Goal: Task Accomplishment & Management: Manage account settings

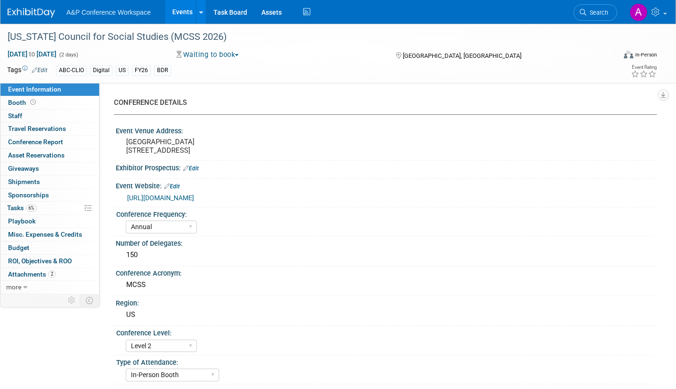
select select "Annual"
select select "Level 2"
select select "In-Person Booth"
select select "Schools"
select select "Bloomsbury Digital Resources"
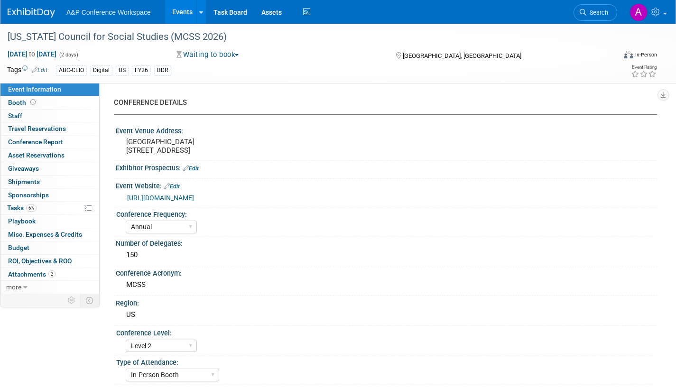
select select "[PERSON_NAME]"
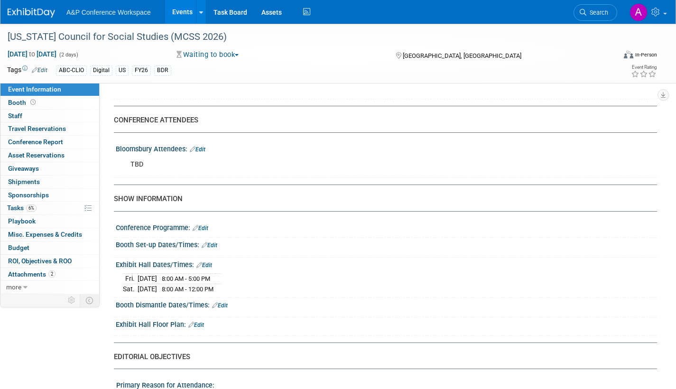
click at [542, 167] on div "TBD" at bounding box center [338, 164] width 429 height 19
drag, startPoint x: 593, startPoint y: 14, endPoint x: 597, endPoint y: 10, distance: 5.7
click at [594, 13] on span "Search" at bounding box center [598, 12] width 22 height 7
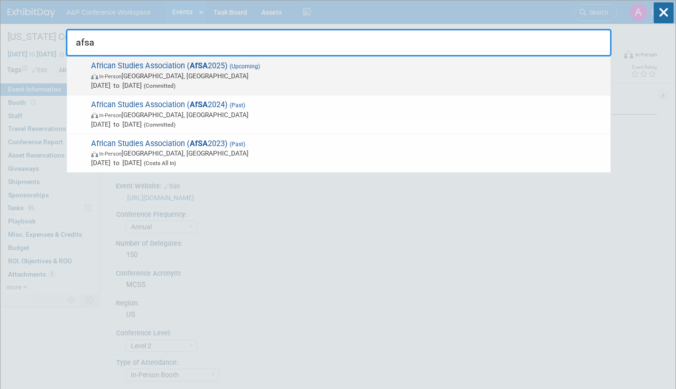
type input "afsa"
click at [198, 78] on span "In-Person Atlanta, GA" at bounding box center [348, 75] width 515 height 9
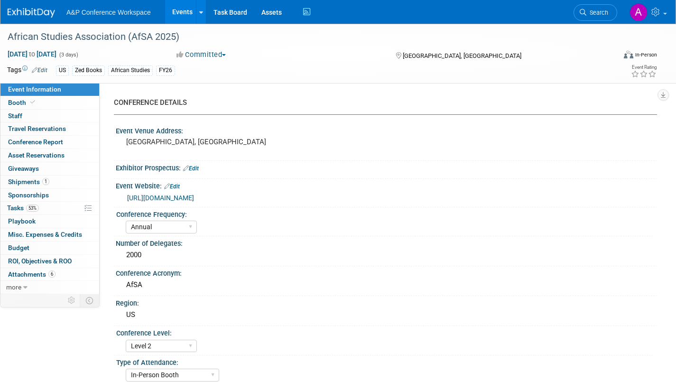
select select "Annual"
select select "Level 2"
select select "In-Person Booth"
select select "African Studies"
select select "Zed Books"
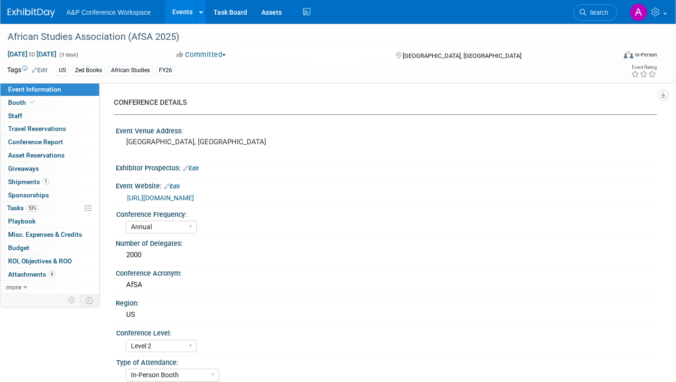
select select "[PERSON_NAME]"
select select "Networking/Commissioning"
click at [26, 276] on span "Attachments 6" at bounding box center [31, 275] width 47 height 8
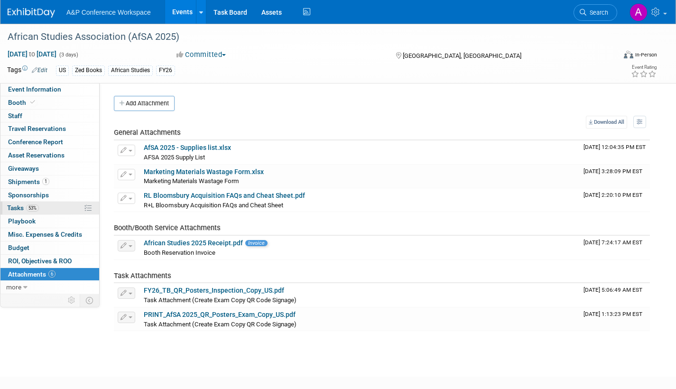
click at [8, 208] on span "Tasks 53%" at bounding box center [23, 208] width 32 height 8
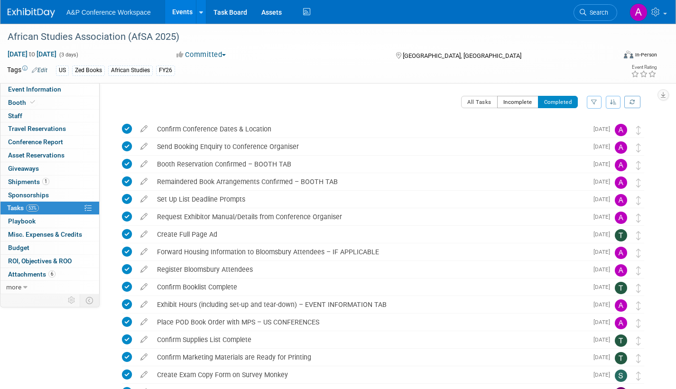
click at [517, 103] on button "Incomplete" at bounding box center [517, 102] width 41 height 12
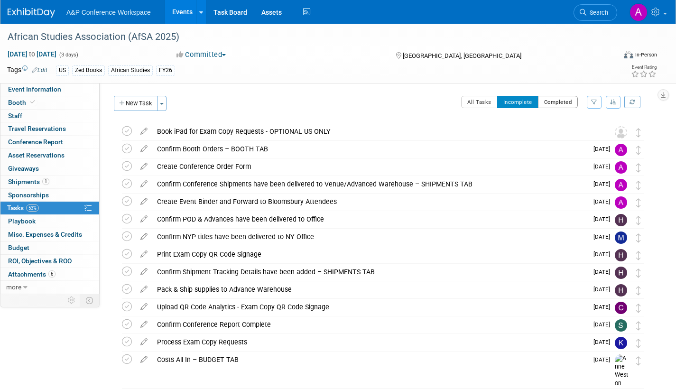
click at [552, 102] on button "Completed" at bounding box center [558, 102] width 40 height 12
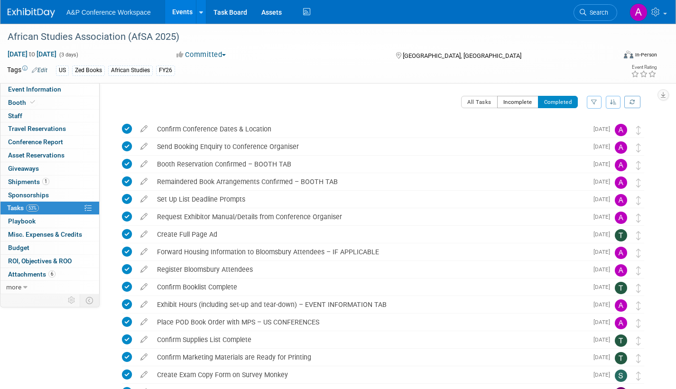
click at [513, 104] on button "Incomplete" at bounding box center [517, 102] width 41 height 12
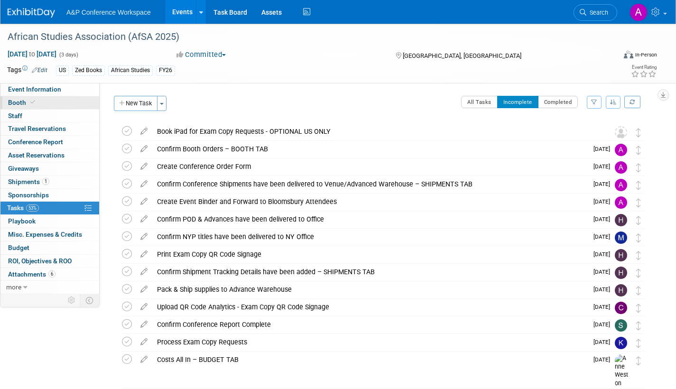
click at [16, 103] on span "Booth" at bounding box center [22, 103] width 29 height 8
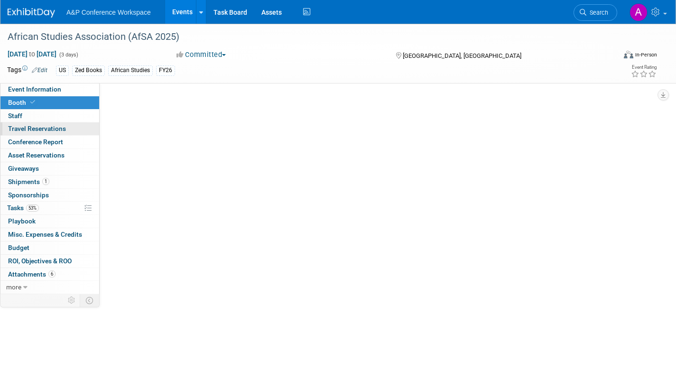
select select "BUZE"
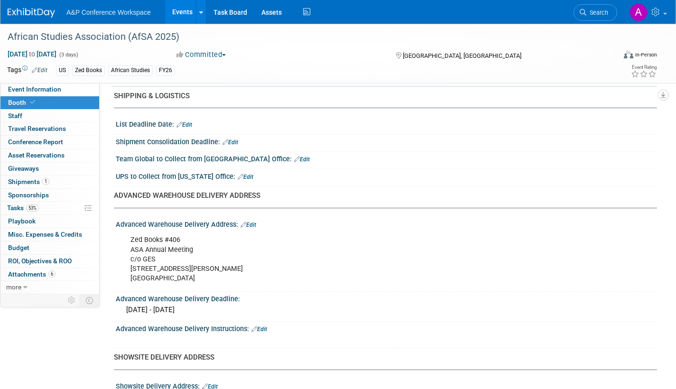
scroll to position [475, 0]
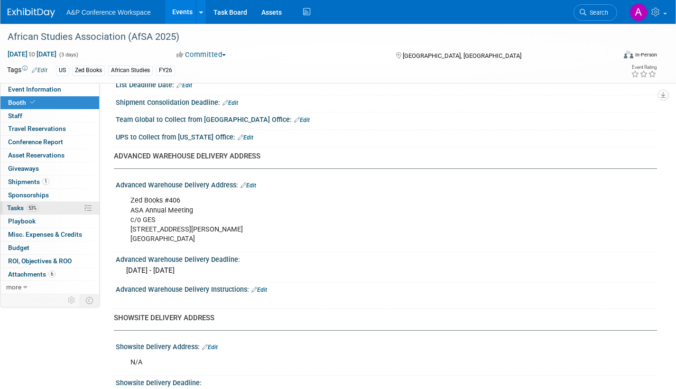
click at [11, 208] on span "Tasks 53%" at bounding box center [23, 208] width 32 height 8
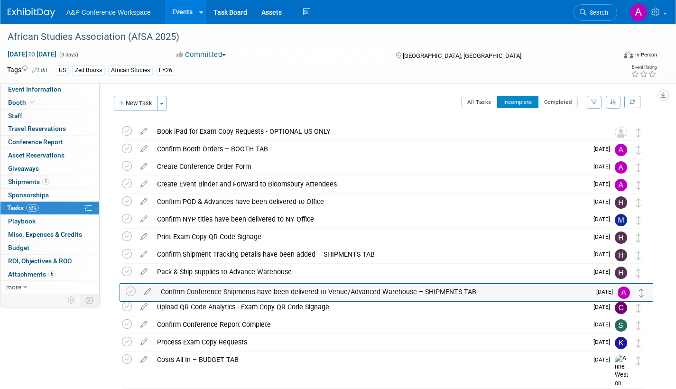
drag, startPoint x: 638, startPoint y: 188, endPoint x: 642, endPoint y: 296, distance: 107.8
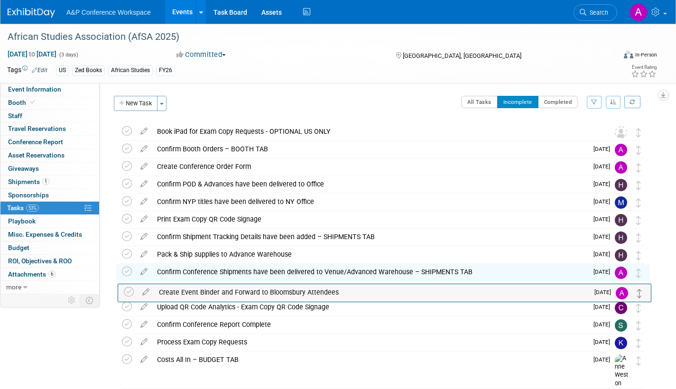
drag, startPoint x: 637, startPoint y: 188, endPoint x: 639, endPoint y: 296, distance: 107.7
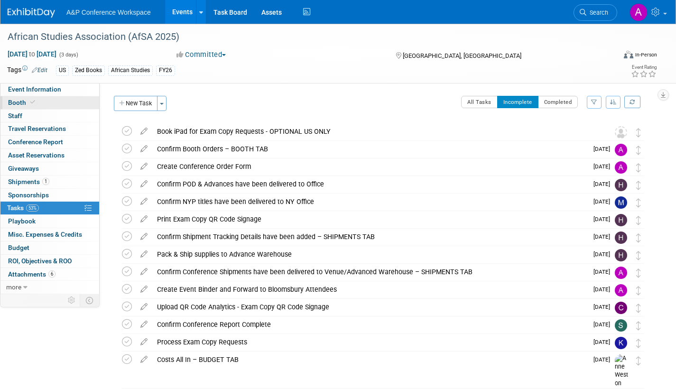
click at [16, 100] on span "Booth" at bounding box center [22, 103] width 29 height 8
select select "BUZE"
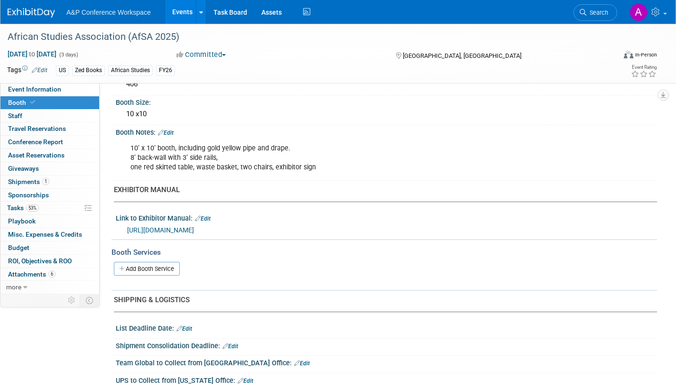
scroll to position [427, 0]
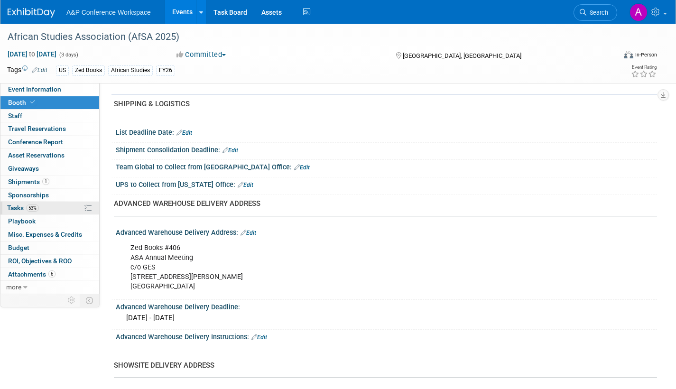
click at [15, 209] on span "Tasks 53%" at bounding box center [23, 208] width 32 height 8
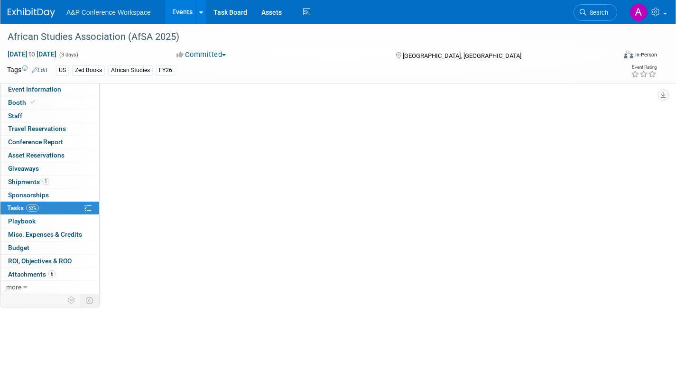
scroll to position [0, 0]
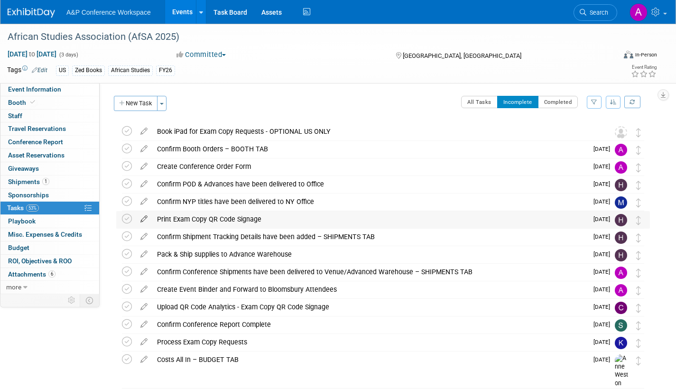
click at [141, 218] on icon at bounding box center [144, 217] width 17 height 12
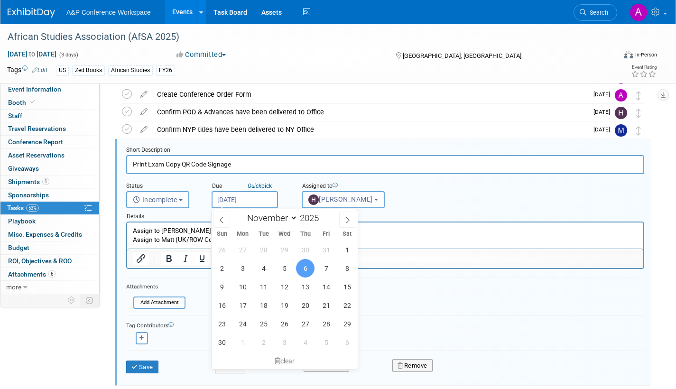
click at [266, 205] on input "Nov 6, 2025" at bounding box center [245, 199] width 66 height 17
click at [242, 288] on span "10" at bounding box center [242, 287] width 19 height 19
type input "Nov 10, 2025"
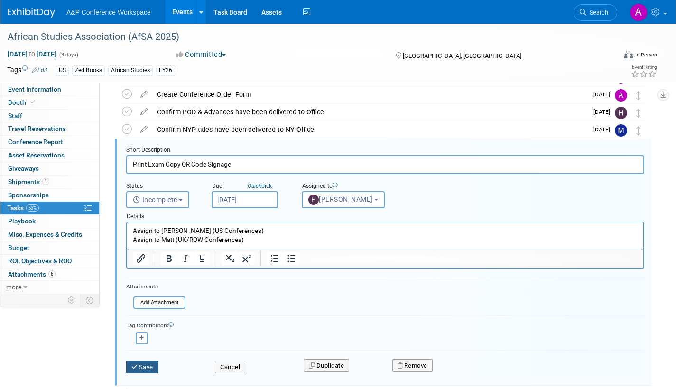
click at [149, 367] on button "Save" at bounding box center [142, 367] width 32 height 13
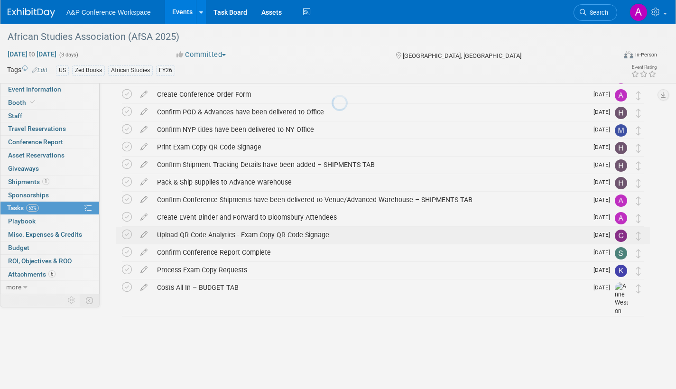
scroll to position [38, 0]
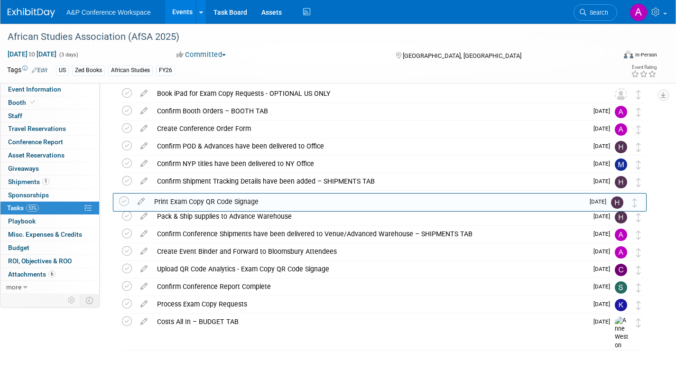
drag, startPoint x: 641, startPoint y: 183, endPoint x: 638, endPoint y: 205, distance: 22.0
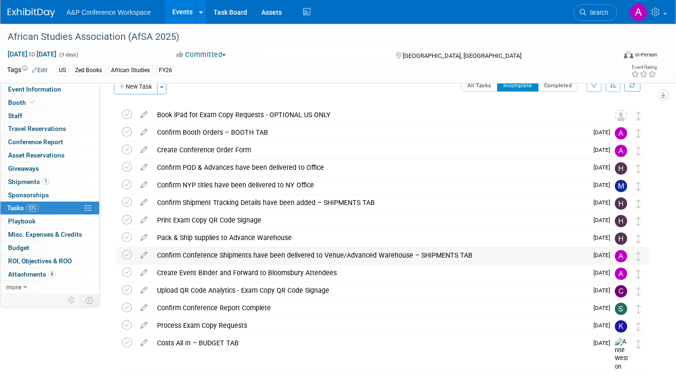
scroll to position [0, 0]
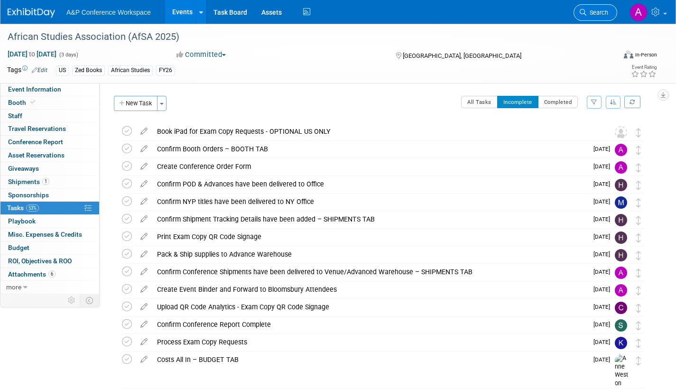
click at [599, 18] on link "Search" at bounding box center [596, 12] width 44 height 17
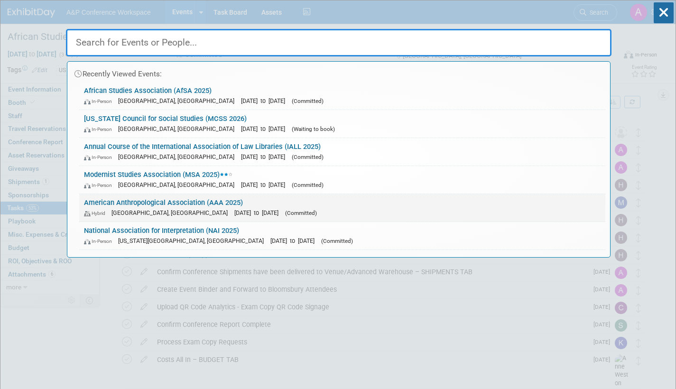
click at [286, 202] on link "American Anthropological Association (AAA 2025) Hybrid New Orleans, LA Nov 20, …" at bounding box center [342, 208] width 526 height 28
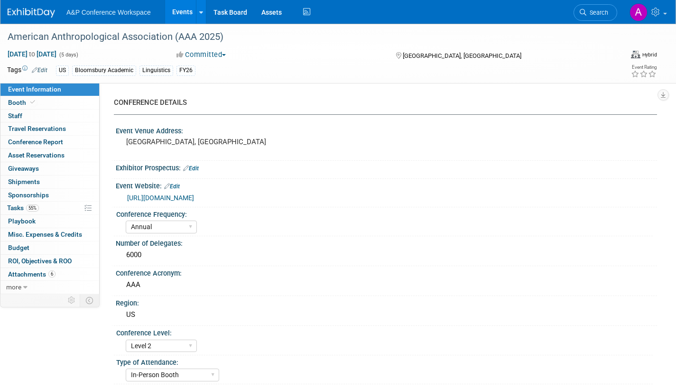
select select "Annual"
select select "Level 2"
select select "In-Person Booth"
select select "Anthropology"
select select "Bloomsbury Academic"
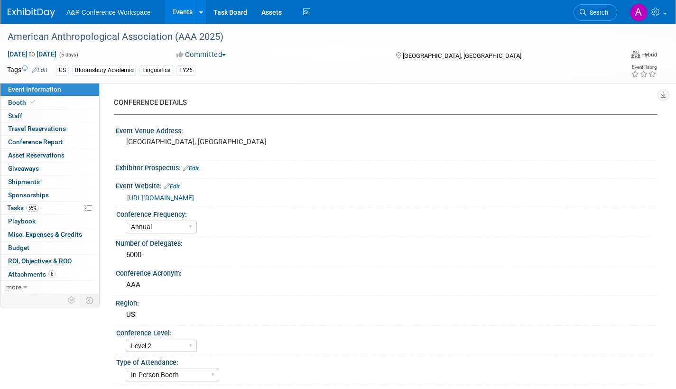
select select "[PERSON_NAME]"
select select "Networking/Commissioning"
click at [18, 205] on span "Tasks 55%" at bounding box center [23, 208] width 32 height 8
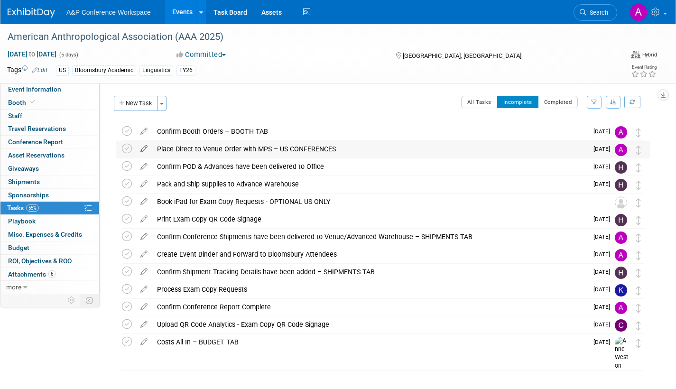
click at [140, 147] on icon at bounding box center [144, 147] width 17 height 12
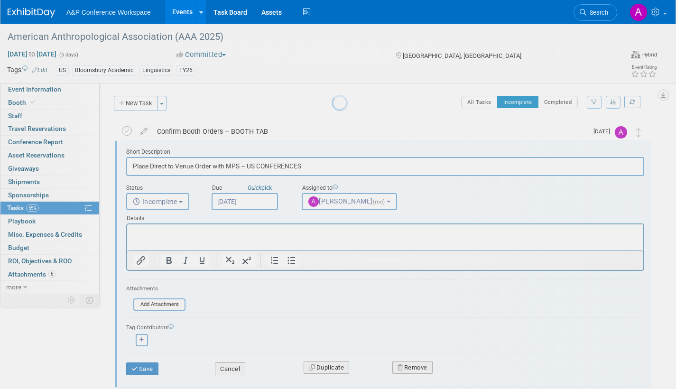
scroll to position [2, 0]
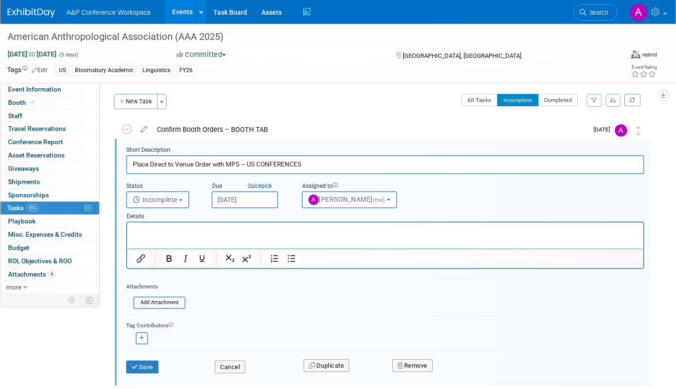
drag, startPoint x: 308, startPoint y: 163, endPoint x: 107, endPoint y: 162, distance: 201.7
click at [107, 162] on div "American Anthropological Association (AAA 2025) New Orleans, LA Nov 20, 2025 to…" at bounding box center [378, 369] width 543 height 500
click at [155, 362] on button "Save" at bounding box center [142, 367] width 32 height 13
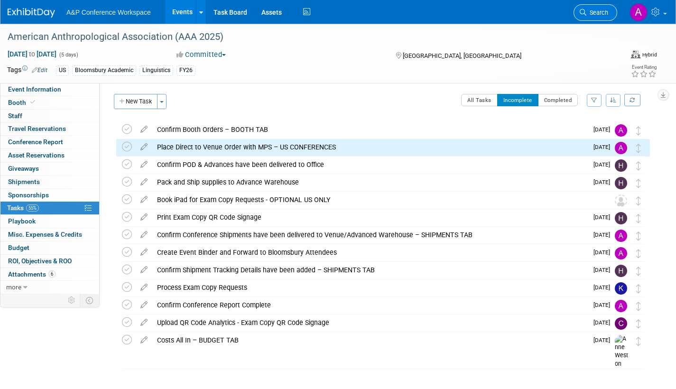
click at [596, 15] on span "Search" at bounding box center [598, 12] width 22 height 7
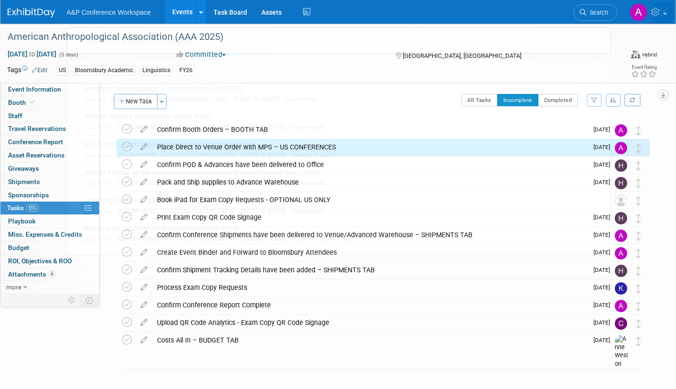
scroll to position [0, 0]
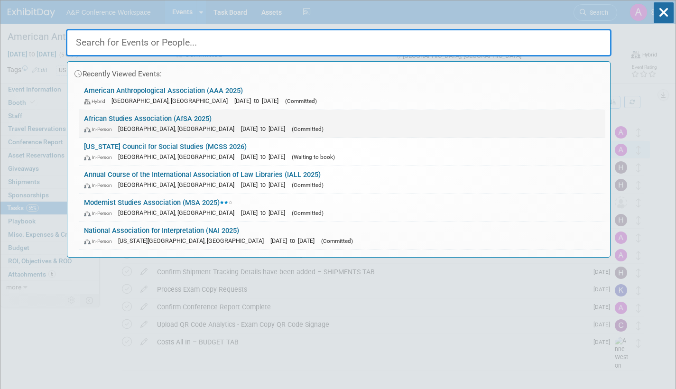
click at [248, 121] on link "African Studies Association (AfSA 2025) In-Person Atlanta, GA Nov 20, 2025 to N…" at bounding box center [342, 124] width 526 height 28
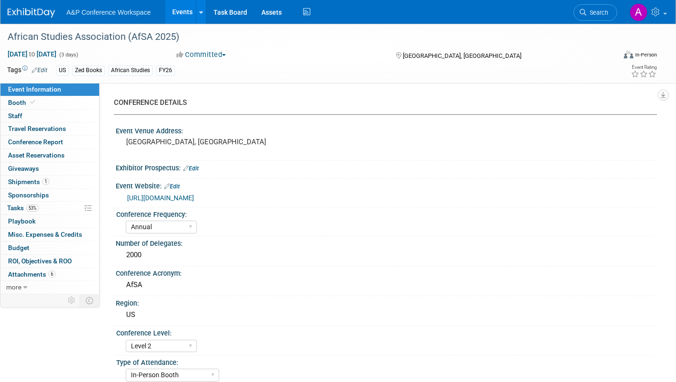
select select "Annual"
select select "Level 2"
select select "In-Person Booth"
select select "African Studies"
select select "Zed Books"
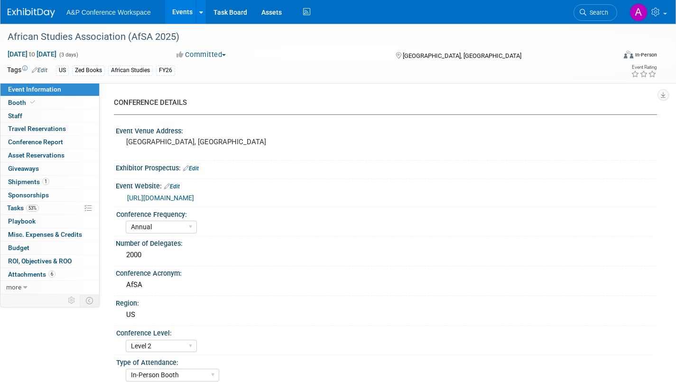
select select "[PERSON_NAME]"
select select "Networking/Commissioning"
click at [16, 209] on span "Tasks 53%" at bounding box center [23, 208] width 32 height 8
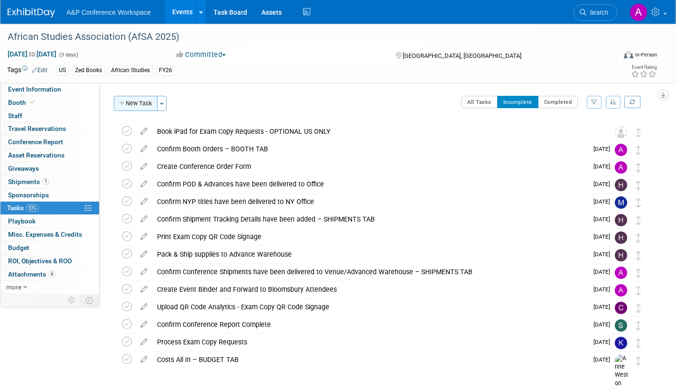
click at [136, 102] on button "New Task" at bounding box center [136, 103] width 44 height 15
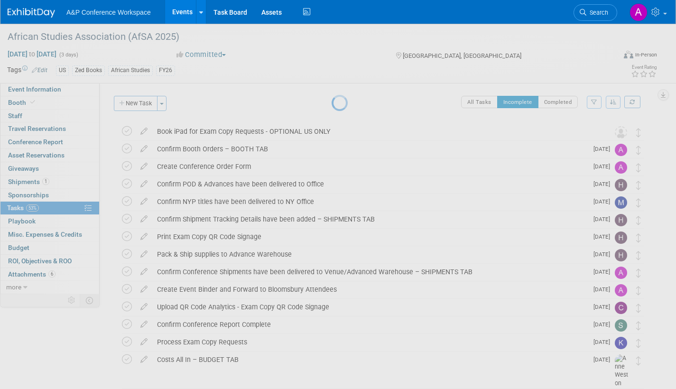
select select "9"
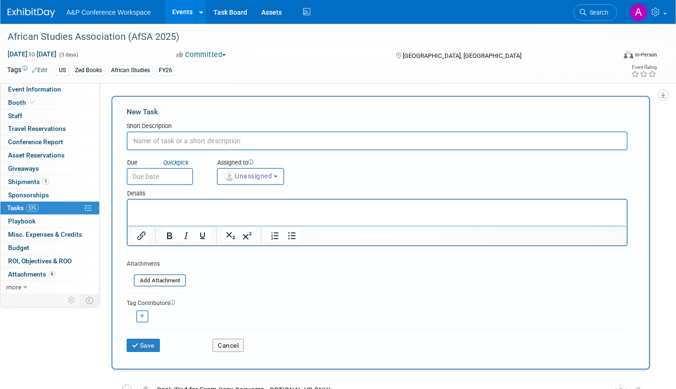
paste input "Place Direct to Venue Order with MPS – US CONFERENCES"
type input "Place Direct to Venue Order with MPS – US CONFERENCES"
click at [258, 179] on span "Unassigned" at bounding box center [248, 176] width 48 height 8
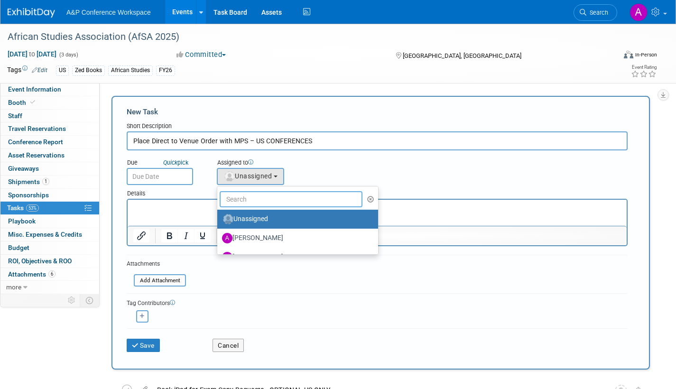
click at [253, 201] on input "text" at bounding box center [291, 199] width 143 height 16
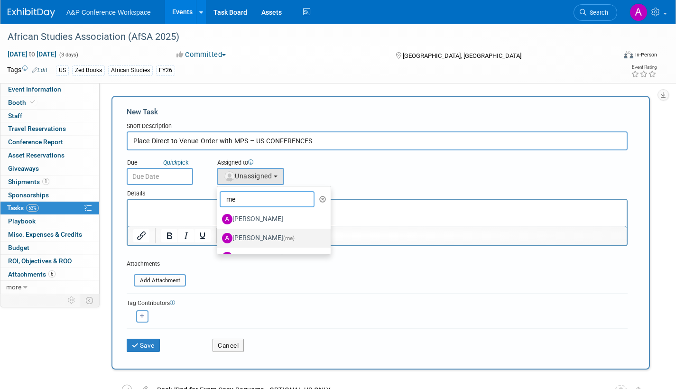
type input "me"
click at [265, 238] on label "Amanda Oney (me)" at bounding box center [271, 238] width 99 height 15
click at [219, 238] on input "Amanda Oney (me)" at bounding box center [216, 237] width 6 height 6
select select "3fc68575-f872-4db6-8d2a-11755123f12c"
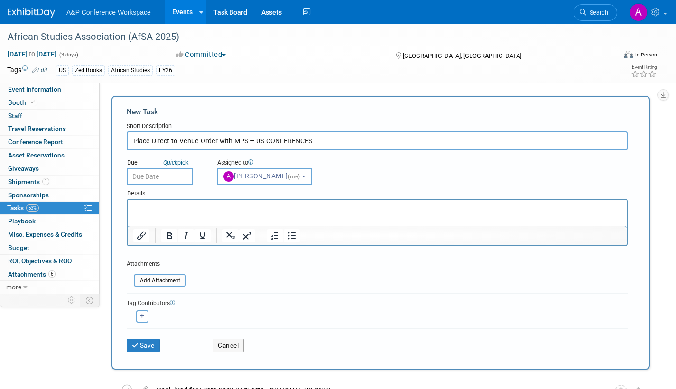
click at [174, 180] on input "text" at bounding box center [160, 176] width 66 height 17
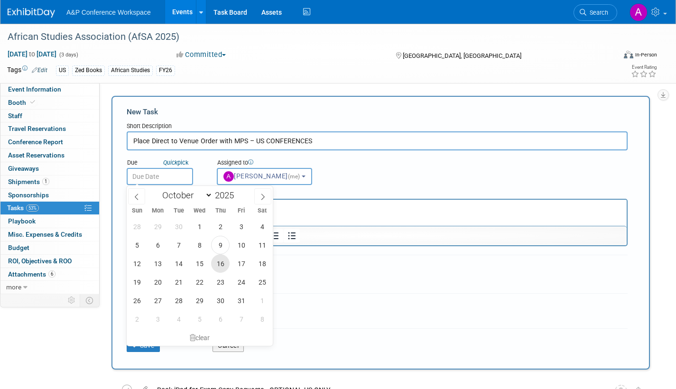
click at [220, 265] on span "16" at bounding box center [220, 263] width 19 height 19
type input "Oct 16, 2025"
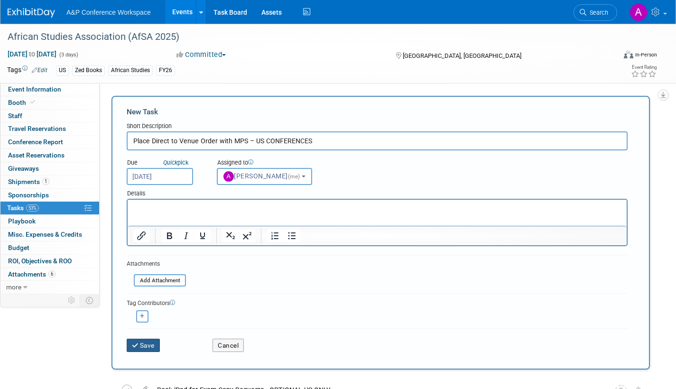
click at [134, 344] on icon "submit" at bounding box center [136, 346] width 8 height 7
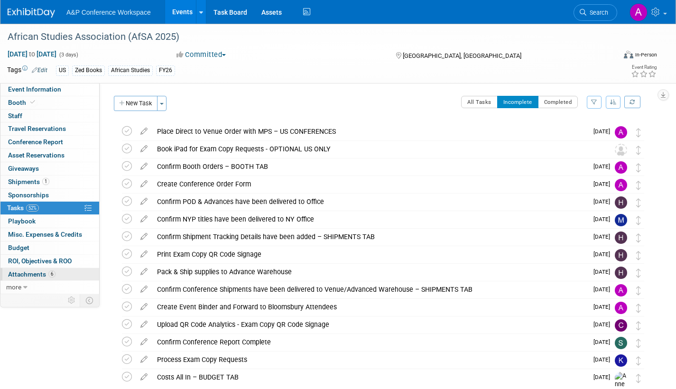
drag, startPoint x: 29, startPoint y: 275, endPoint x: 58, endPoint y: 280, distance: 28.9
click at [29, 275] on span "Attachments 6" at bounding box center [31, 275] width 47 height 8
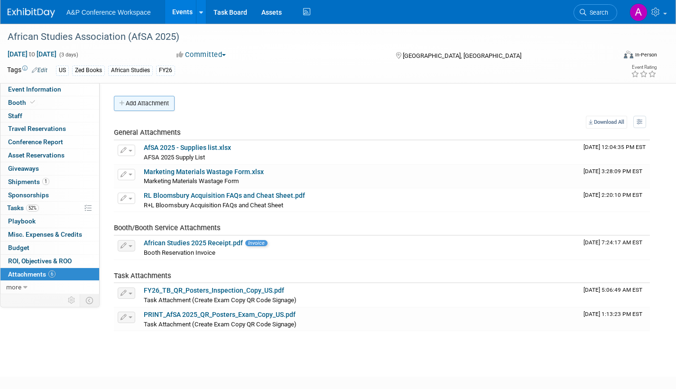
click at [141, 103] on button "Add Attachment" at bounding box center [144, 103] width 61 height 15
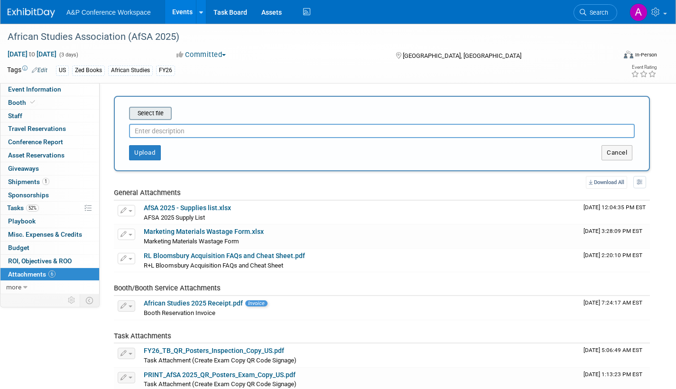
click at [146, 113] on input "file" at bounding box center [114, 113] width 113 height 11
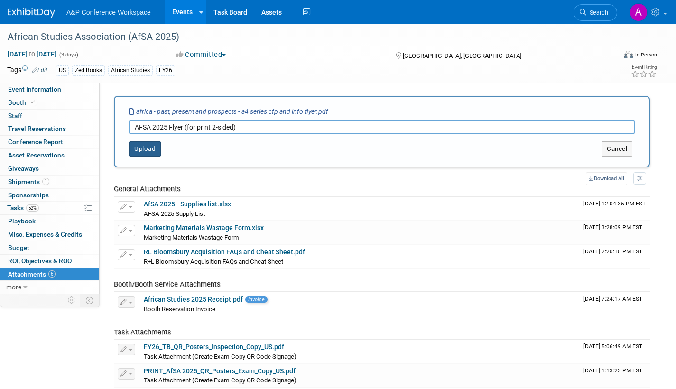
click at [147, 145] on button "Upload" at bounding box center [145, 148] width 32 height 15
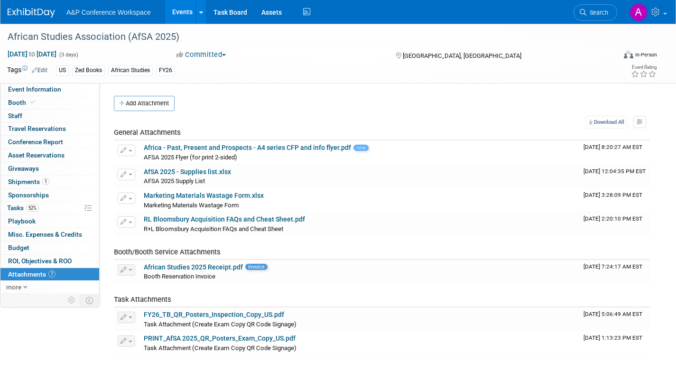
click at [112, 374] on div "African Studies Association (AfSA 2025) Nov 20, 2025 to Nov 22, 2025 (3 days) N…" at bounding box center [338, 204] width 676 height 360
click at [155, 104] on button "Add Attachment" at bounding box center [144, 103] width 61 height 15
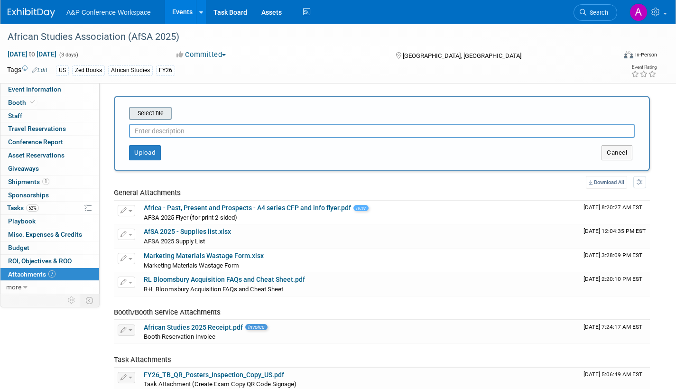
click at [153, 114] on input "file" at bounding box center [114, 113] width 113 height 11
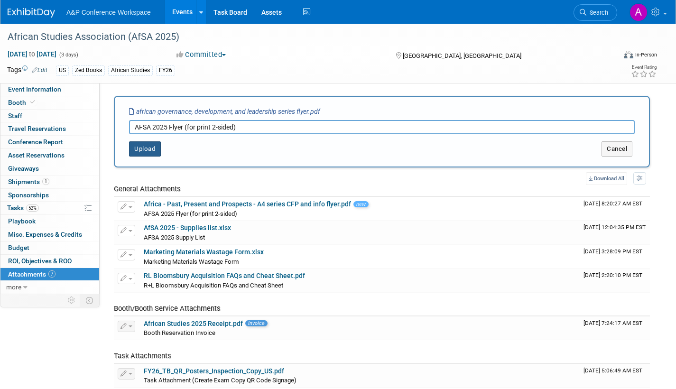
click at [156, 147] on button "Upload" at bounding box center [145, 148] width 32 height 15
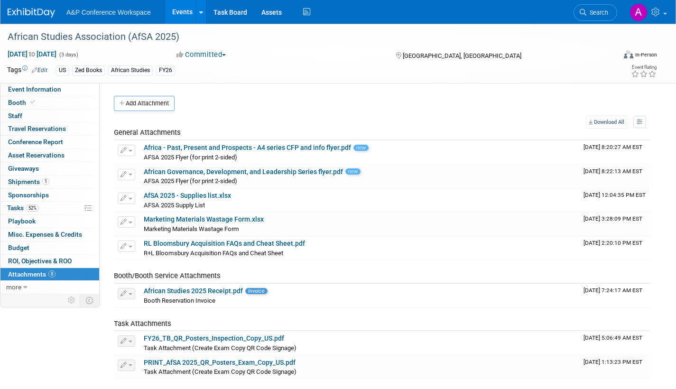
click at [67, 370] on div "Event Information Event Info Booth Booth 0 Staff 0 Staff 0 Travel Reservations …" at bounding box center [338, 206] width 676 height 365
click at [151, 103] on button "Add Attachment" at bounding box center [144, 103] width 61 height 15
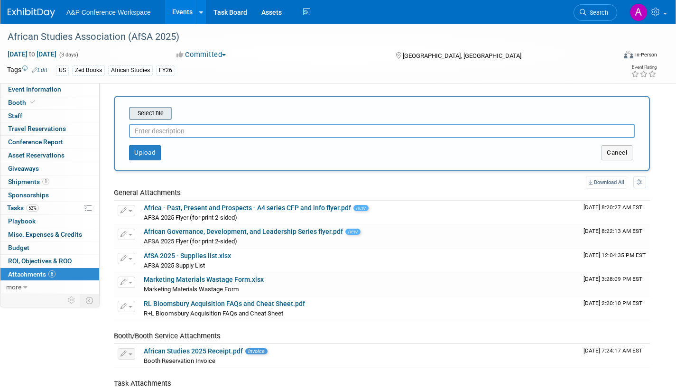
click at [154, 115] on input "file" at bounding box center [114, 113] width 113 height 11
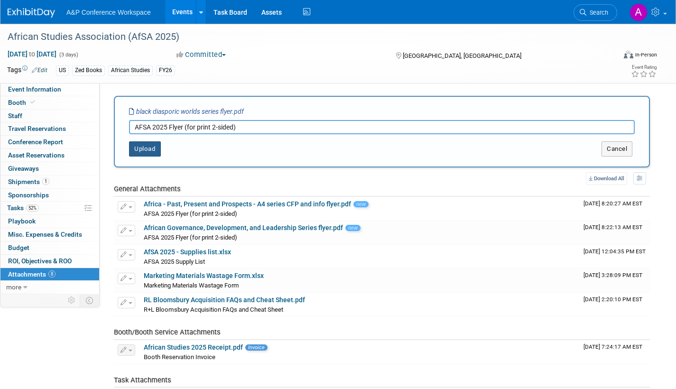
type input "AFSA 2025 Flyer (for print 2-sided)"
click at [146, 147] on button "Upload" at bounding box center [145, 148] width 32 height 15
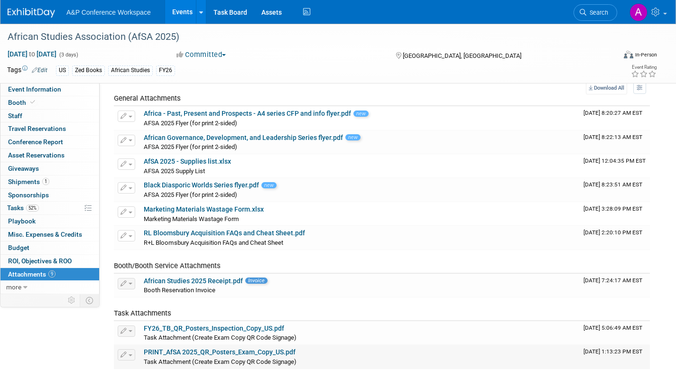
scroll to position [31, 0]
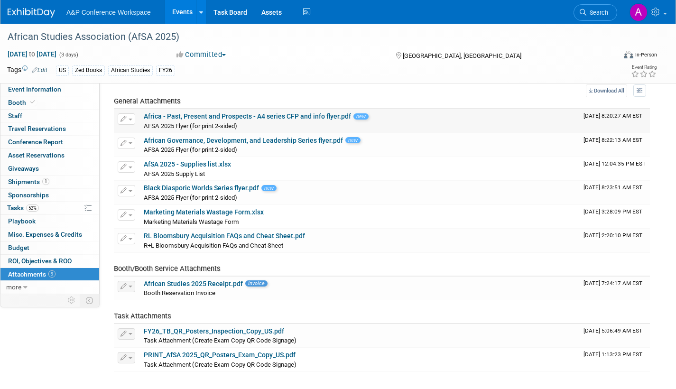
click at [131, 120] on span "button" at bounding box center [131, 120] width 4 height 2
click at [144, 168] on button "Delete Attachment" at bounding box center [160, 167] width 75 height 13
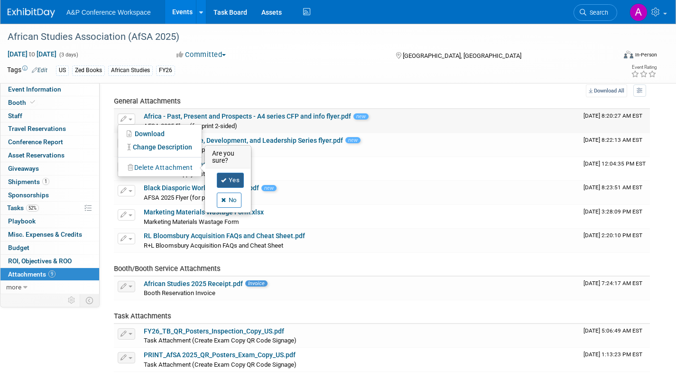
click at [236, 177] on link "Yes" at bounding box center [231, 180] width 28 height 15
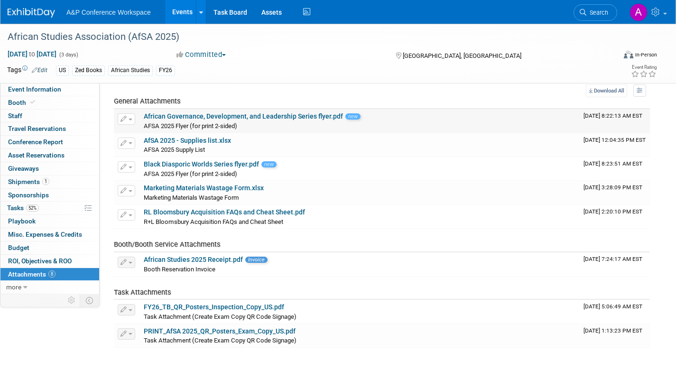
click at [129, 119] on span "button" at bounding box center [131, 120] width 4 height 2
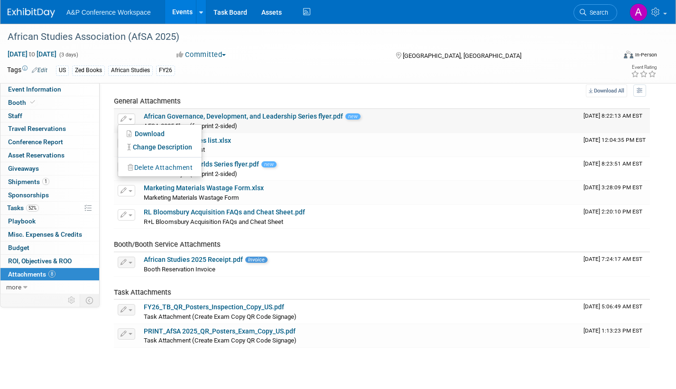
click at [139, 168] on button "Delete Attachment" at bounding box center [160, 167] width 75 height 13
click at [233, 181] on link "Yes" at bounding box center [231, 180] width 28 height 15
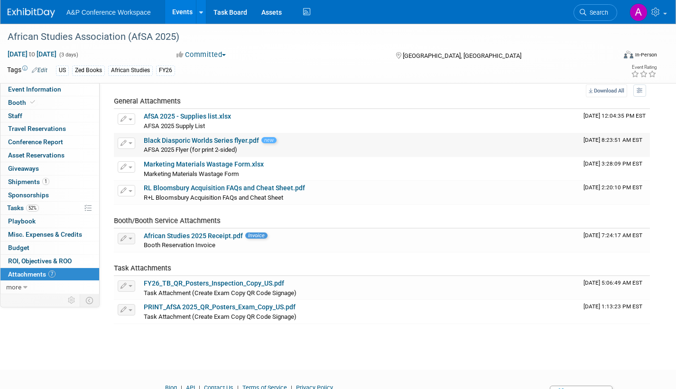
click at [129, 142] on span "button" at bounding box center [131, 143] width 4 height 2
click at [166, 191] on button "Delete Attachment" at bounding box center [160, 192] width 75 height 13
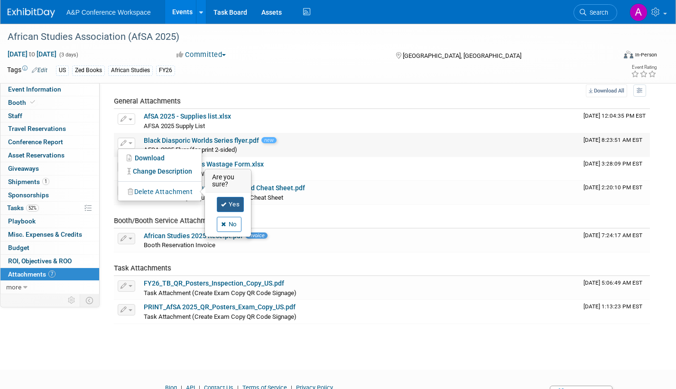
click at [230, 205] on link "Yes" at bounding box center [231, 204] width 28 height 15
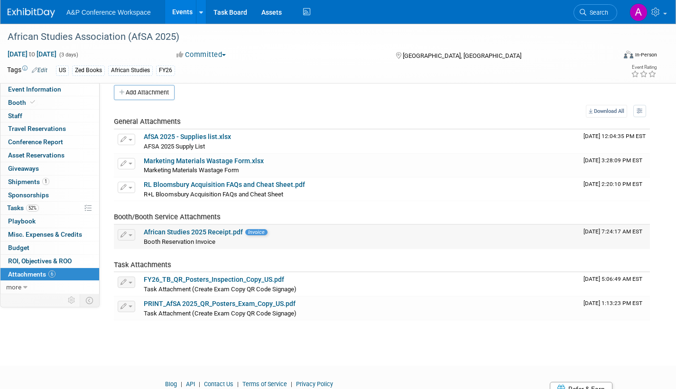
scroll to position [0, 0]
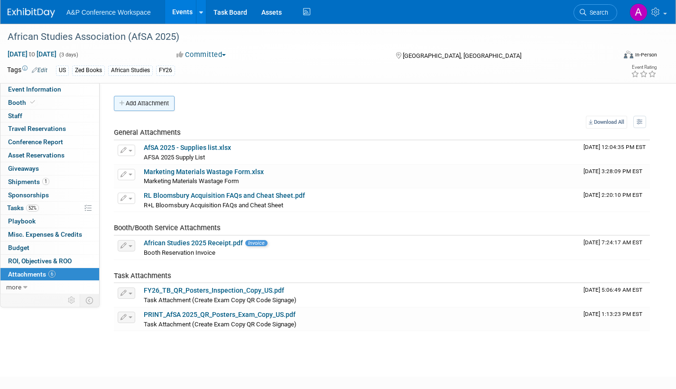
click at [162, 105] on button "Add Attachment" at bounding box center [144, 103] width 61 height 15
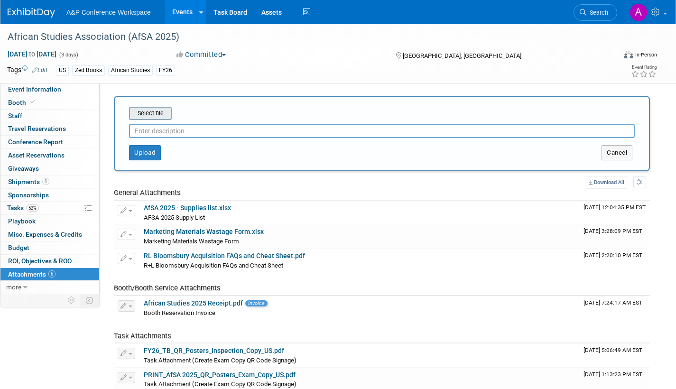
click at [164, 113] on input "file" at bounding box center [114, 113] width 113 height 11
type input "C:\fakepath\AFSA 2025 Single sided flyers.pdf"
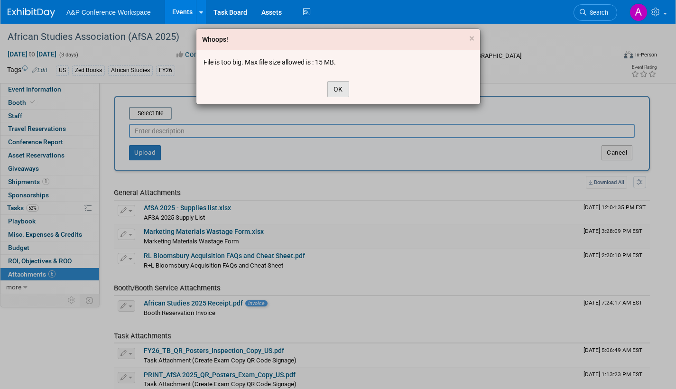
click at [338, 92] on button "OK" at bounding box center [338, 89] width 22 height 16
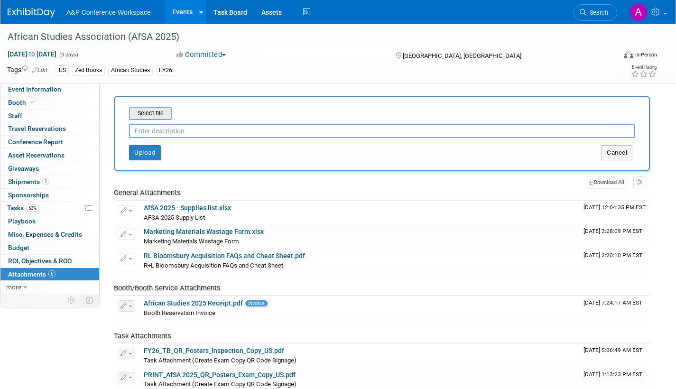
click at [164, 111] on input "file" at bounding box center [114, 113] width 113 height 11
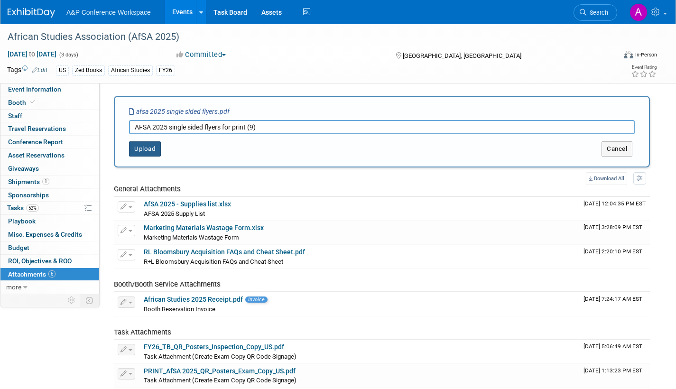
click at [149, 152] on button "Upload" at bounding box center [145, 148] width 32 height 15
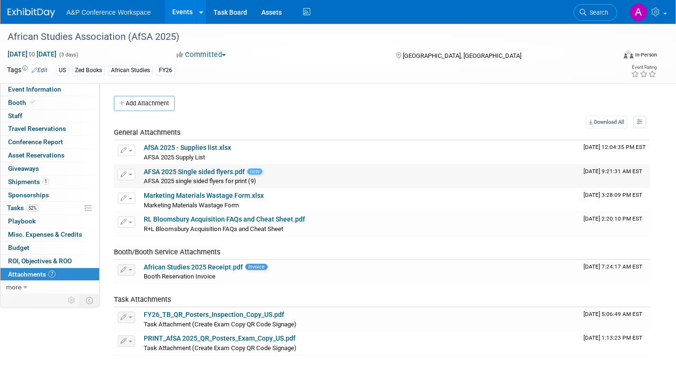
click at [204, 172] on link "AFSA 2025 Single sided flyers.pdf" at bounding box center [194, 172] width 101 height 8
click at [151, 105] on button "Add Attachment" at bounding box center [144, 103] width 61 height 15
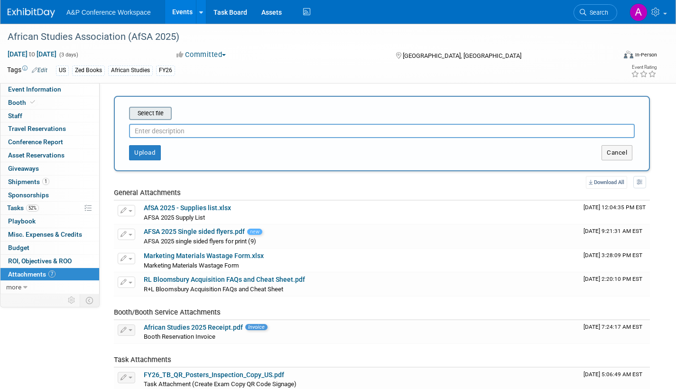
click at [157, 111] on input "file" at bounding box center [114, 113] width 113 height 11
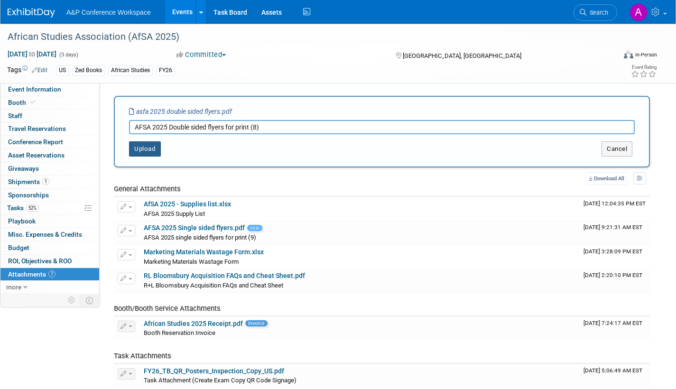
type input "AFSA 2025 Double sided flyers for print (8)"
click at [154, 148] on button "Upload" at bounding box center [145, 148] width 32 height 15
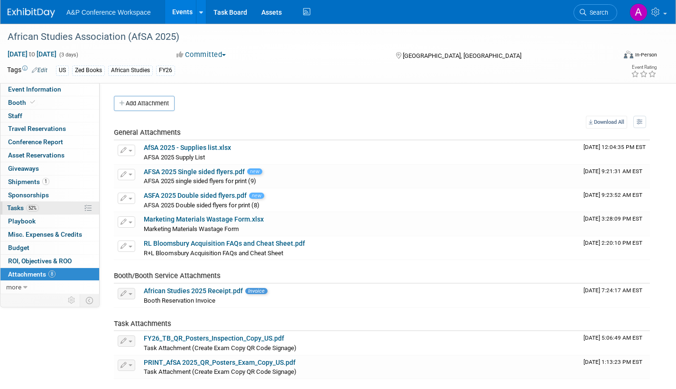
click at [8, 205] on span "Tasks 52%" at bounding box center [23, 208] width 32 height 8
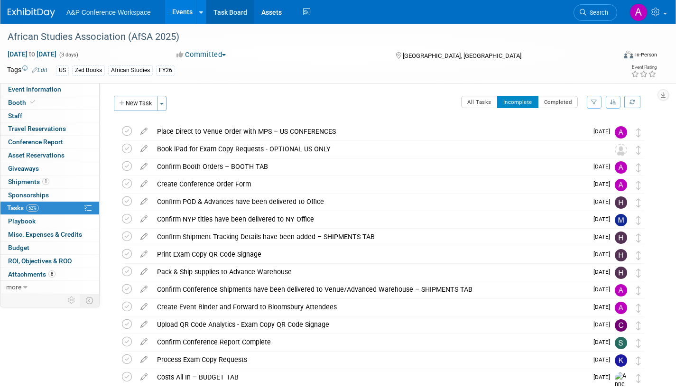
click at [234, 13] on link "Task Board" at bounding box center [230, 12] width 48 height 24
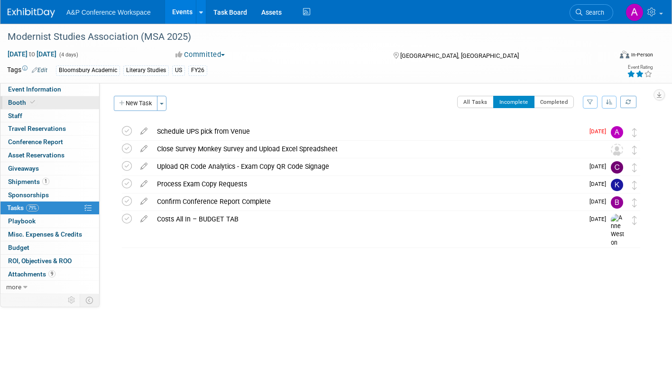
click at [16, 99] on span "Booth" at bounding box center [22, 103] width 29 height 8
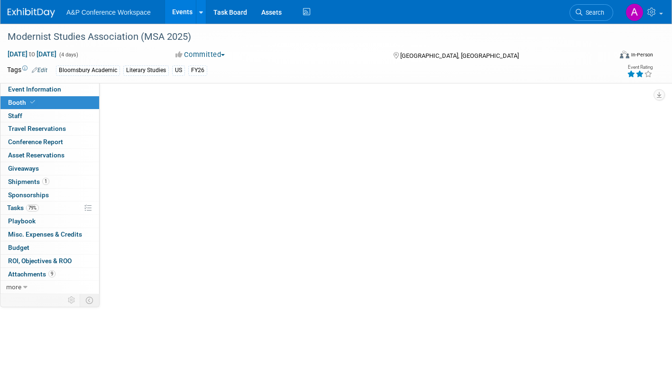
select select "CUAP"
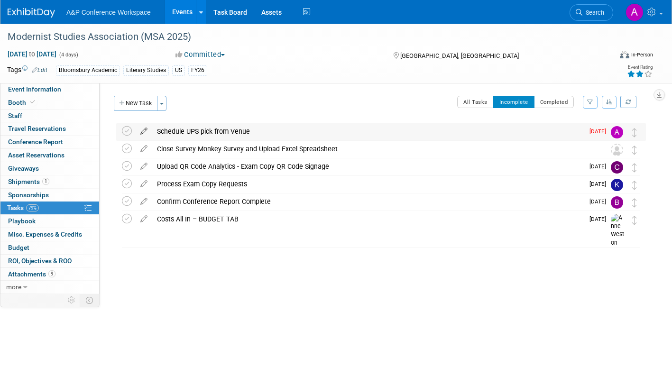
click at [146, 129] on icon at bounding box center [144, 129] width 17 height 12
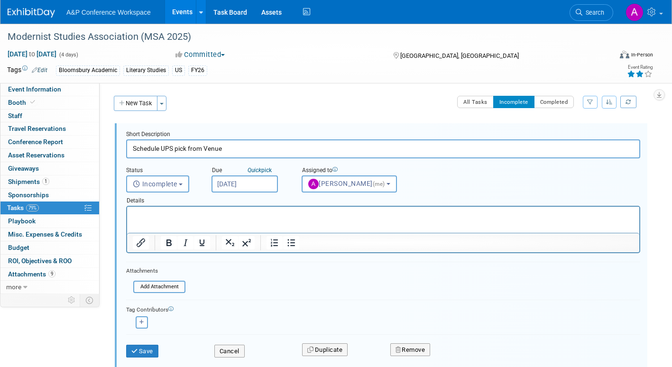
click at [258, 183] on input "[DATE]" at bounding box center [245, 184] width 66 height 17
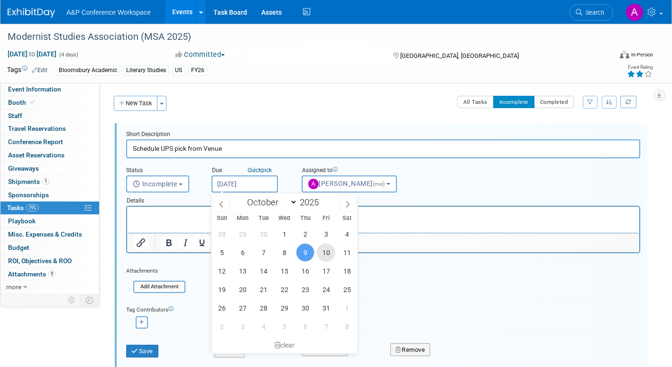
click at [327, 252] on span "10" at bounding box center [326, 252] width 19 height 19
type input "[DATE]"
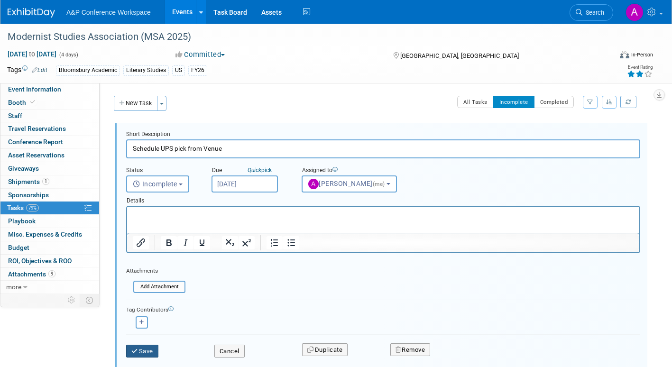
click at [151, 354] on button "Save" at bounding box center [142, 351] width 32 height 13
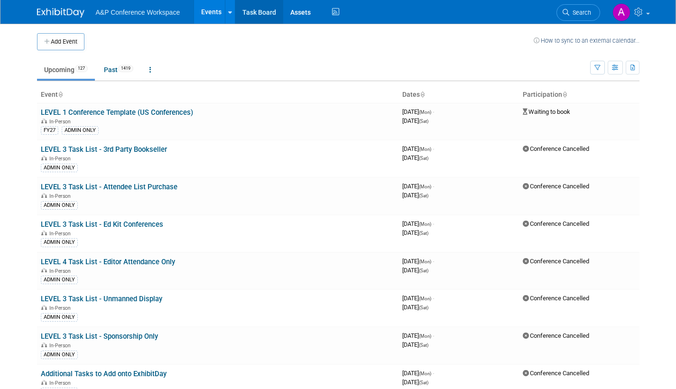
click at [262, 10] on link "Task Board" at bounding box center [259, 12] width 48 height 24
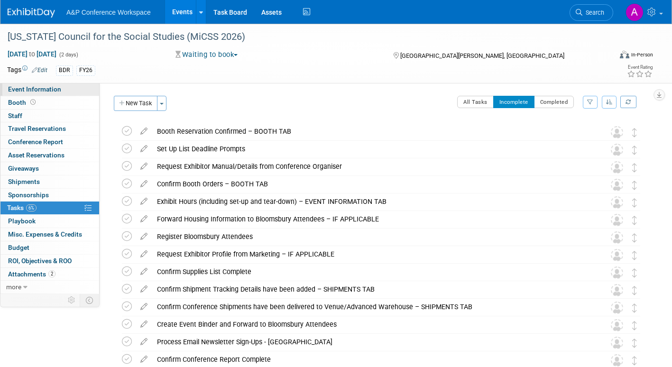
click at [54, 88] on span "Event Information" at bounding box center [34, 89] width 53 height 8
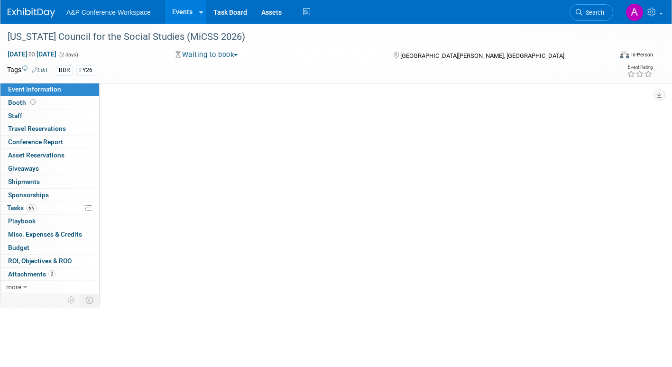
select select "Annual"
select select "Level 2"
select select "In-Person Booth"
select select "Schools"
select select "Bloomsbury Digital Resources"
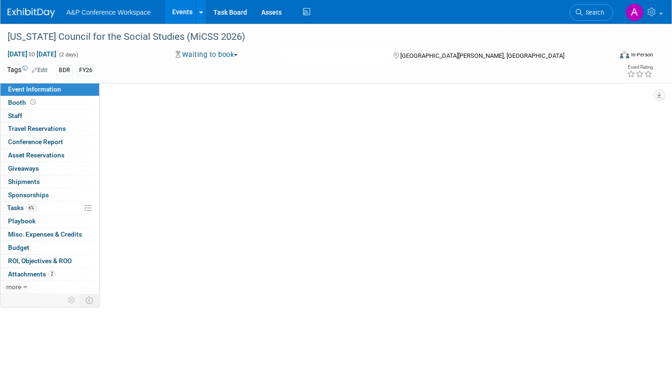
select select "[PERSON_NAME]"
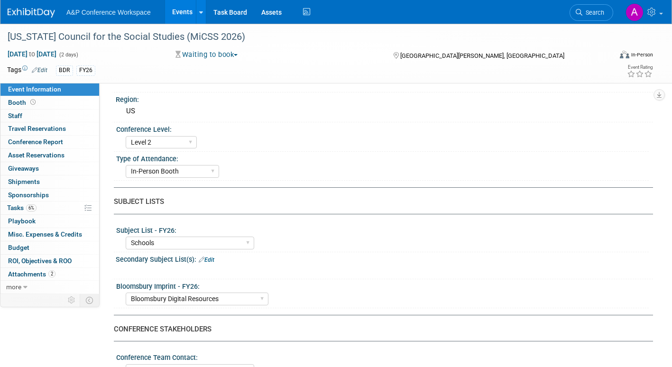
scroll to position [332, 0]
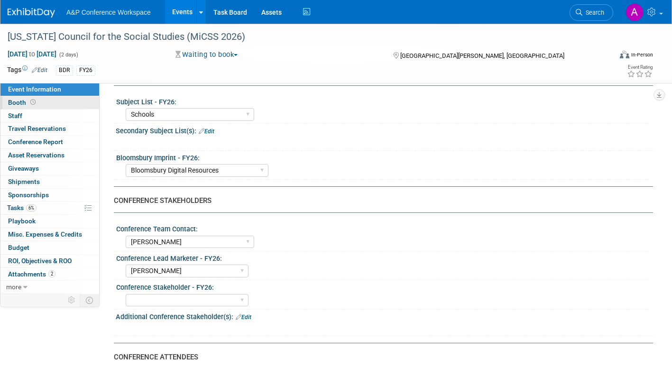
click at [14, 100] on span "Booth" at bounding box center [22, 103] width 29 height 8
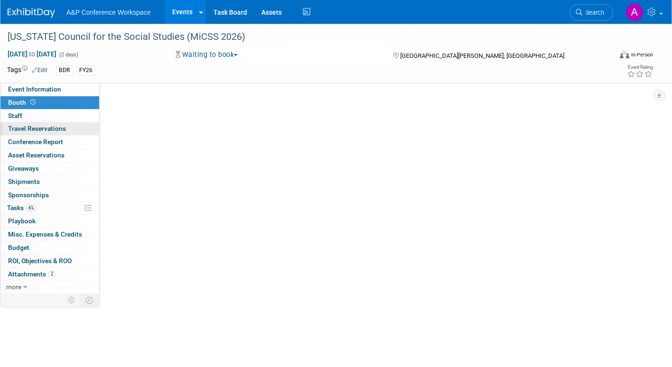
scroll to position [0, 0]
select select "CLDC - Digital/BDR"
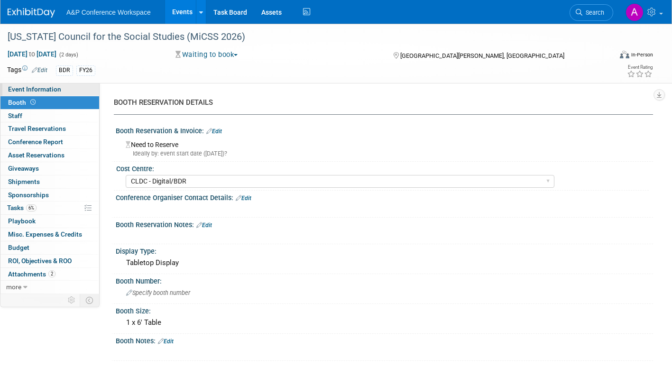
drag, startPoint x: 59, startPoint y: 89, endPoint x: 59, endPoint y: 93, distance: 4.8
click at [59, 89] on span "Event Information" at bounding box center [34, 89] width 53 height 8
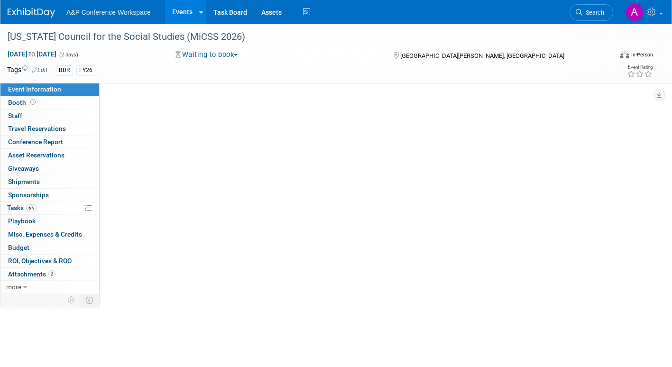
select select "Annual"
select select "Level 2"
select select "In-Person Booth"
select select "Schools"
select select "Bloomsbury Digital Resources"
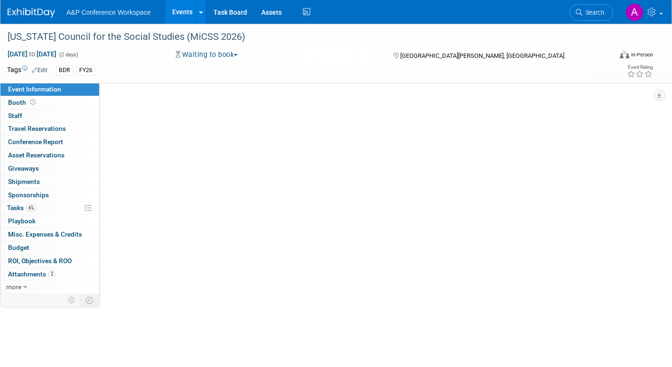
select select "[PERSON_NAME]"
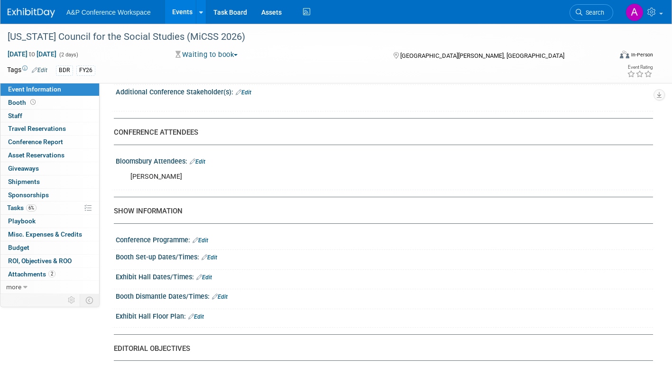
scroll to position [427, 0]
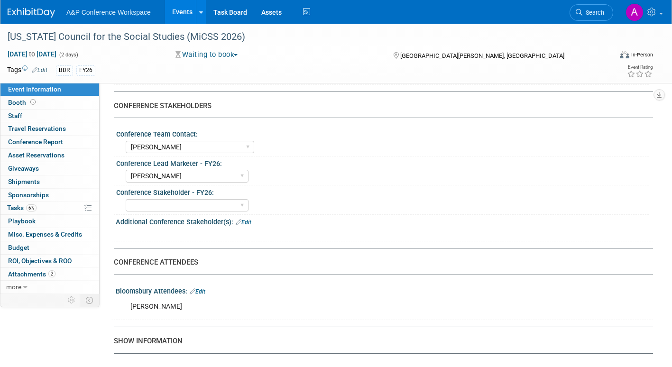
click at [189, 308] on div "[PERSON_NAME]" at bounding box center [337, 307] width 426 height 19
click at [204, 291] on link "Edit" at bounding box center [198, 292] width 16 height 7
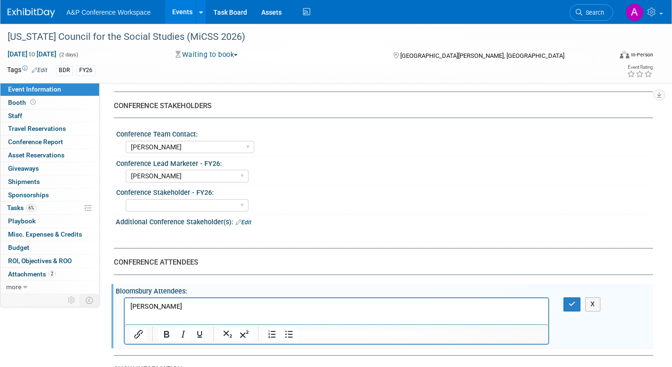
scroll to position [0, 0]
drag, startPoint x: 161, startPoint y: 306, endPoint x: 93, endPoint y: 306, distance: 68.3
click at [125, 306] on html "[PERSON_NAME]" at bounding box center [337, 305] width 424 height 13
copy p "[PERSON_NAME]"
click at [568, 301] on button "button" at bounding box center [573, 305] width 18 height 14
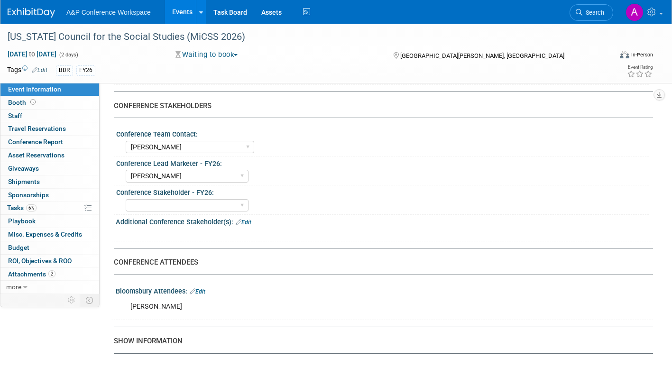
click at [238, 54] on span "button" at bounding box center [236, 55] width 4 height 2
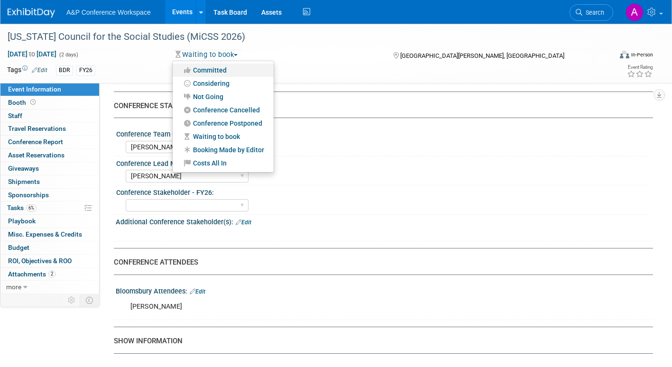
click at [221, 70] on link "Committed" at bounding box center [223, 70] width 101 height 13
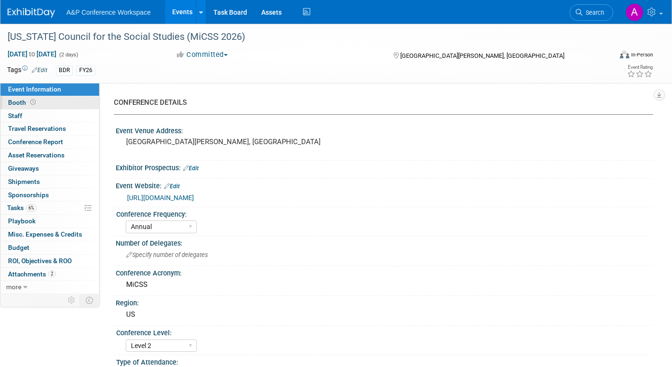
click at [19, 103] on span "Booth" at bounding box center [22, 103] width 29 height 8
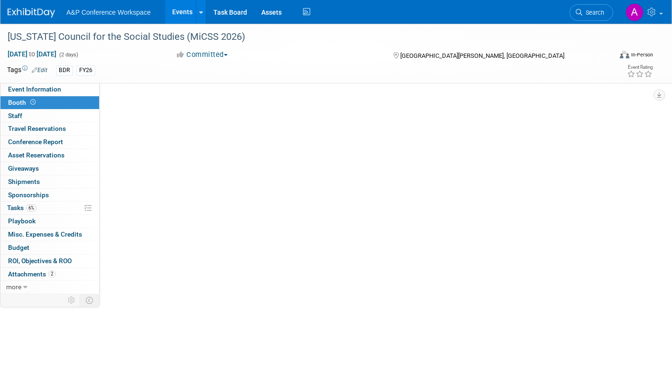
select select "CLDC - Digital/BDR"
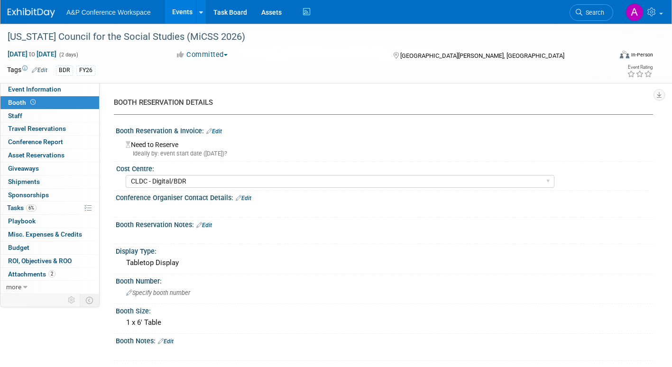
click at [213, 132] on link "Edit" at bounding box center [214, 131] width 16 height 7
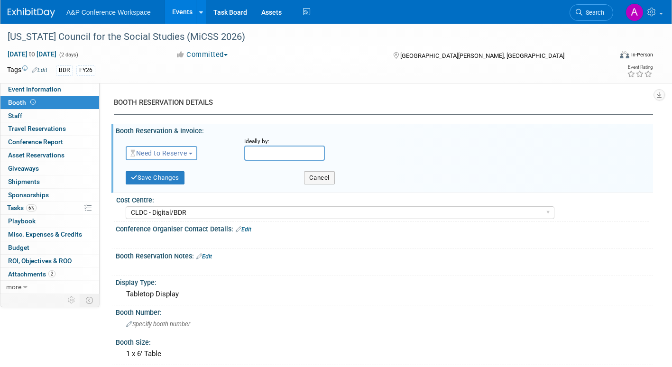
click at [187, 151] on span "Need to Reserve" at bounding box center [159, 153] width 56 height 8
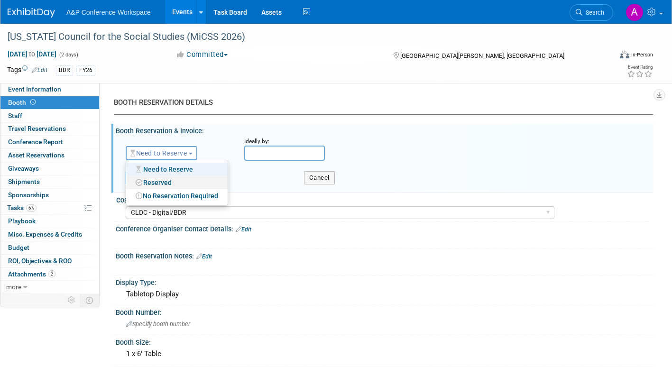
click at [171, 181] on link "Reserved" at bounding box center [177, 182] width 102 height 13
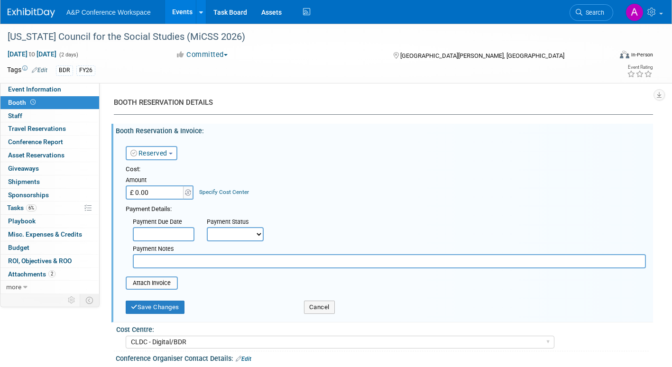
click at [235, 234] on select "Not Paid Yet Partially Paid Paid in Full" at bounding box center [235, 234] width 57 height 14
select select "1"
click at [207, 227] on select "Not Paid Yet Partially Paid Paid in Full" at bounding box center [235, 234] width 57 height 14
click at [172, 309] on button "Save Changes" at bounding box center [155, 307] width 59 height 13
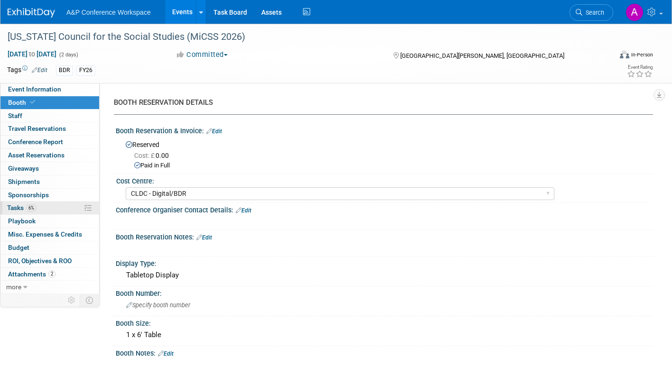
click at [19, 206] on span "Tasks 6%" at bounding box center [21, 208] width 29 height 8
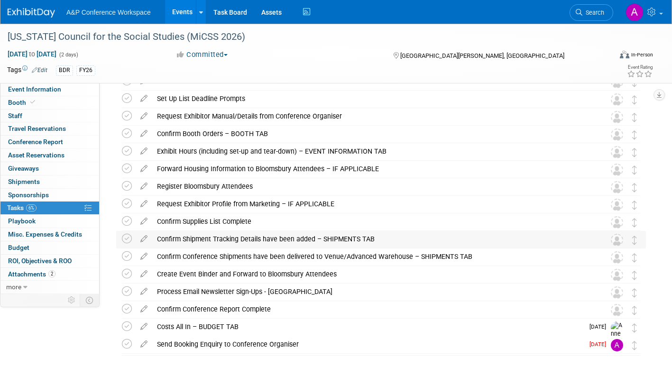
scroll to position [95, 0]
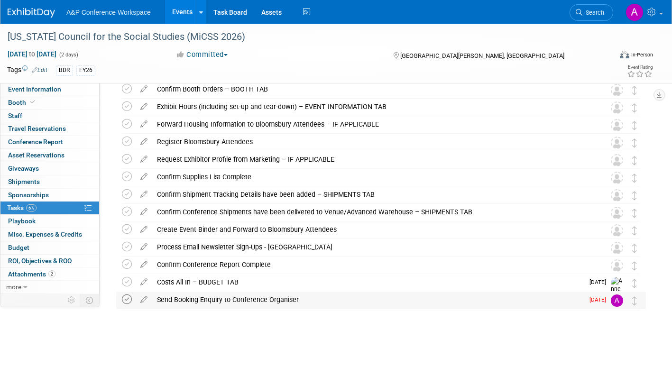
click at [127, 300] on icon at bounding box center [127, 300] width 10 height 10
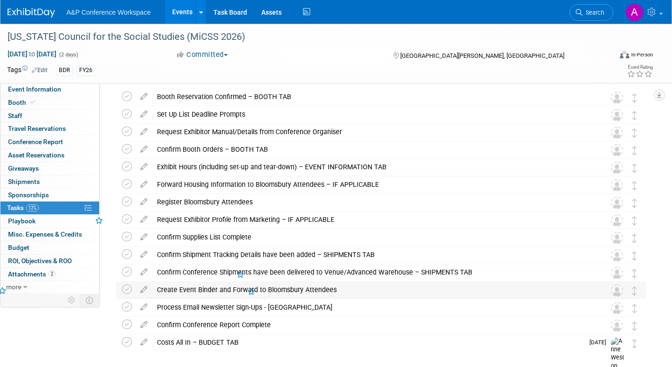
scroll to position [0, 0]
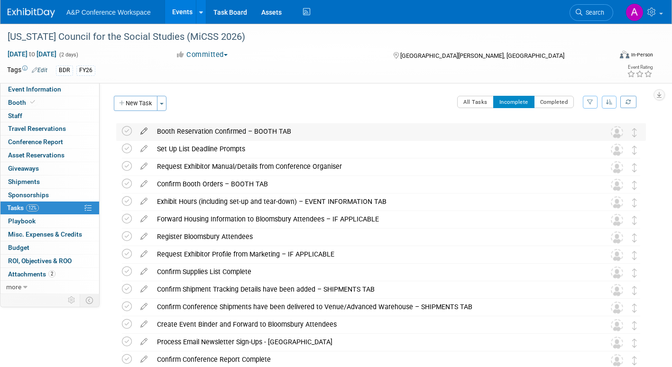
click at [146, 131] on icon at bounding box center [144, 129] width 17 height 12
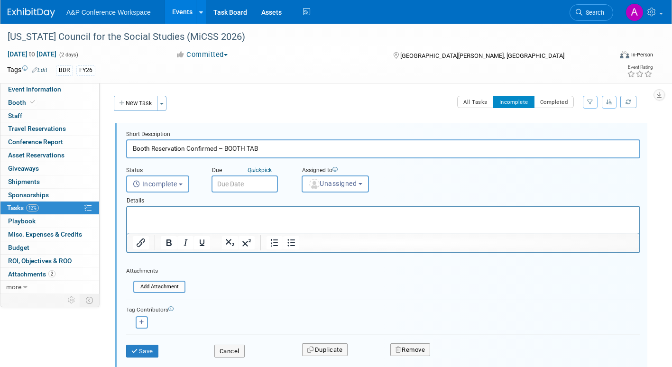
click at [240, 186] on input "text" at bounding box center [245, 184] width 66 height 17
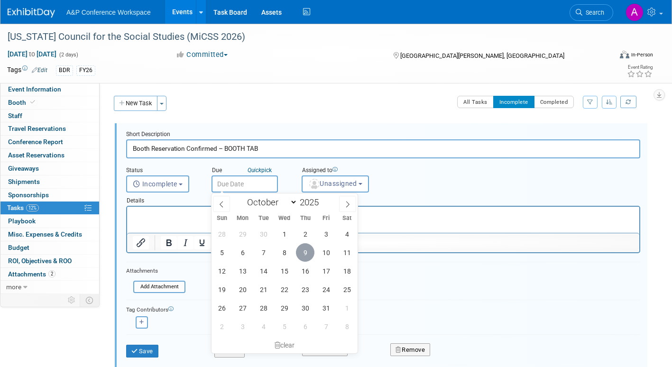
drag, startPoint x: 308, startPoint y: 251, endPoint x: 182, endPoint y: 17, distance: 265.8
click at [308, 251] on span "9" at bounding box center [305, 252] width 19 height 19
type input "Oct 9, 2025"
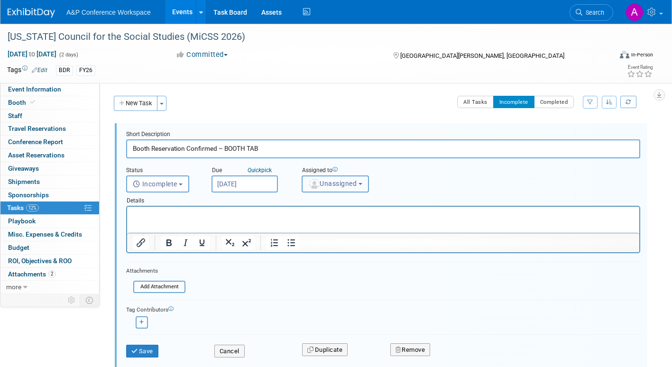
drag, startPoint x: 317, startPoint y: 179, endPoint x: 325, endPoint y: 197, distance: 19.4
click at [318, 180] on span "Unassigned" at bounding box center [332, 184] width 48 height 8
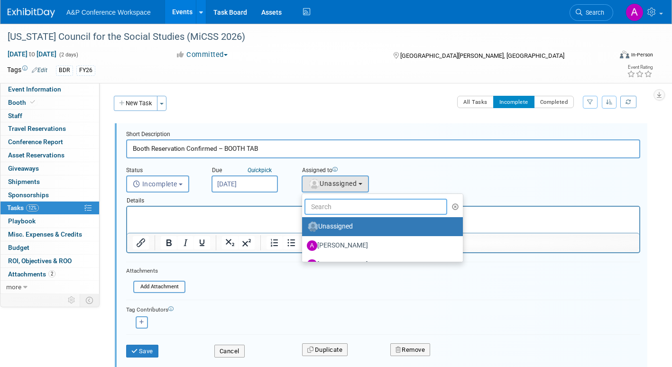
click at [329, 207] on input "text" at bounding box center [376, 207] width 143 height 16
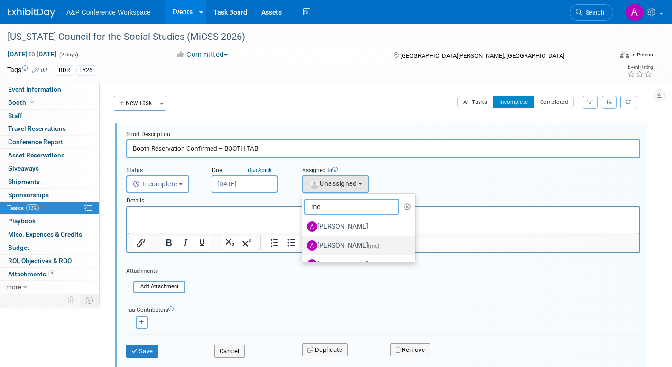
type input "me"
click at [347, 244] on label "[PERSON_NAME] (me)" at bounding box center [356, 245] width 99 height 15
click at [304, 244] on input "[PERSON_NAME] (me)" at bounding box center [301, 245] width 6 height 6
select select "3fc68575-f872-4db6-8d2a-11755123f12c"
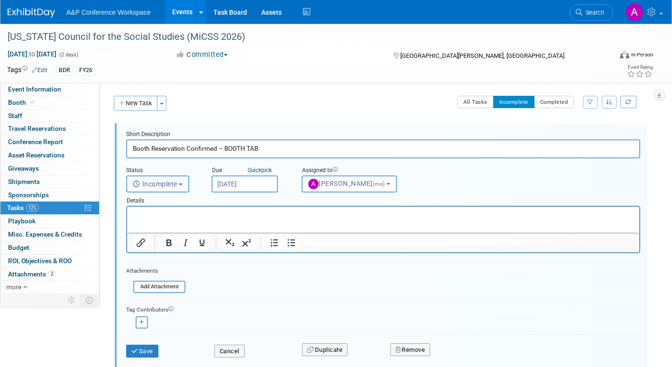
drag, startPoint x: 171, startPoint y: 185, endPoint x: 174, endPoint y: 192, distance: 7.7
click at [172, 186] on span "Incomplete" at bounding box center [155, 184] width 45 height 8
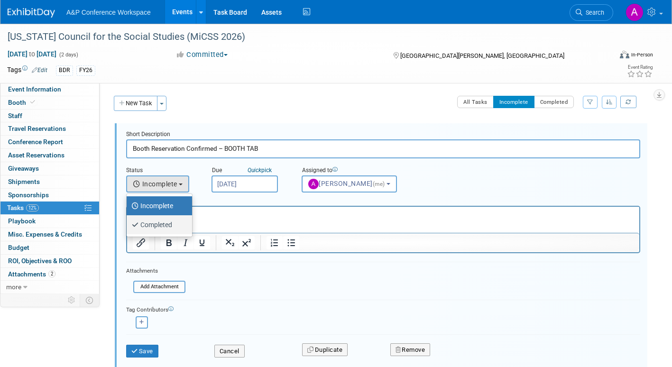
drag, startPoint x: 171, startPoint y: 224, endPoint x: 44, endPoint y: 17, distance: 243.5
click at [171, 224] on label "Completed" at bounding box center [156, 224] width 51 height 15
click at [128, 224] on input "Completed" at bounding box center [125, 224] width 6 height 6
select select "3"
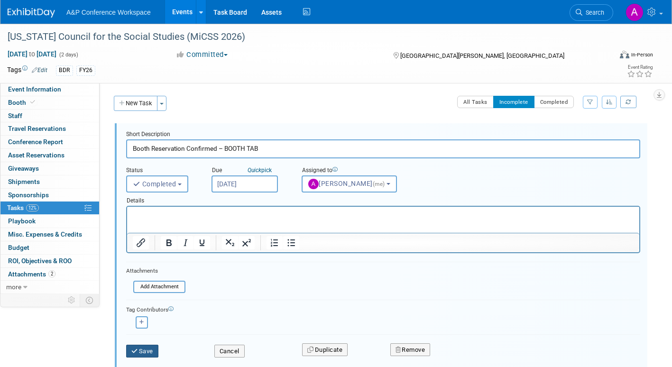
click at [141, 352] on button "Save" at bounding box center [142, 351] width 32 height 13
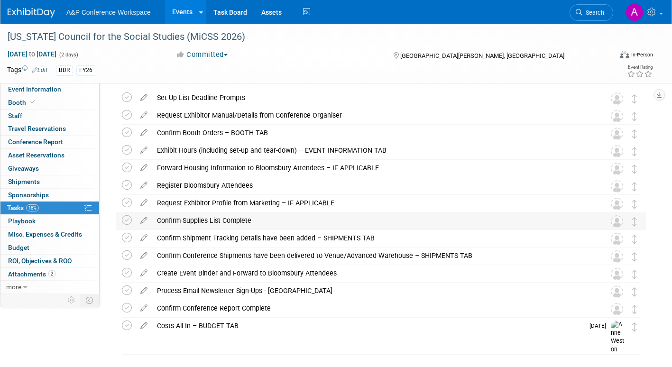
scroll to position [12, 0]
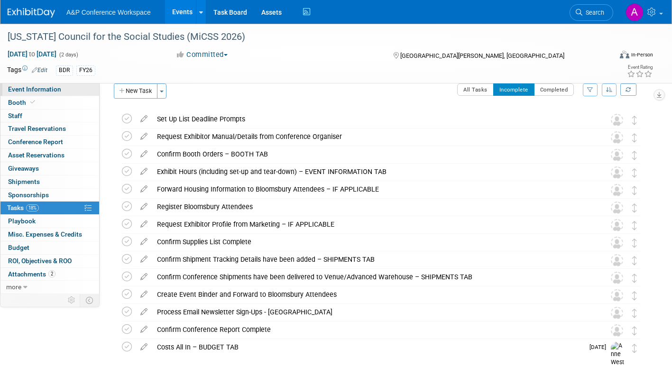
click at [63, 90] on link "Event Information" at bounding box center [49, 89] width 99 height 13
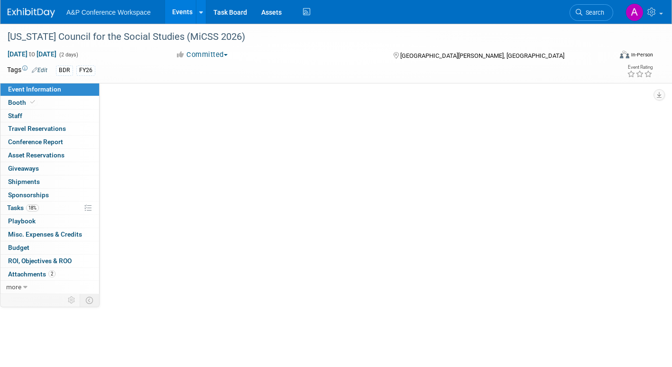
scroll to position [0, 0]
select select "Annual"
select select "Level 2"
select select "In-Person Booth"
select select "Schools"
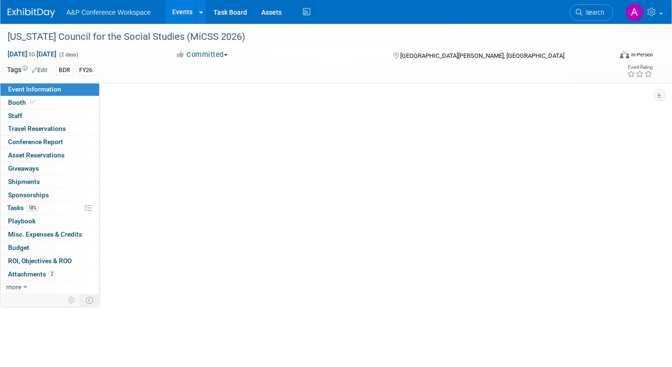
select select "Bloomsbury Digital Resources"
select select "[PERSON_NAME]"
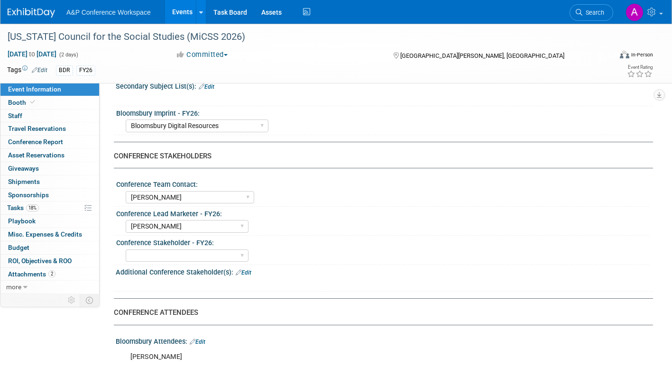
scroll to position [190, 0]
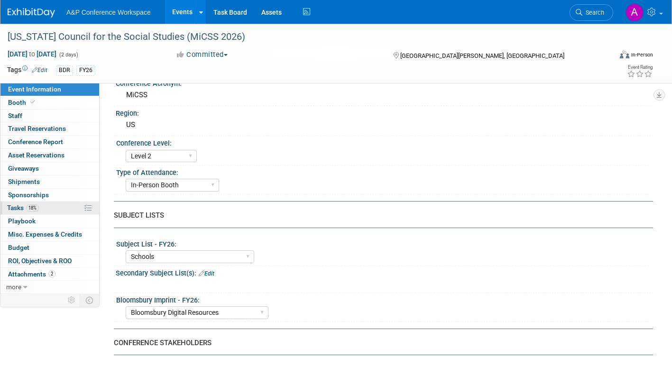
click at [14, 206] on span "Tasks 18%" at bounding box center [23, 208] width 32 height 8
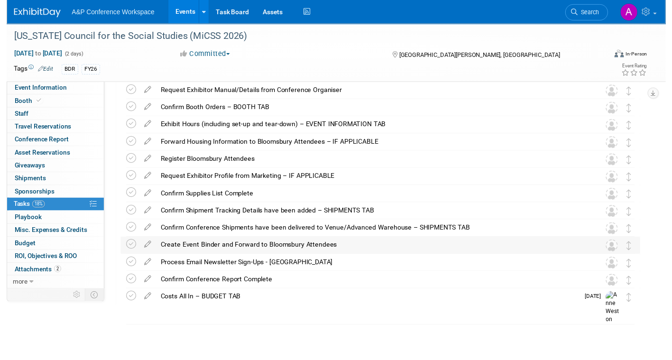
scroll to position [60, 0]
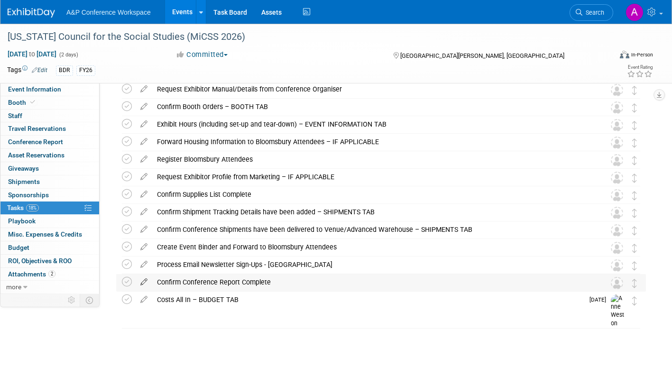
click at [141, 280] on icon at bounding box center [144, 280] width 17 height 12
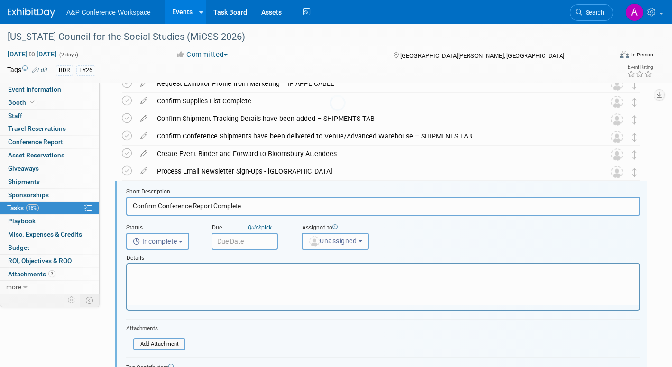
scroll to position [195, 0]
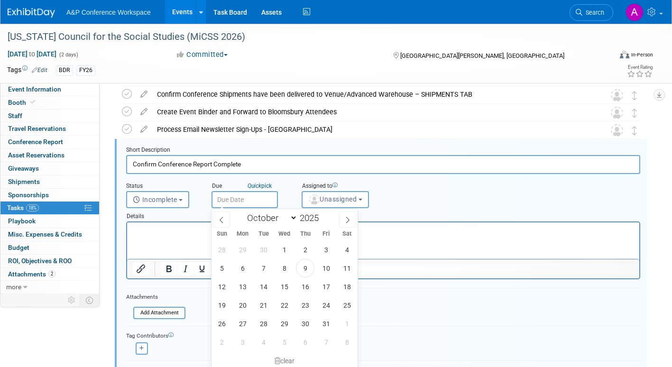
click at [266, 200] on input "text" at bounding box center [245, 199] width 66 height 17
click at [345, 222] on icon at bounding box center [348, 220] width 7 height 7
select select "0"
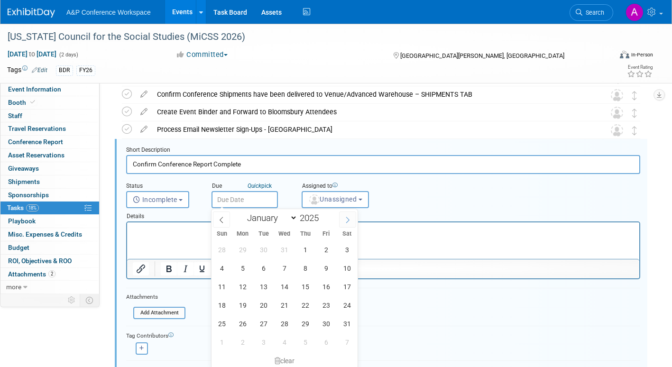
type input "2026"
click at [345, 222] on icon at bounding box center [348, 220] width 7 height 7
click at [348, 220] on icon at bounding box center [348, 220] width 7 height 7
select select "2"
click at [327, 250] on span "6" at bounding box center [326, 250] width 19 height 19
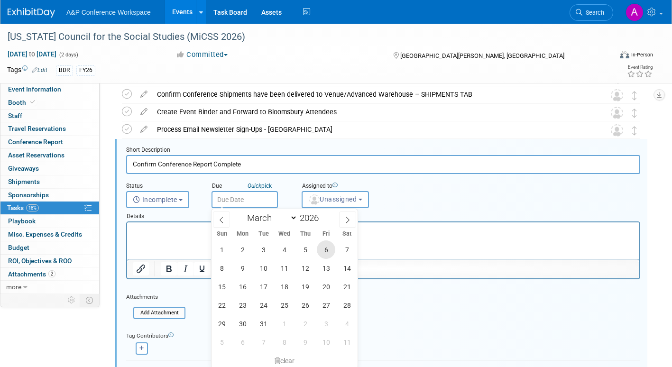
type input "Mar 6, 2026"
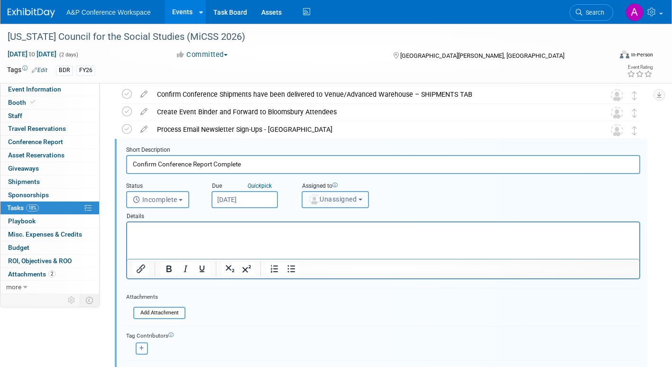
drag, startPoint x: 335, startPoint y: 201, endPoint x: 334, endPoint y: 211, distance: 10.0
click at [335, 201] on span "Unassigned" at bounding box center [332, 200] width 48 height 8
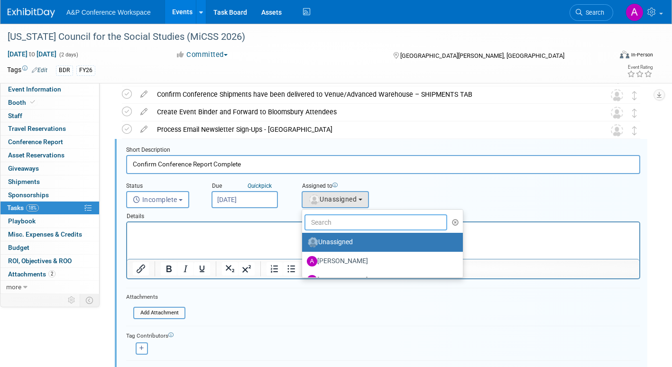
click at [333, 223] on input "text" at bounding box center [376, 223] width 143 height 16
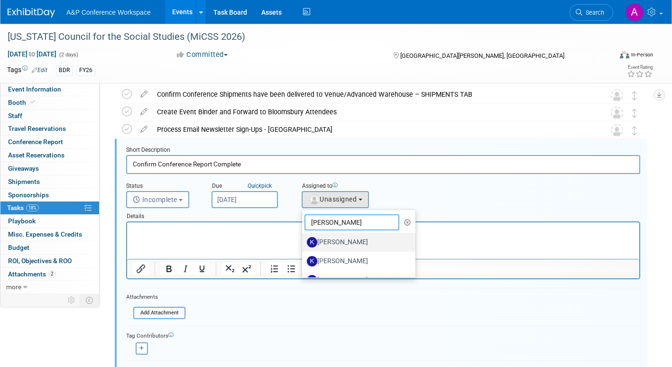
type input "kevin"
drag, startPoint x: 334, startPoint y: 242, endPoint x: 206, endPoint y: 17, distance: 258.9
click at [334, 242] on label "[PERSON_NAME]" at bounding box center [356, 242] width 99 height 15
click at [304, 242] on input "[PERSON_NAME]" at bounding box center [301, 241] width 6 height 6
select select "7b0e13d3-1a1c-48bc-b6f3-e3c0122838d1"
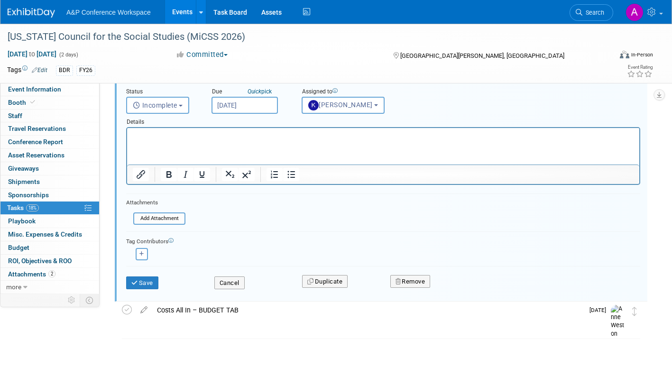
scroll to position [290, 0]
click at [155, 284] on button "Save" at bounding box center [142, 282] width 32 height 13
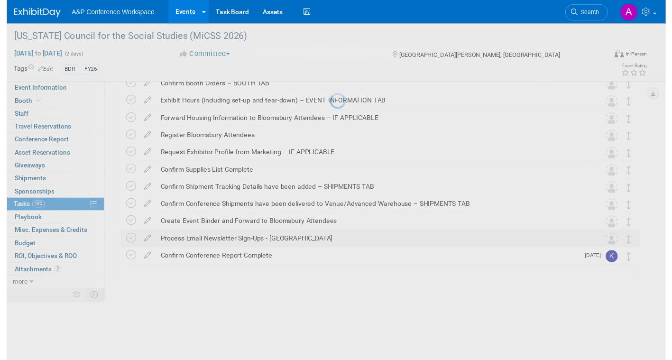
scroll to position [60, 0]
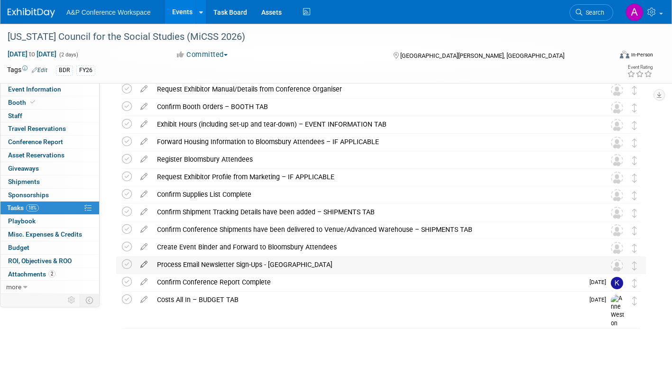
click at [145, 261] on icon at bounding box center [144, 263] width 17 height 12
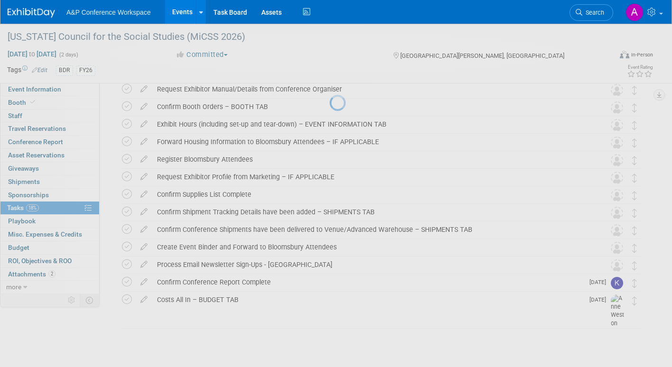
select select "9"
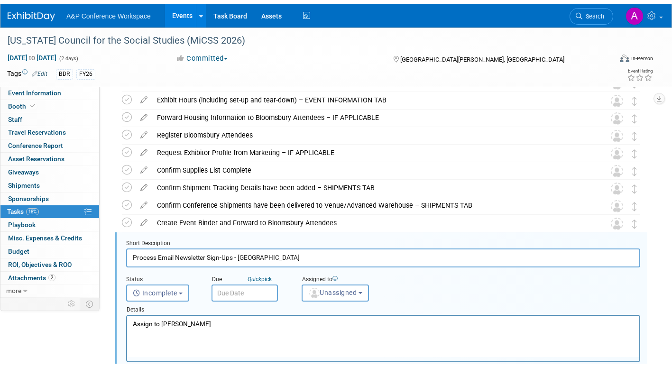
scroll to position [177, 0]
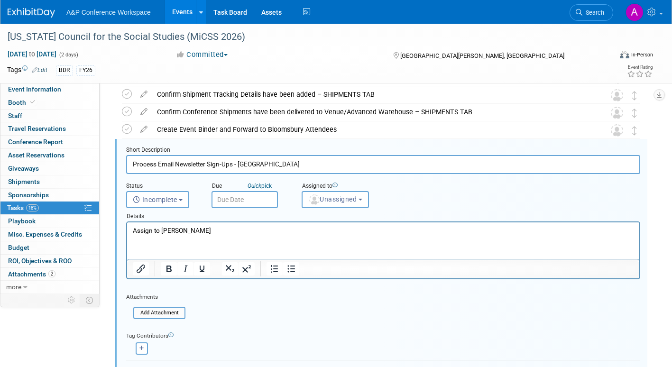
click at [212, 231] on p "Assign to [PERSON_NAME]" at bounding box center [384, 230] width 502 height 9
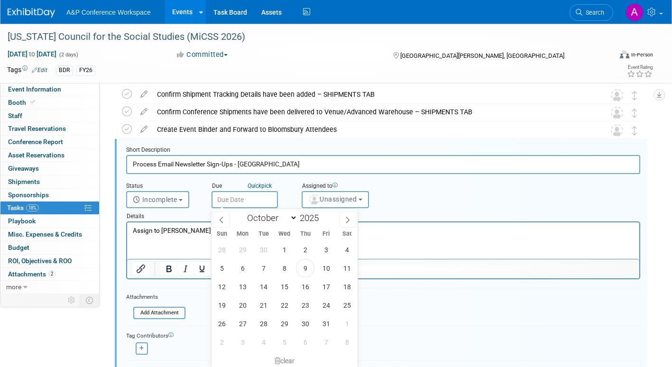
click at [230, 199] on input "text" at bounding box center [245, 199] width 66 height 17
click at [348, 218] on icon at bounding box center [348, 220] width 7 height 7
select select "11"
click at [348, 218] on icon at bounding box center [348, 220] width 7 height 7
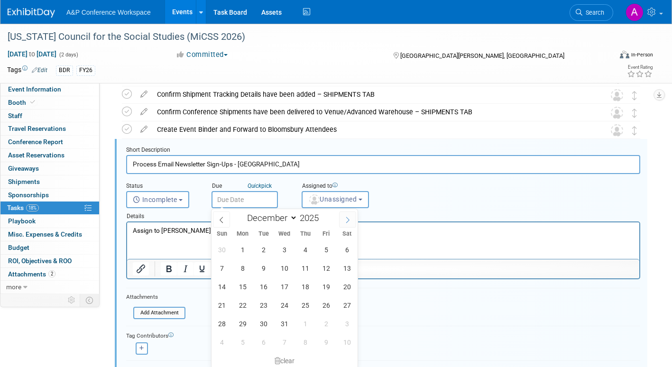
type input "2026"
click at [347, 218] on icon at bounding box center [347, 220] width 3 height 6
click at [347, 218] on icon at bounding box center [348, 220] width 7 height 7
select select "2"
click at [326, 248] on span "6" at bounding box center [326, 250] width 19 height 19
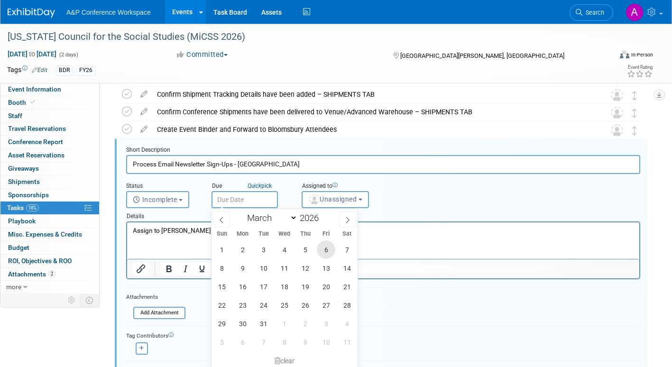
type input "Mar 6, 2026"
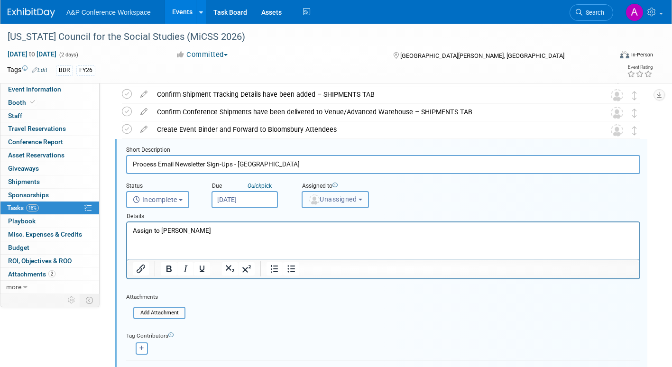
click at [326, 200] on span "Unassigned" at bounding box center [332, 200] width 48 height 8
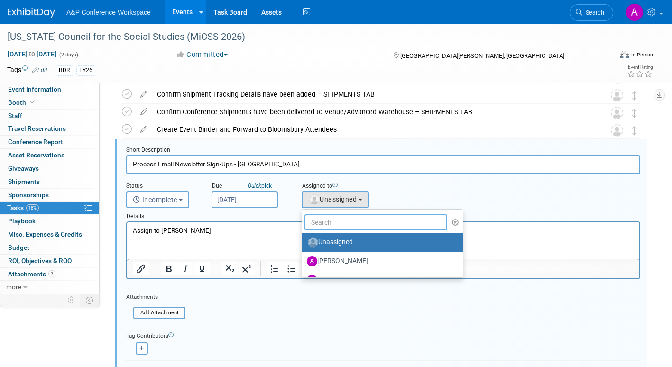
click at [325, 221] on input "text" at bounding box center [376, 223] width 143 height 16
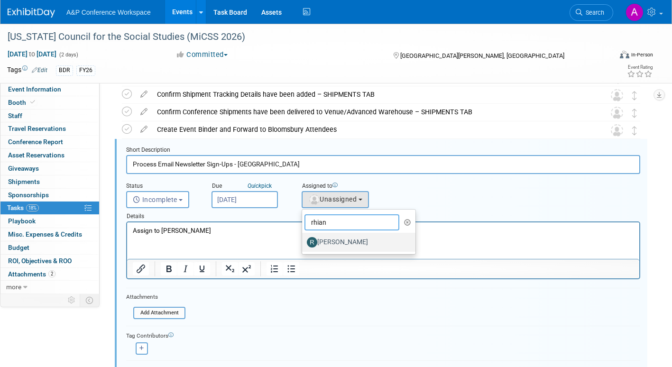
type input "rhian"
click at [333, 240] on label "[PERSON_NAME]" at bounding box center [356, 242] width 99 height 15
click at [304, 240] on input "[PERSON_NAME]" at bounding box center [301, 241] width 6 height 6
select select "dec52f5b-c540-4d49-98a2-0391d72d2273"
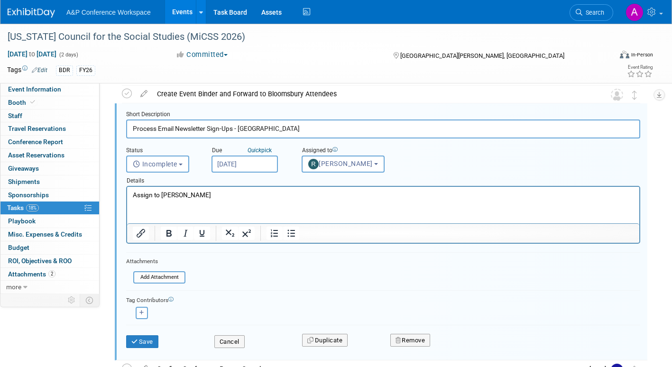
scroll to position [272, 0]
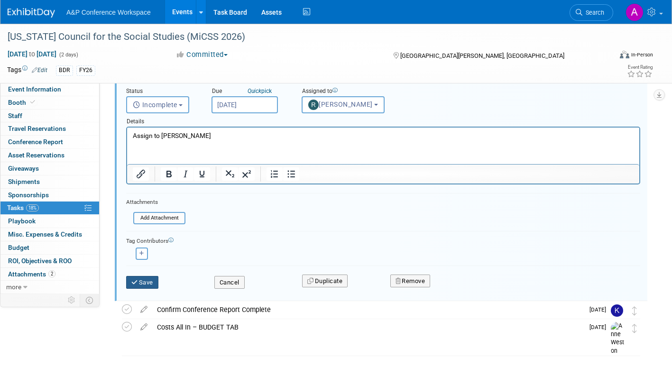
click at [151, 281] on button "Save" at bounding box center [142, 282] width 32 height 13
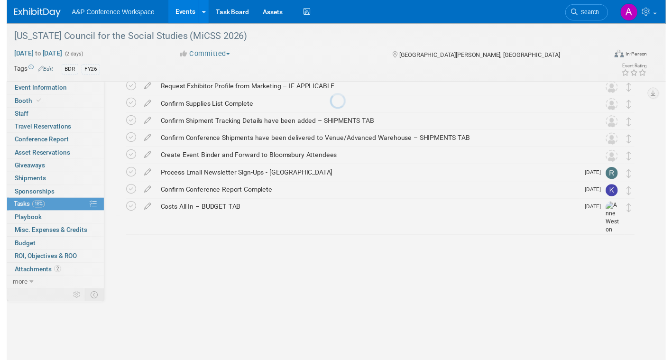
scroll to position [60, 0]
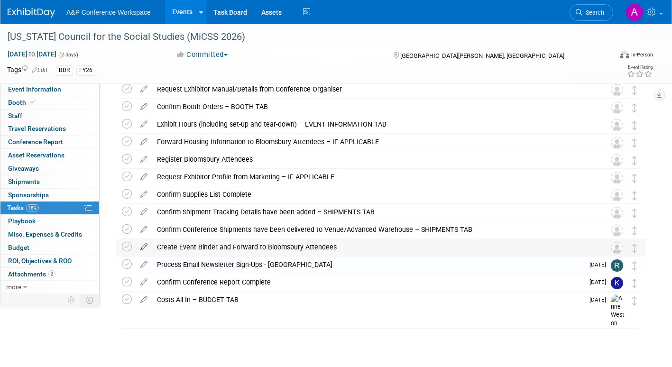
click at [145, 243] on icon at bounding box center [144, 245] width 17 height 12
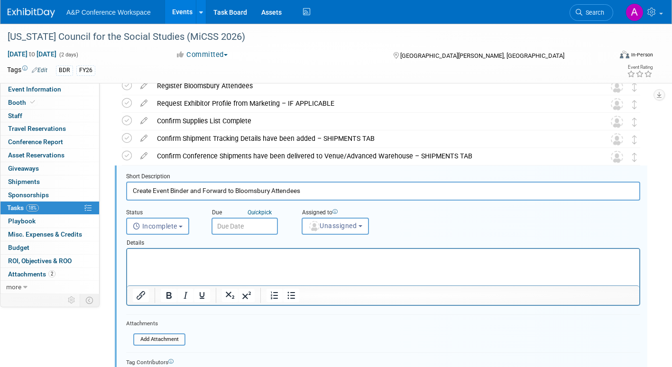
scroll to position [160, 0]
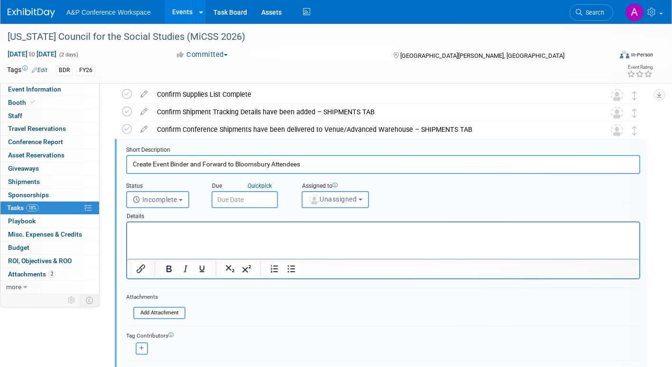
click at [260, 202] on input "text" at bounding box center [245, 199] width 66 height 17
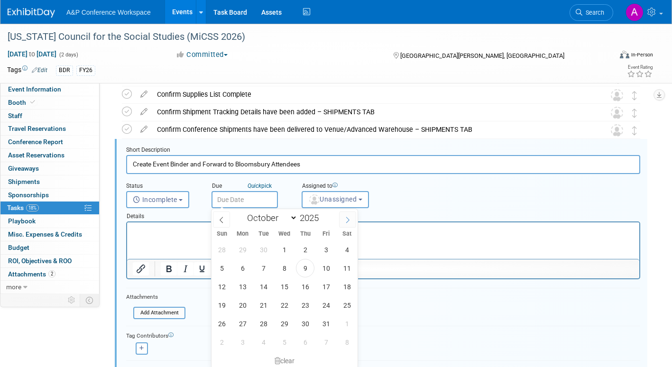
click at [345, 220] on icon at bounding box center [348, 220] width 7 height 7
select select "11"
click at [345, 220] on icon at bounding box center [348, 220] width 7 height 7
type input "2026"
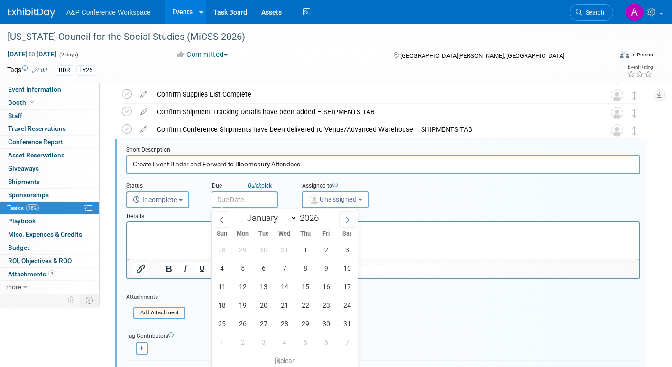
click at [345, 220] on icon at bounding box center [348, 220] width 7 height 7
select select "1"
click at [264, 286] on span "17" at bounding box center [263, 287] width 19 height 19
type input "Feb 17, 2026"
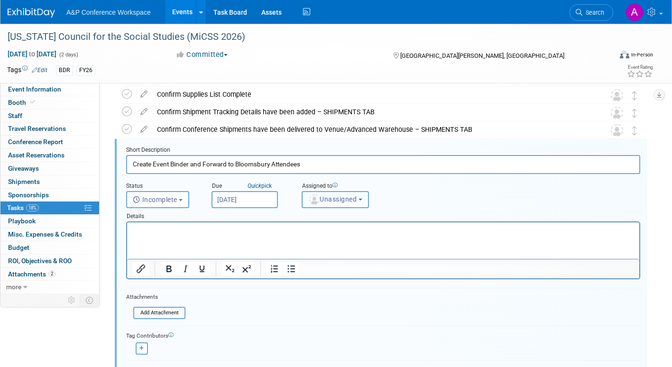
click at [336, 206] on button "Unassigned" at bounding box center [335, 199] width 67 height 17
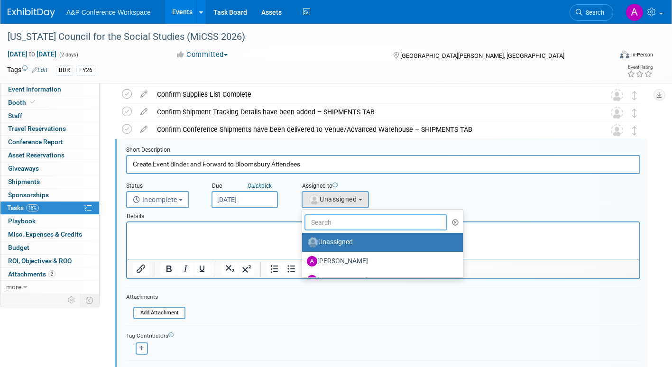
click at [330, 227] on input "text" at bounding box center [376, 223] width 143 height 16
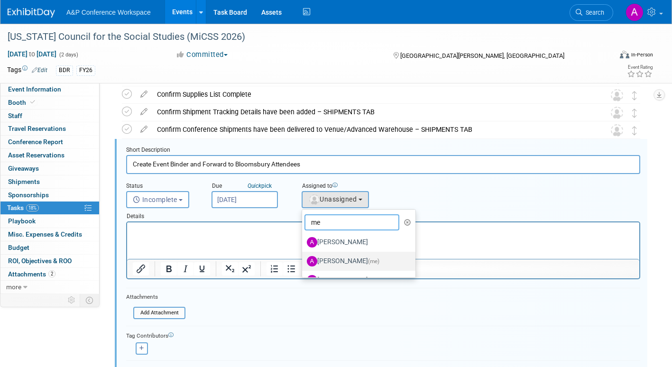
type input "me"
drag, startPoint x: 327, startPoint y: 261, endPoint x: 289, endPoint y: 274, distance: 39.3
click at [327, 260] on label "Amanda Oney (me)" at bounding box center [356, 261] width 99 height 15
click at [304, 260] on input "Amanda Oney (me)" at bounding box center [301, 260] width 6 height 6
select select "3fc68575-f872-4db6-8d2a-11755123f12c"
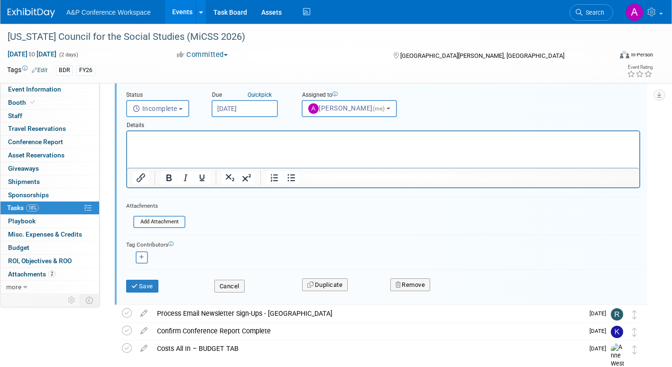
scroll to position [255, 0]
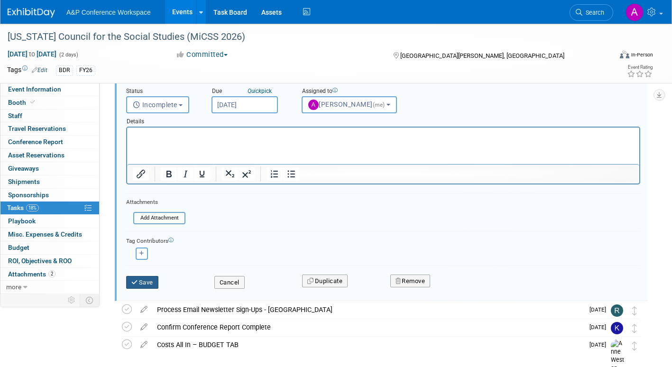
click at [137, 287] on button "Save" at bounding box center [142, 282] width 32 height 13
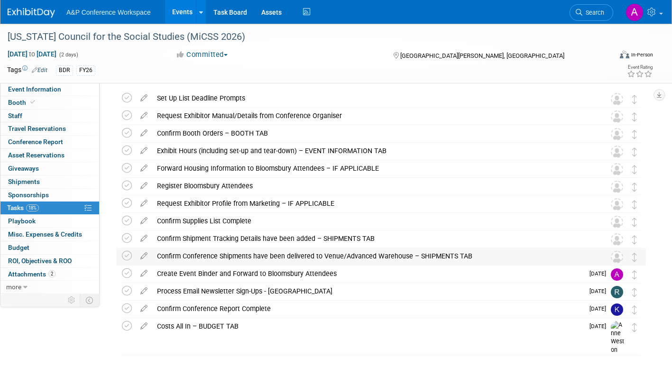
scroll to position [12, 0]
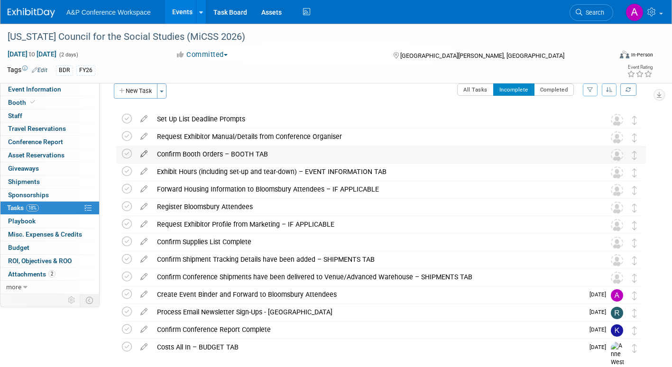
click at [143, 151] on icon at bounding box center [144, 152] width 17 height 12
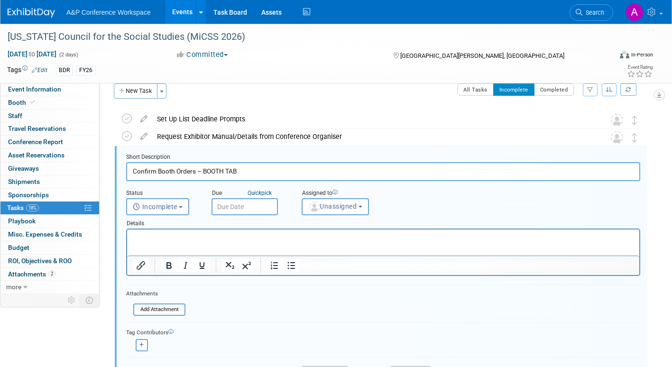
scroll to position [19, 0]
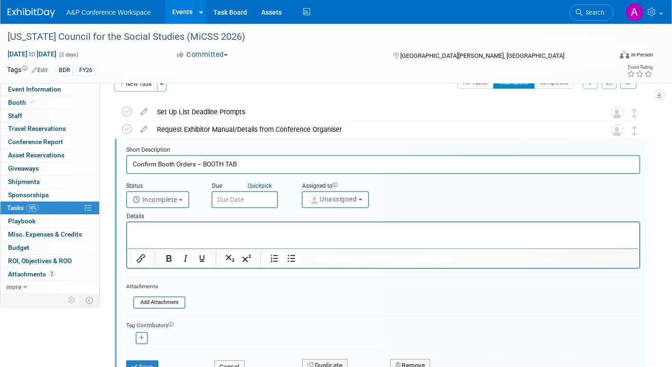
click at [252, 198] on input "text" at bounding box center [245, 199] width 66 height 17
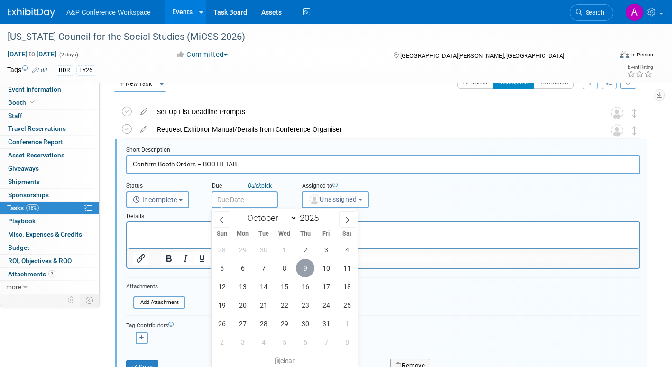
drag, startPoint x: 306, startPoint y: 267, endPoint x: 312, endPoint y: 251, distance: 17.9
click at [306, 265] on span "9" at bounding box center [305, 268] width 19 height 19
type input "Oct 9, 2025"
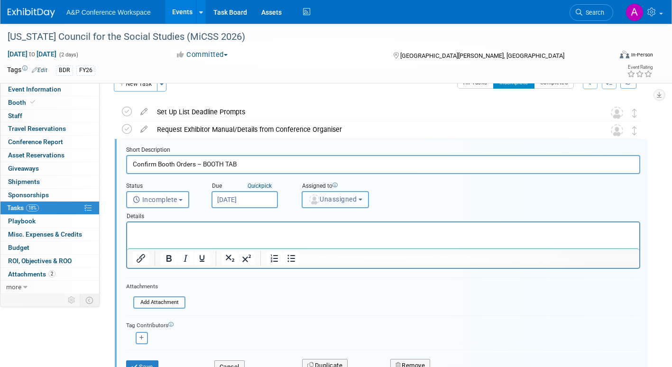
click at [331, 204] on button "Unassigned" at bounding box center [335, 199] width 67 height 17
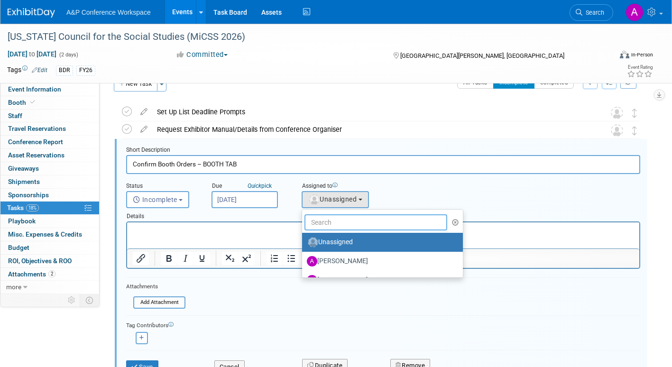
click at [332, 221] on input "text" at bounding box center [376, 223] width 143 height 16
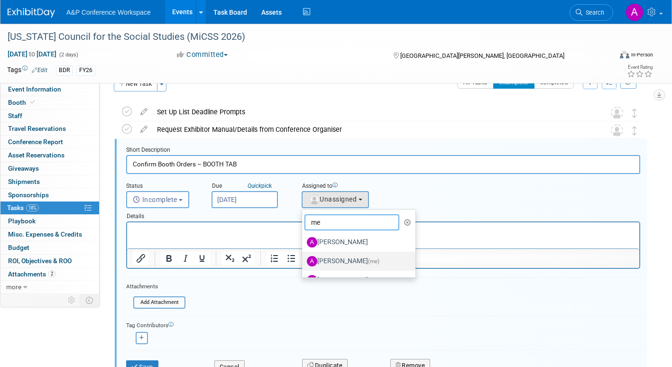
type input "me"
click at [331, 261] on label "Amanda Oney (me)" at bounding box center [356, 261] width 99 height 15
click at [304, 261] on input "Amanda Oney (me)" at bounding box center [301, 260] width 6 height 6
select select "3fc68575-f872-4db6-8d2a-11755123f12c"
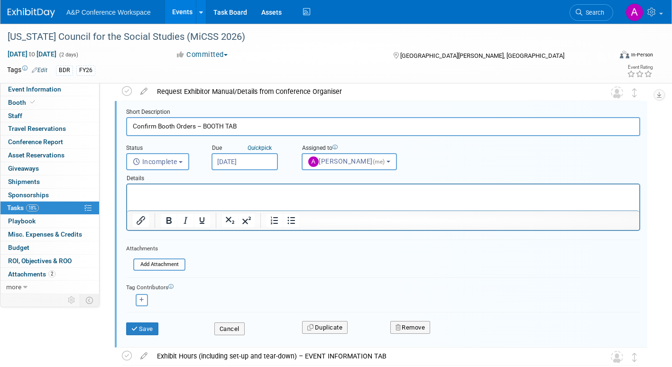
scroll to position [114, 0]
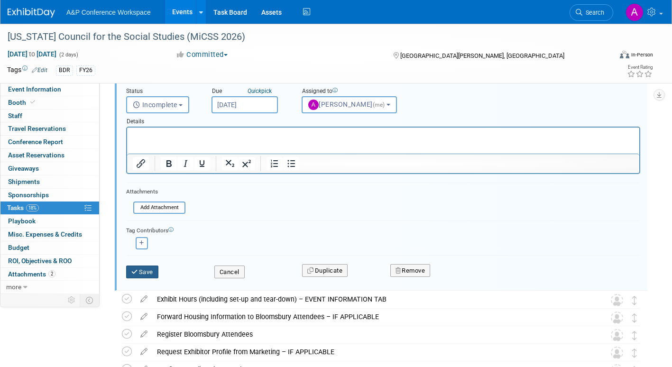
click at [149, 271] on button "Save" at bounding box center [142, 272] width 32 height 13
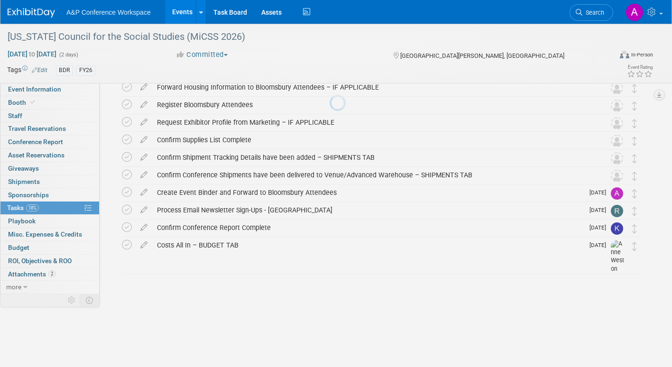
scroll to position [60, 0]
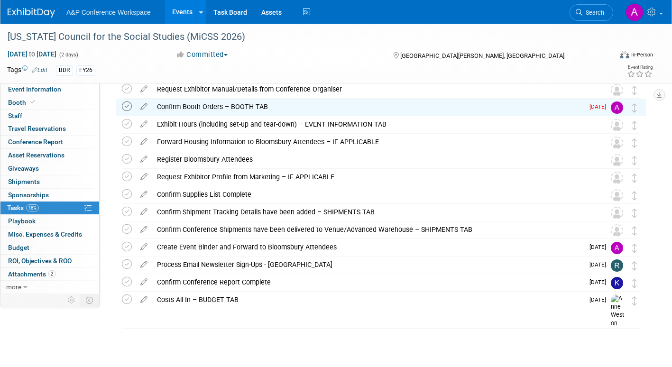
click at [128, 105] on icon at bounding box center [127, 107] width 10 height 10
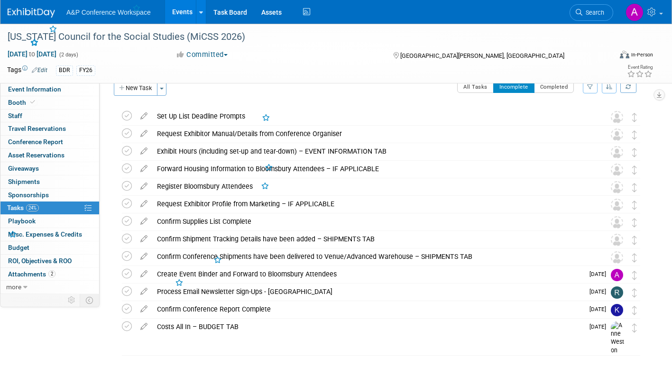
scroll to position [0, 0]
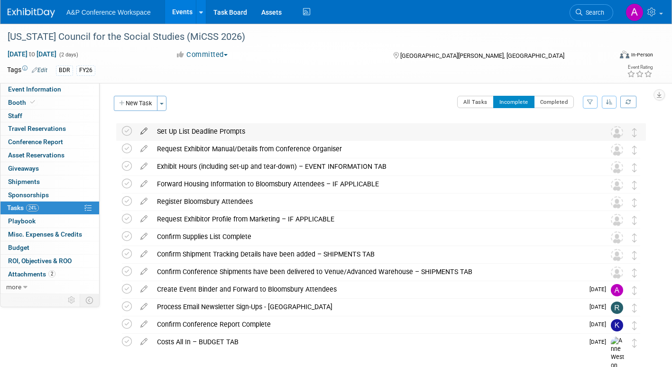
click at [141, 131] on icon at bounding box center [144, 129] width 17 height 12
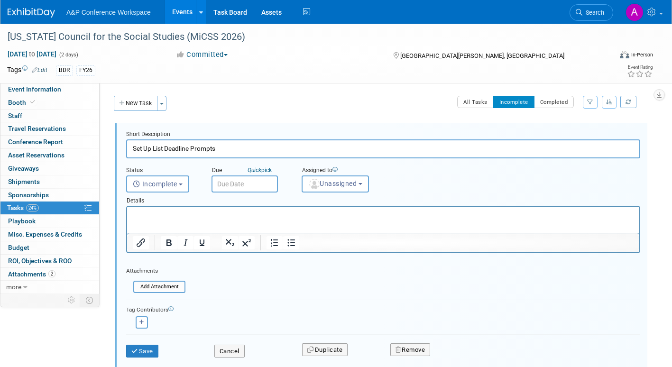
click at [271, 181] on input "text" at bounding box center [245, 184] width 66 height 17
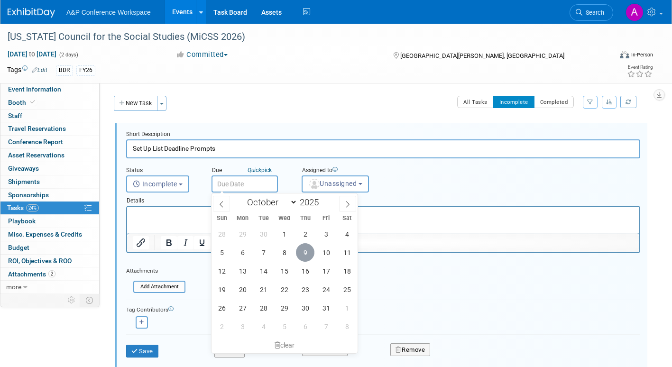
click at [308, 249] on span "9" at bounding box center [305, 252] width 19 height 19
type input "Oct 9, 2025"
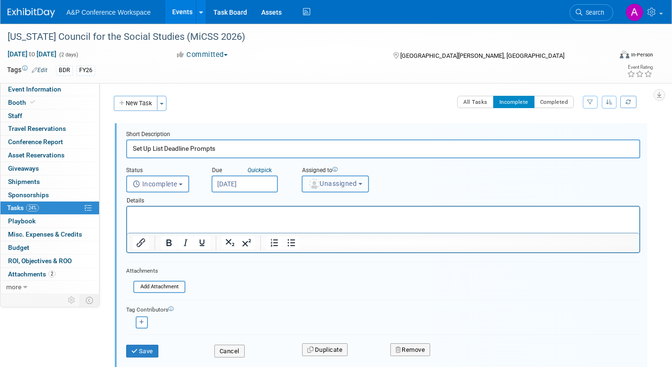
click at [325, 184] on span "Unassigned" at bounding box center [332, 184] width 48 height 8
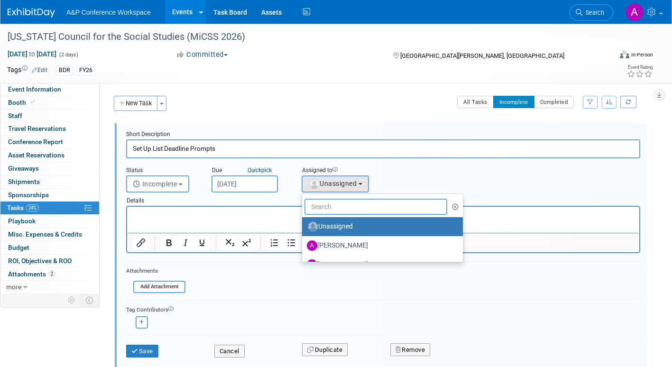
click at [325, 202] on input "text" at bounding box center [376, 207] width 143 height 16
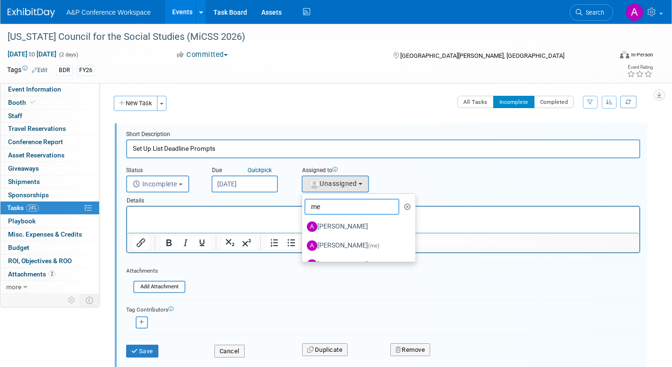
type input "me"
click at [355, 245] on label "Amanda Oney (me)" at bounding box center [356, 245] width 99 height 15
click at [304, 245] on input "Amanda Oney (me)" at bounding box center [301, 245] width 6 height 6
select select "3fc68575-f872-4db6-8d2a-11755123f12c"
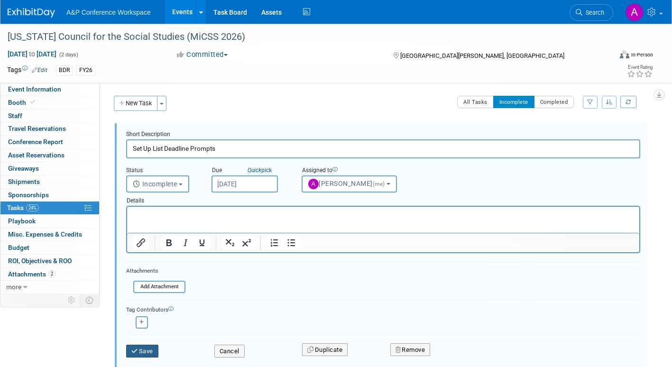
click at [133, 348] on icon "submit" at bounding box center [135, 351] width 8 height 6
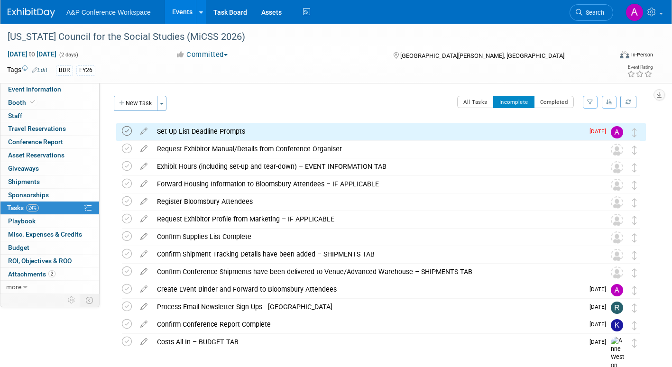
click at [127, 130] on icon at bounding box center [127, 131] width 10 height 10
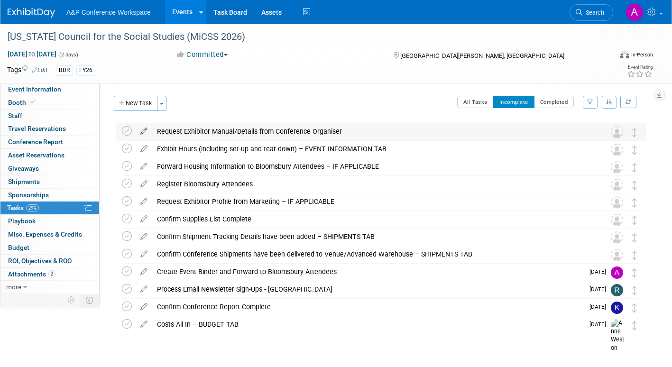
click at [146, 128] on icon at bounding box center [144, 129] width 17 height 12
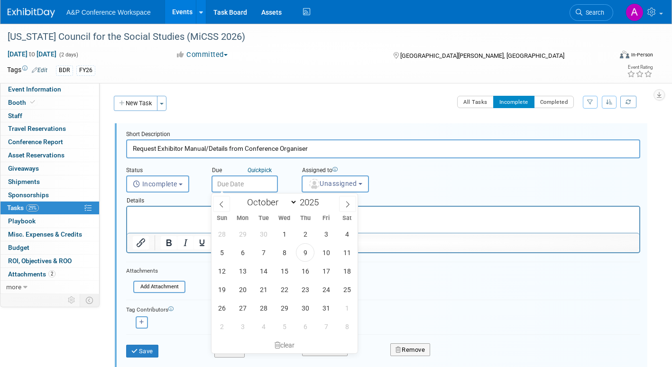
click at [252, 182] on input "text" at bounding box center [245, 184] width 66 height 17
click at [350, 205] on icon at bounding box center [348, 204] width 7 height 7
select select "10"
click at [284, 271] on span "12" at bounding box center [284, 271] width 19 height 19
type input "Nov 12, 2025"
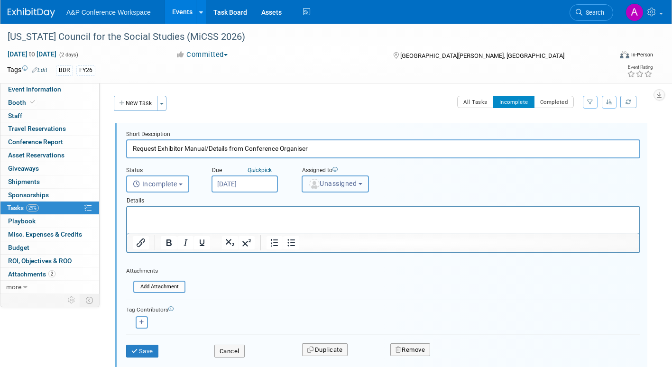
drag, startPoint x: 334, startPoint y: 190, endPoint x: 329, endPoint y: 199, distance: 9.6
click at [334, 189] on button "Unassigned" at bounding box center [335, 184] width 67 height 17
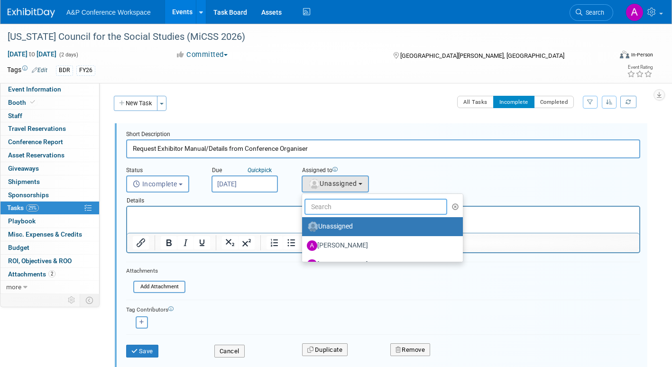
click at [328, 211] on input "text" at bounding box center [376, 207] width 143 height 16
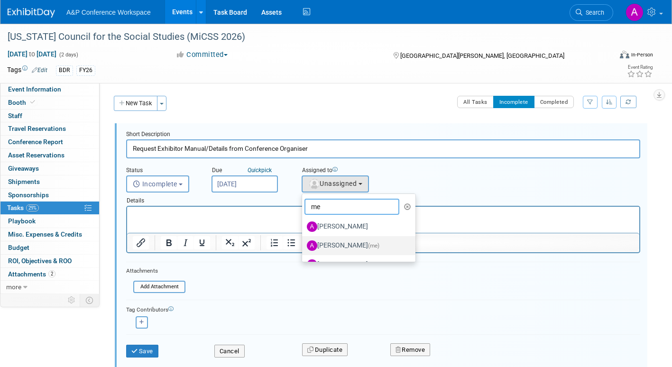
type input "me"
click at [351, 245] on label "Amanda Oney (me)" at bounding box center [356, 245] width 99 height 15
click at [304, 245] on input "Amanda Oney (me)" at bounding box center [301, 245] width 6 height 6
select select "3fc68575-f872-4db6-8d2a-11755123f12c"
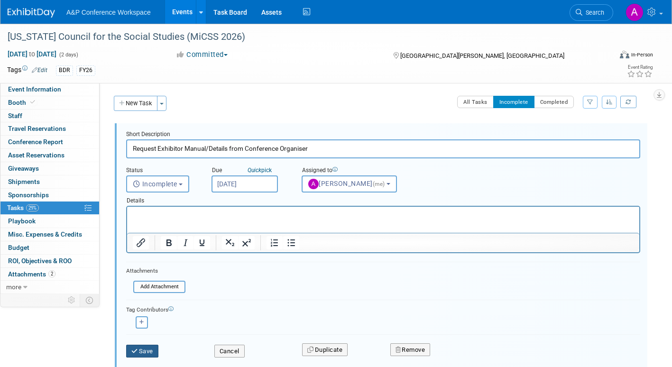
click at [151, 350] on button "Save" at bounding box center [142, 351] width 32 height 13
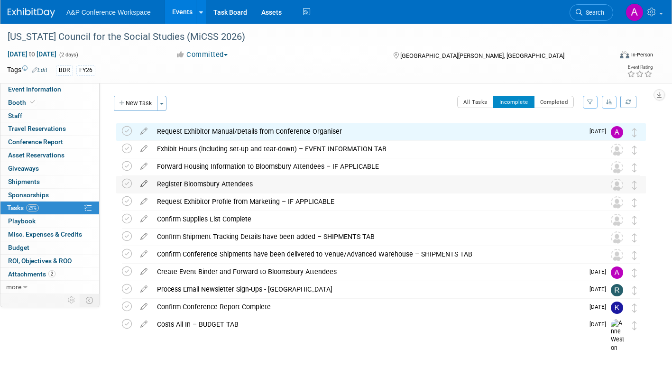
click at [143, 183] on icon at bounding box center [144, 182] width 17 height 12
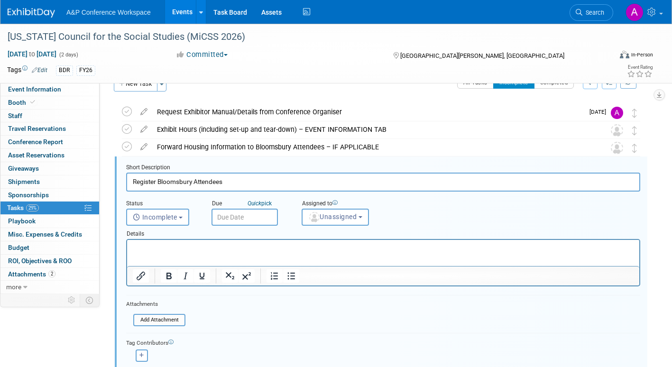
scroll to position [37, 0]
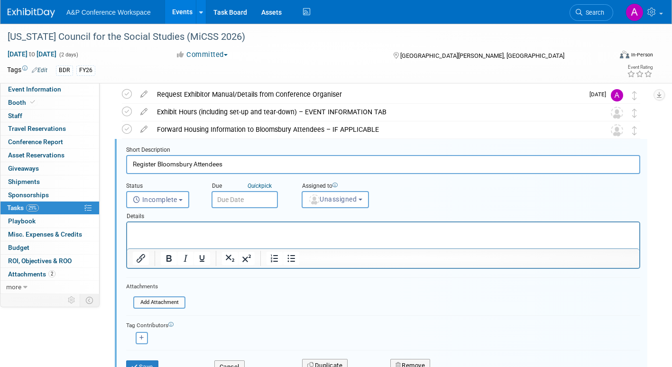
click at [267, 200] on input "text" at bounding box center [245, 199] width 66 height 17
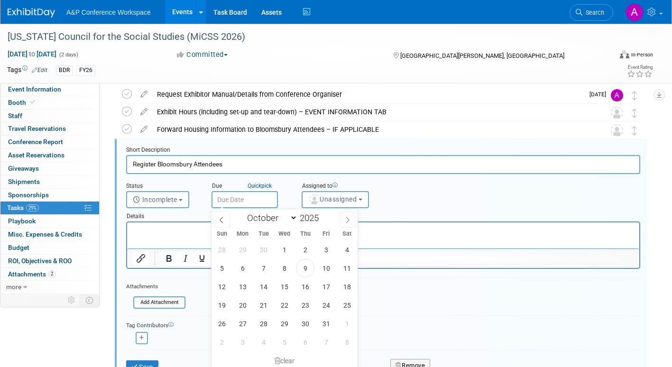
click at [349, 221] on icon at bounding box center [348, 220] width 7 height 7
click at [349, 220] on icon at bounding box center [348, 220] width 7 height 7
select select "11"
click at [349, 220] on icon at bounding box center [348, 220] width 7 height 7
type input "2026"
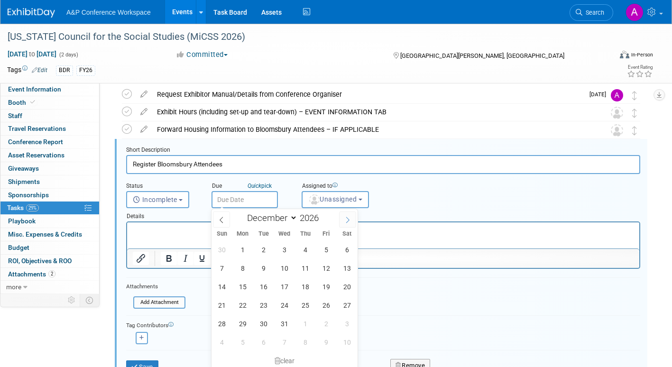
select select "0"
click at [241, 271] on span "5" at bounding box center [242, 268] width 19 height 19
type input "Jan 5, 2026"
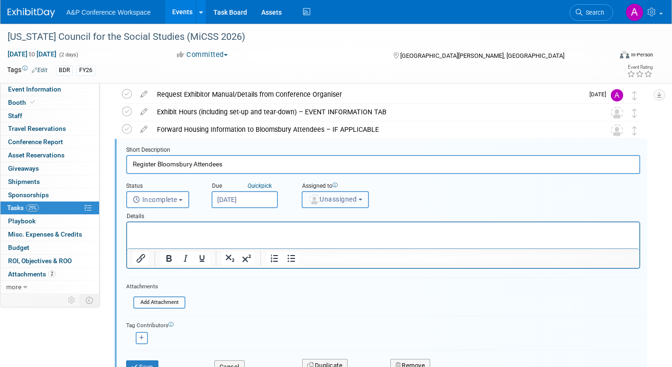
click at [333, 199] on span "Unassigned" at bounding box center [332, 200] width 48 height 8
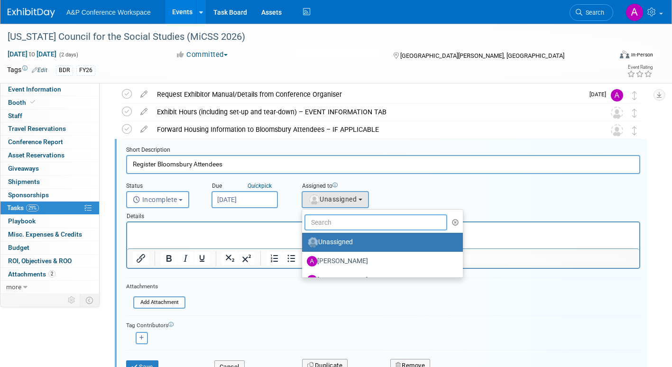
click at [328, 218] on input "text" at bounding box center [376, 223] width 143 height 16
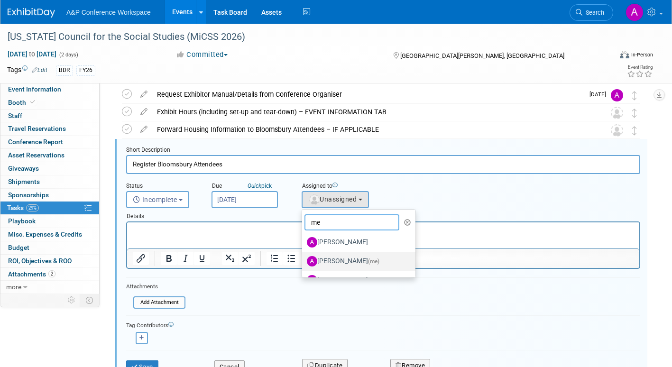
type input "me"
click at [340, 261] on label "Amanda Oney (me)" at bounding box center [356, 261] width 99 height 15
click at [304, 261] on input "Amanda Oney (me)" at bounding box center [301, 260] width 6 height 6
select select "3fc68575-f872-4db6-8d2a-11755123f12c"
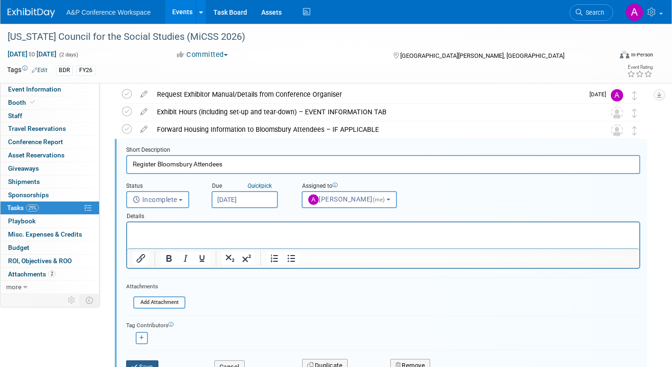
click at [149, 361] on button "Save" at bounding box center [142, 367] width 32 height 13
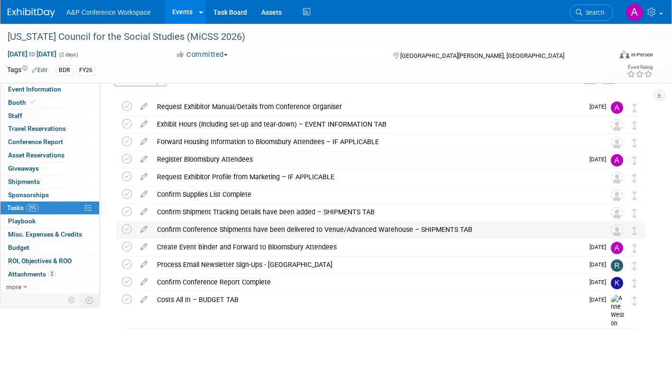
scroll to position [25, 0]
click at [144, 138] on icon at bounding box center [144, 140] width 17 height 12
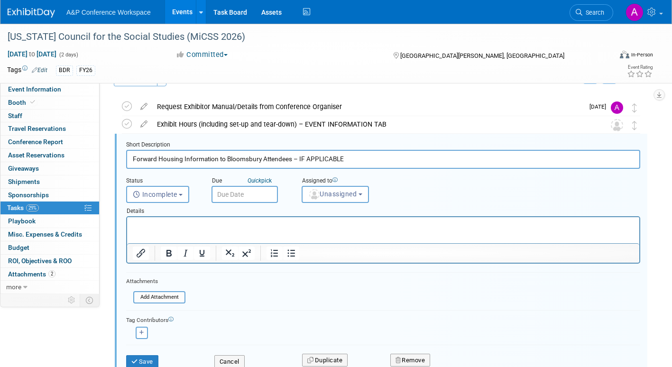
scroll to position [19, 0]
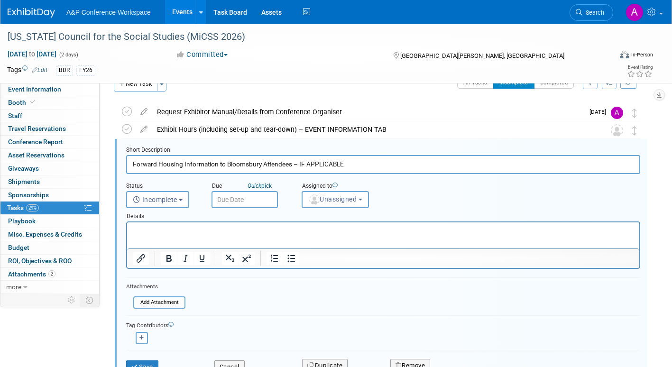
click at [245, 201] on input "text" at bounding box center [245, 199] width 66 height 17
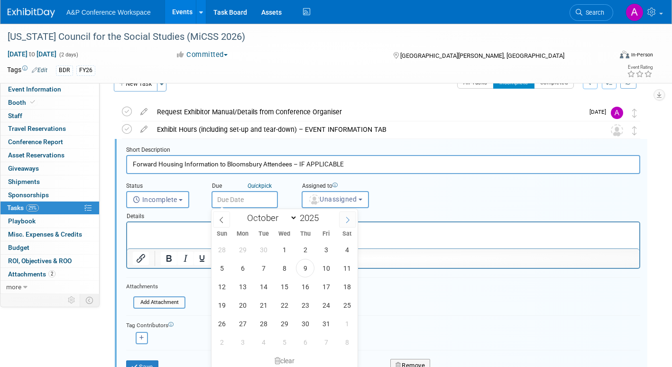
click at [345, 218] on icon at bounding box center [348, 220] width 7 height 7
select select "10"
click at [282, 284] on span "12" at bounding box center [284, 287] width 19 height 19
type input "Nov 12, 2025"
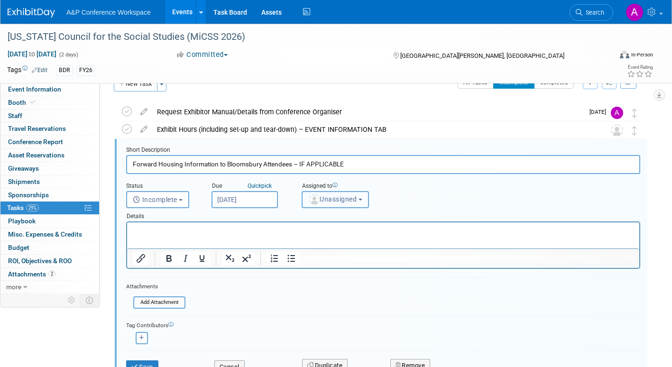
drag, startPoint x: 324, startPoint y: 198, endPoint x: 325, endPoint y: 205, distance: 6.7
click at [325, 200] on span "Unassigned" at bounding box center [332, 200] width 48 height 8
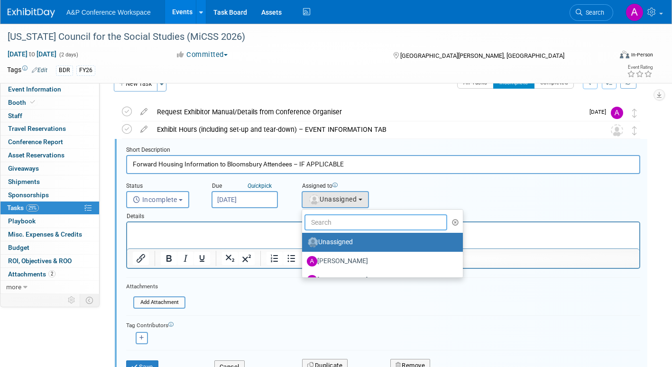
click at [323, 224] on input "text" at bounding box center [376, 223] width 143 height 16
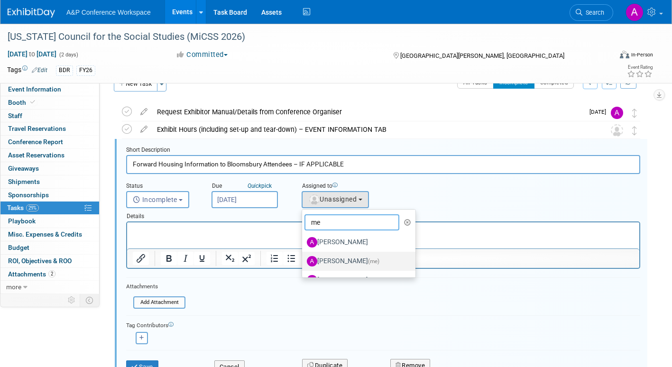
type input "me"
click at [330, 263] on label "Amanda Oney (me)" at bounding box center [356, 261] width 99 height 15
click at [304, 263] on input "Amanda Oney (me)" at bounding box center [301, 260] width 6 height 6
select select "3fc68575-f872-4db6-8d2a-11755123f12c"
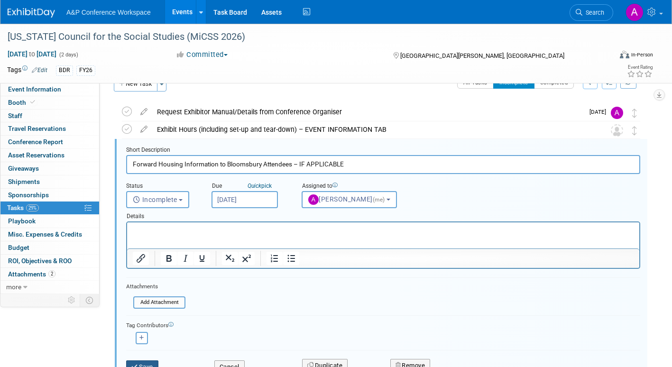
click at [151, 364] on button "Save" at bounding box center [142, 367] width 32 height 13
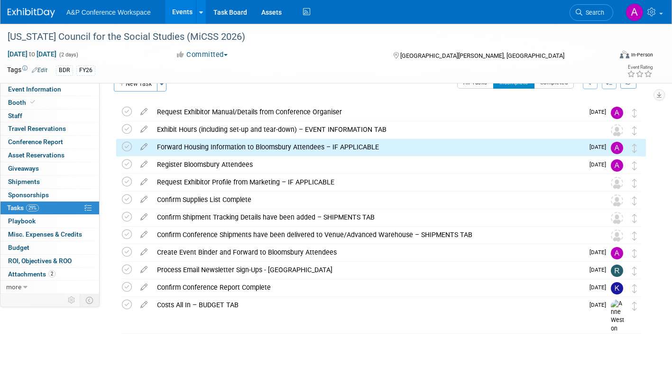
scroll to position [0, 0]
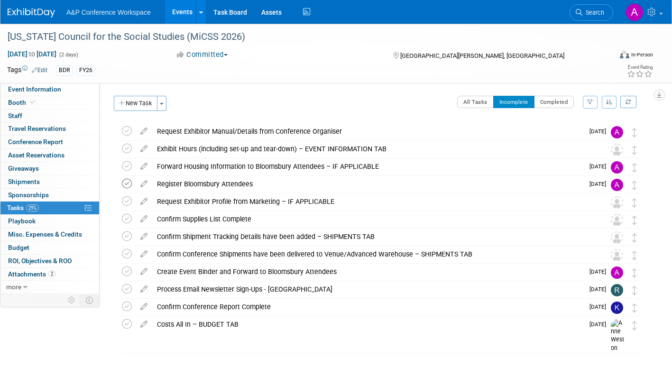
click at [125, 184] on icon at bounding box center [127, 184] width 10 height 10
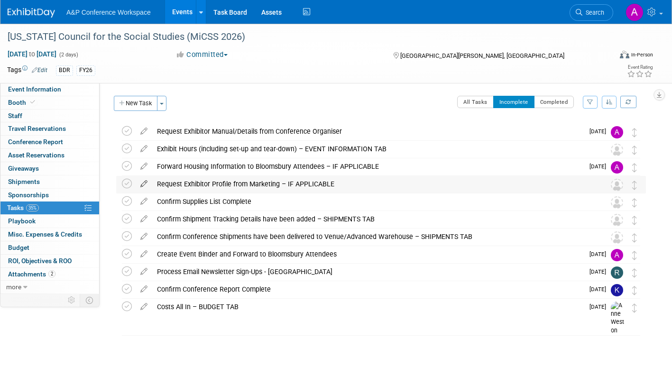
click at [144, 180] on icon at bounding box center [144, 182] width 17 height 12
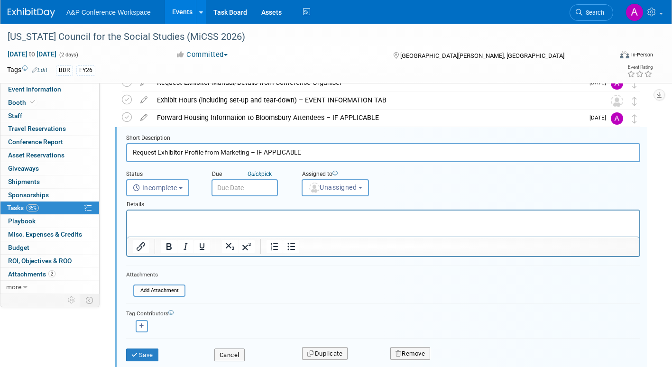
scroll to position [84, 0]
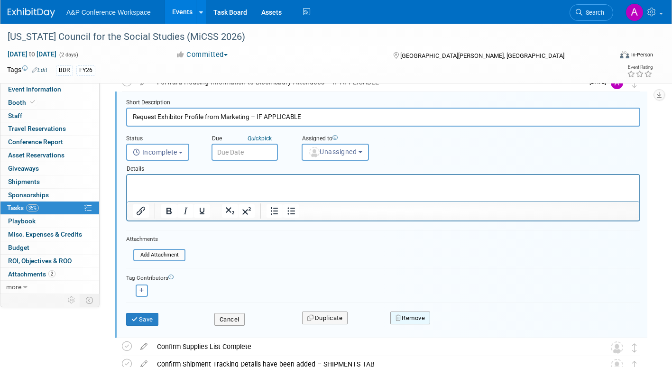
click at [420, 317] on button "Remove" at bounding box center [411, 318] width 40 height 13
click at [465, 327] on link "Yes" at bounding box center [464, 325] width 28 height 15
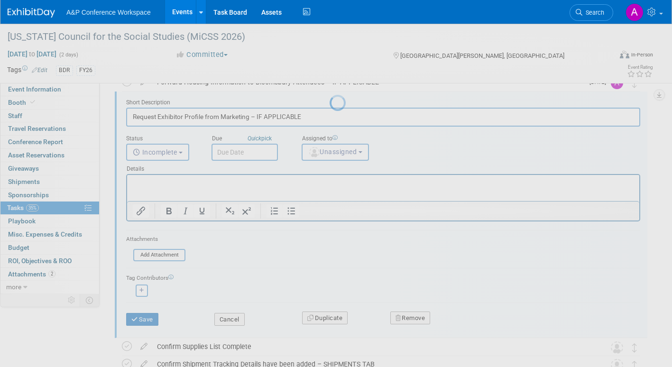
scroll to position [0, 0]
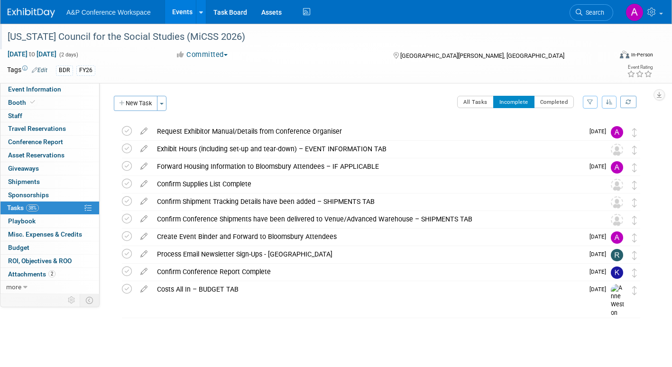
click at [177, 38] on div "[US_STATE] Council for the Social Studies (MiCSS 2026)" at bounding box center [301, 36] width 594 height 17
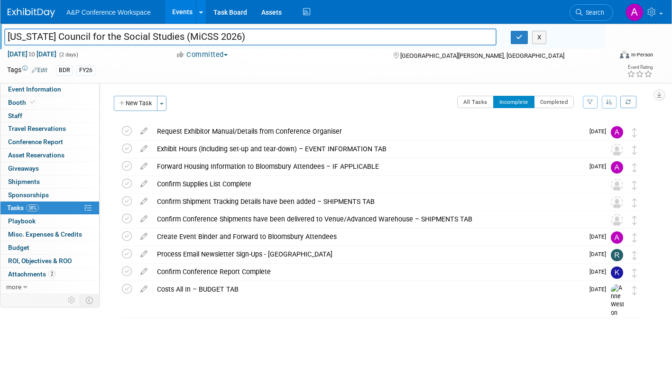
drag, startPoint x: 244, startPoint y: 35, endPoint x: -36, endPoint y: 37, distance: 280.0
click at [0, 37] on html "A&P Conference Workspace Events Add Event Bulk Upload Events Shareable Event Bo…" at bounding box center [336, 183] width 672 height 367
click at [516, 35] on icon "button" at bounding box center [519, 37] width 7 height 6
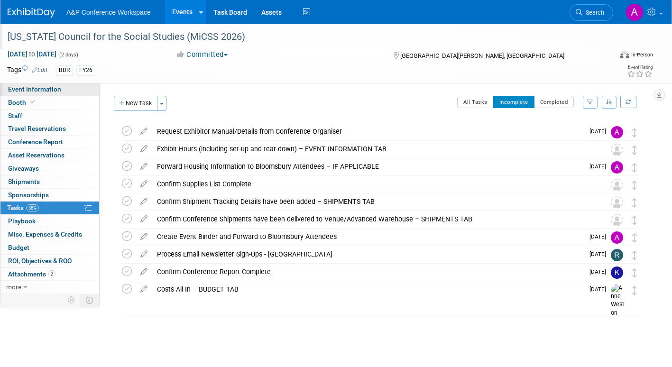
click at [13, 89] on span "Event Information" at bounding box center [34, 89] width 53 height 8
select select "Annual"
select select "Level 2"
select select "In-Person Booth"
select select "Schools"
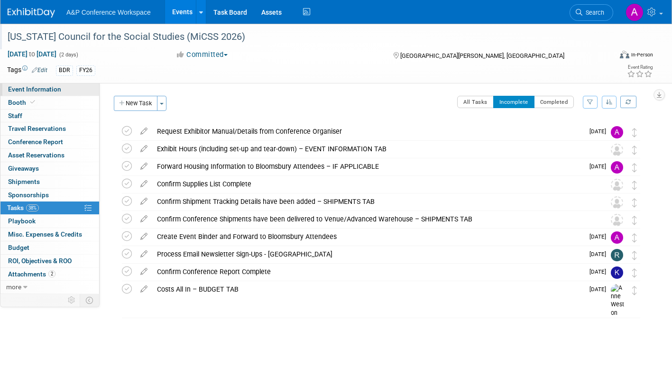
select select "Bloomsbury Digital Resources"
select select "[PERSON_NAME]"
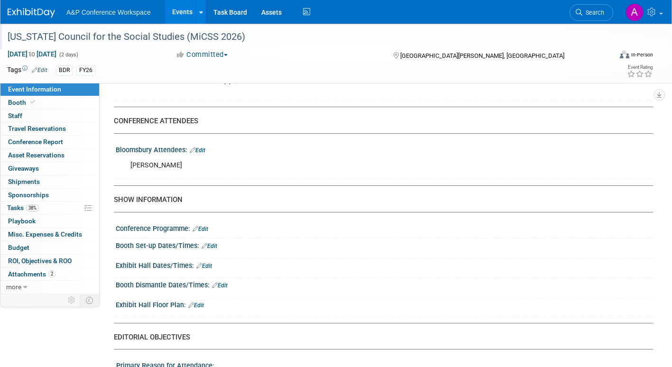
scroll to position [569, 0]
click at [215, 247] on link "Edit" at bounding box center [210, 245] width 16 height 7
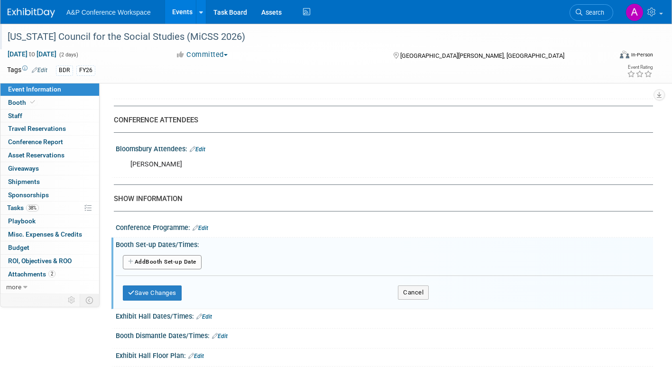
click at [187, 262] on button "Add Another Booth Set-up Date" at bounding box center [162, 262] width 79 height 14
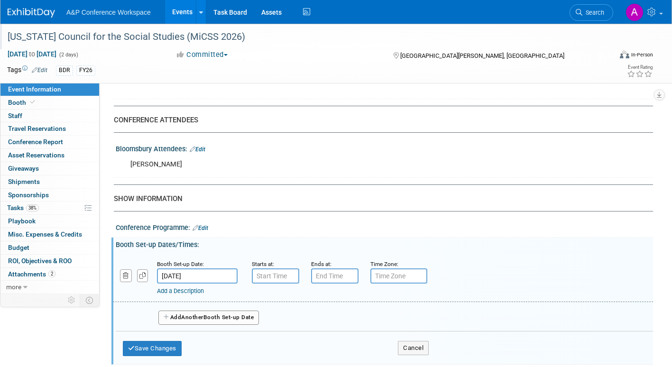
click at [219, 275] on input "[DATE]" at bounding box center [197, 276] width 81 height 15
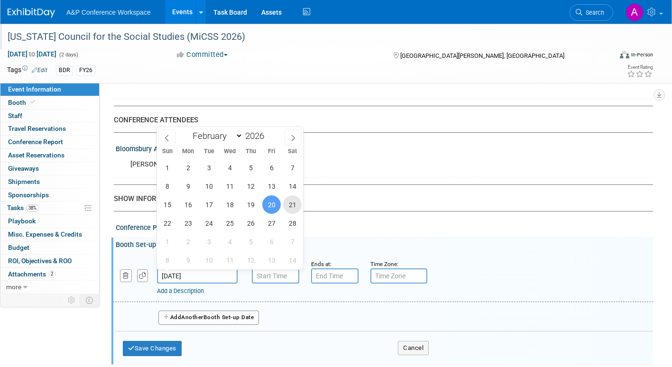
click at [289, 208] on span "21" at bounding box center [292, 205] width 19 height 19
type input "[DATE]"
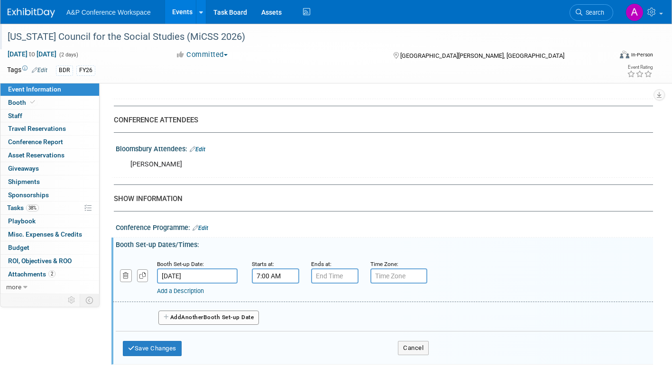
click at [274, 276] on input "7:00 AM" at bounding box center [275, 276] width 47 height 15
click at [274, 299] on span at bounding box center [274, 299] width 17 height 17
click at [315, 298] on span at bounding box center [318, 299] width 17 height 17
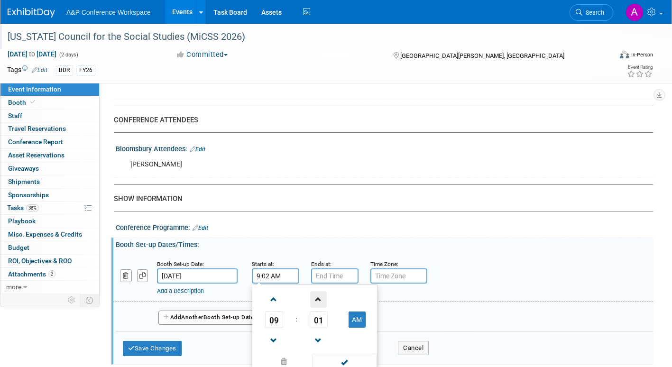
click at [314, 298] on span at bounding box center [318, 299] width 17 height 17
click at [313, 298] on span at bounding box center [318, 299] width 17 height 17
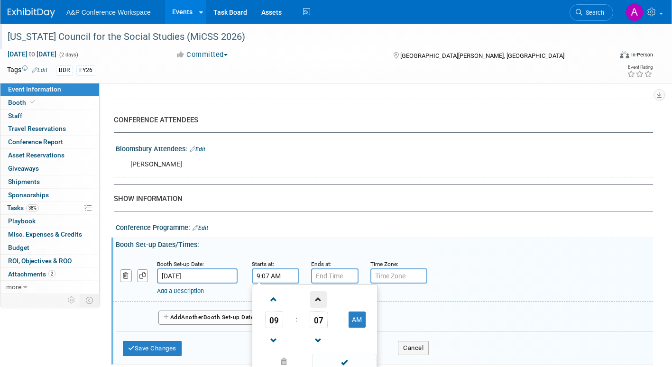
click at [313, 298] on span at bounding box center [318, 299] width 17 height 17
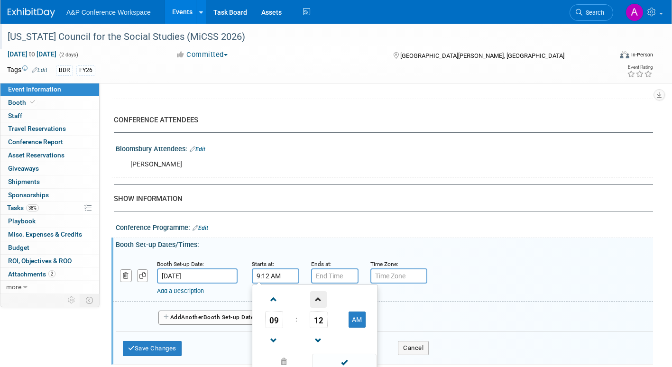
click at [313, 298] on span at bounding box center [318, 299] width 17 height 17
click at [313, 299] on span at bounding box center [318, 299] width 17 height 17
click at [314, 299] on span at bounding box center [318, 299] width 17 height 17
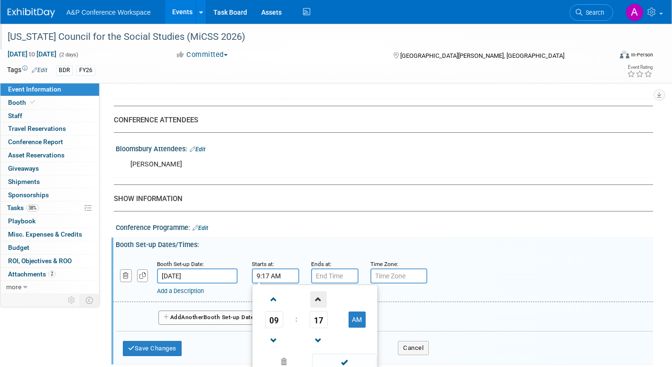
click at [314, 299] on span at bounding box center [318, 299] width 17 height 17
click at [315, 299] on span at bounding box center [318, 299] width 17 height 17
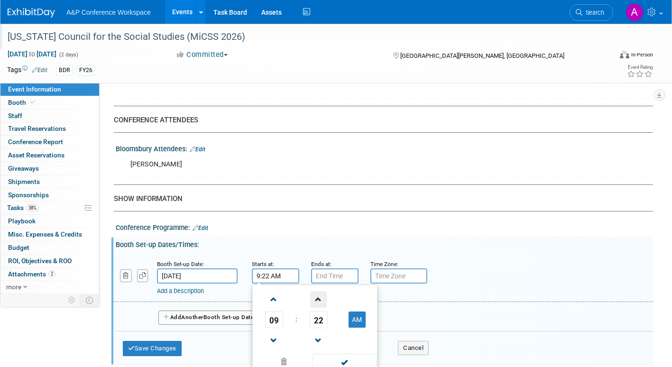
click at [315, 299] on span at bounding box center [318, 299] width 17 height 17
click at [316, 299] on span at bounding box center [318, 299] width 17 height 17
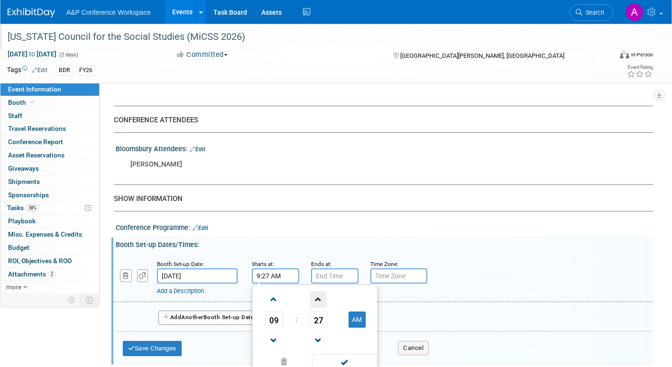
click at [316, 299] on span at bounding box center [318, 299] width 17 height 17
type input "9:30 AM"
drag, startPoint x: 336, startPoint y: 361, endPoint x: 378, endPoint y: 353, distance: 43.1
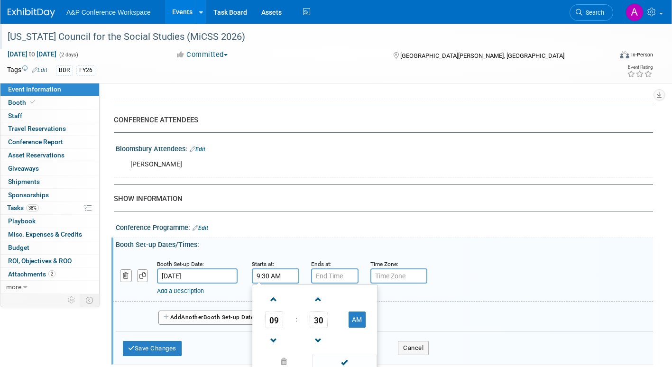
click at [337, 361] on span at bounding box center [344, 362] width 64 height 17
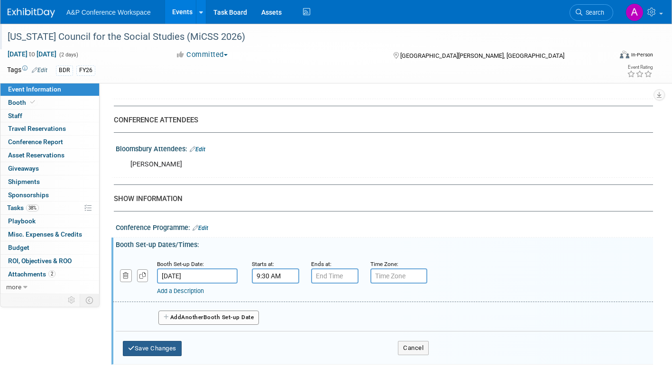
click at [153, 350] on button "Save Changes" at bounding box center [152, 348] width 59 height 15
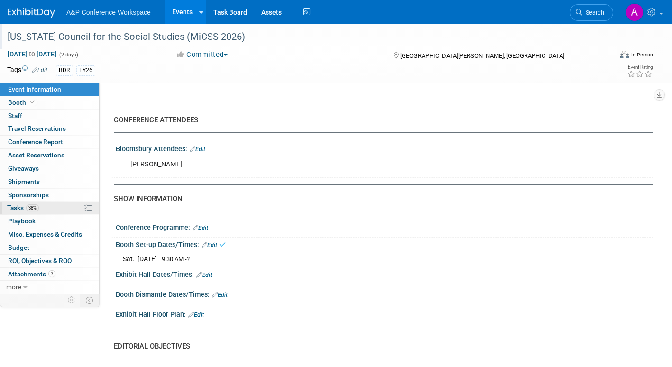
click at [15, 207] on span "Tasks 38%" at bounding box center [23, 208] width 32 height 8
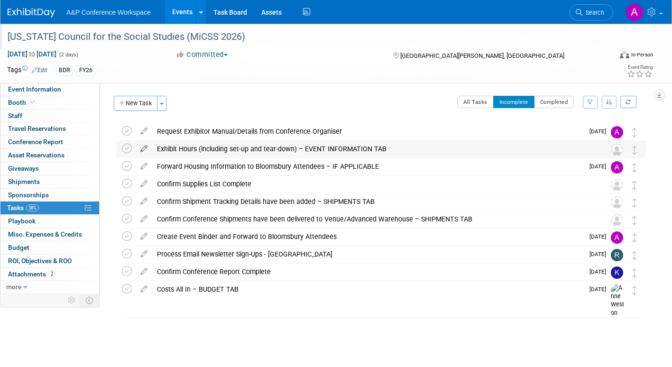
click at [142, 147] on icon at bounding box center [144, 147] width 17 height 12
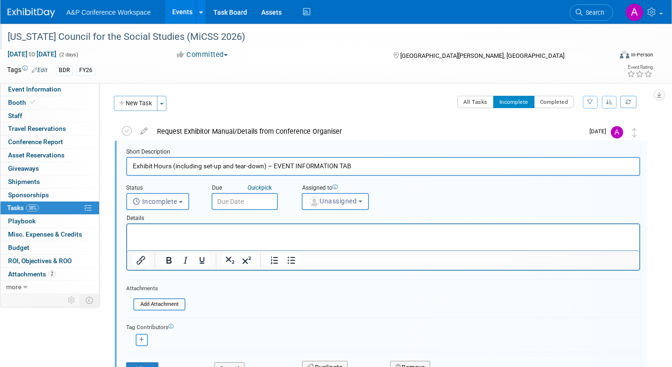
scroll to position [2, 0]
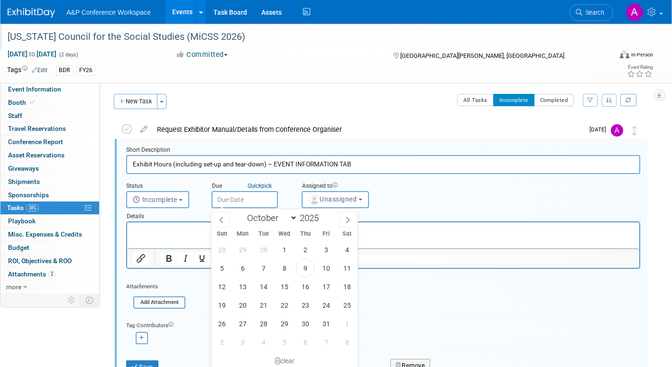
click at [262, 198] on input "text" at bounding box center [245, 199] width 66 height 17
click at [350, 219] on icon at bounding box center [348, 220] width 7 height 7
select select "10"
click at [283, 285] on span "12" at bounding box center [284, 287] width 19 height 19
type input "Nov 12, 2025"
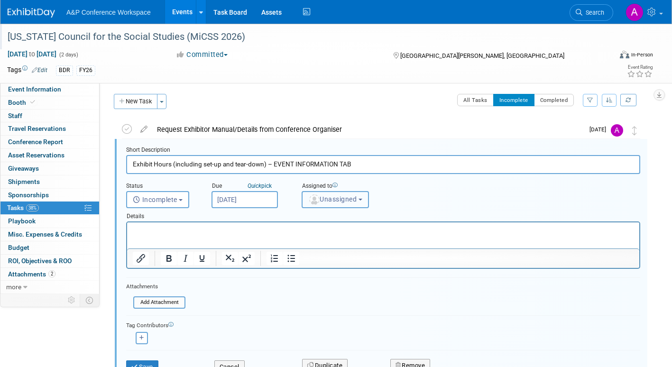
click at [328, 203] on button "Unassigned" at bounding box center [335, 199] width 67 height 17
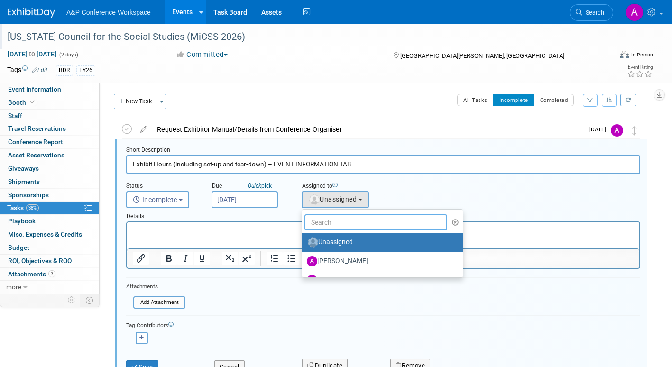
click at [329, 220] on input "text" at bounding box center [376, 223] width 143 height 16
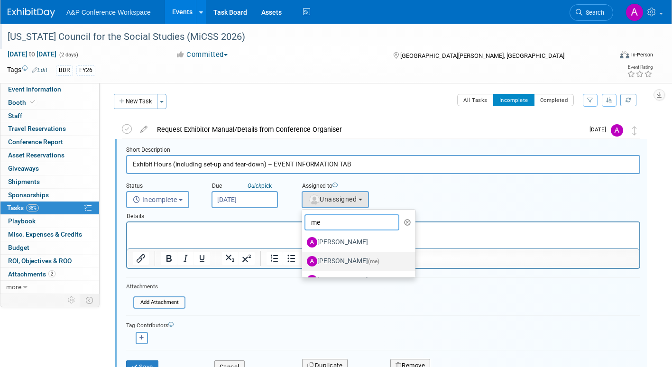
type input "me"
click at [335, 259] on label "Amanda Oney (me)" at bounding box center [356, 261] width 99 height 15
click at [304, 259] on input "Amanda Oney (me)" at bounding box center [301, 260] width 6 height 6
select select "3fc68575-f872-4db6-8d2a-11755123f12c"
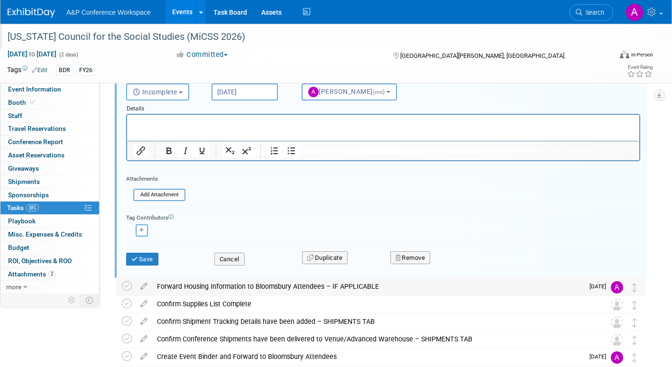
scroll to position [144, 0]
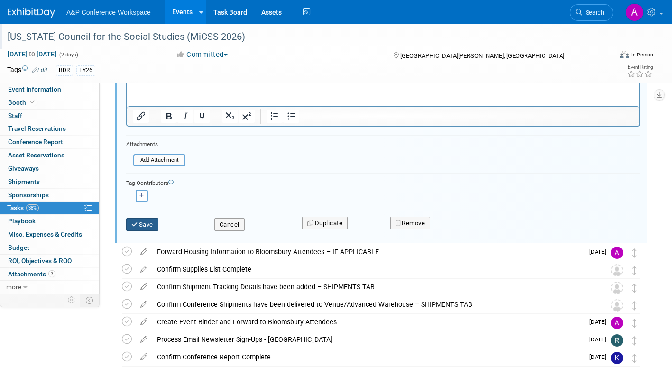
click at [149, 220] on button "Save" at bounding box center [142, 224] width 32 height 13
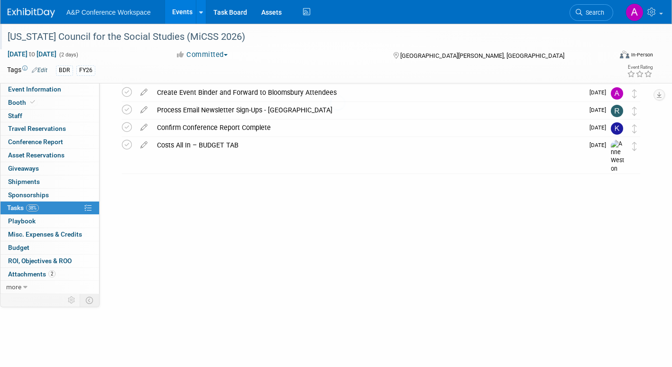
scroll to position [0, 0]
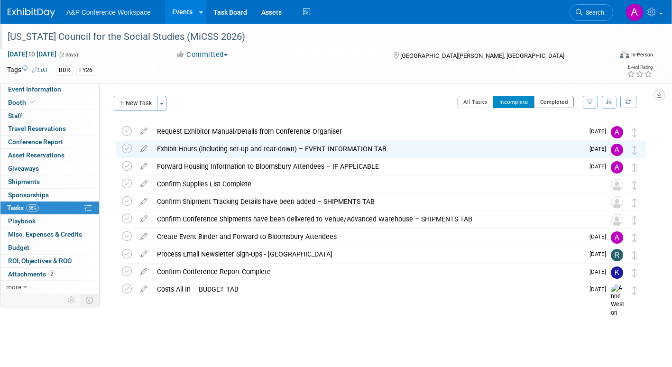
click at [546, 100] on button "Completed" at bounding box center [554, 102] width 40 height 12
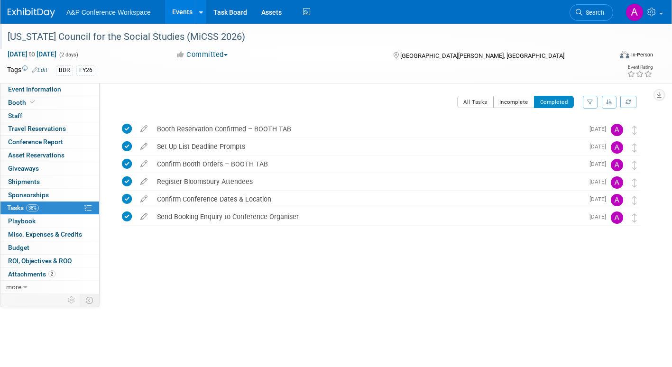
click at [518, 102] on button "Incomplete" at bounding box center [514, 102] width 41 height 12
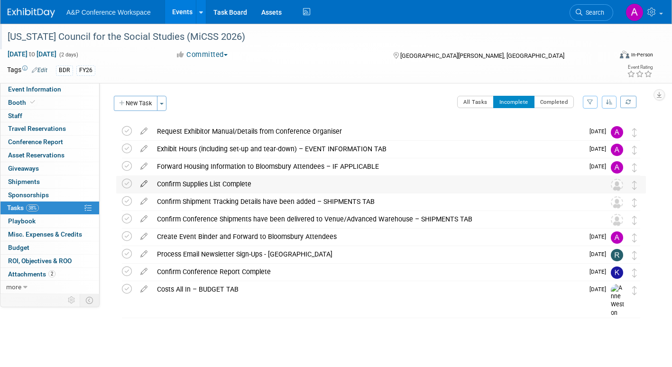
click at [143, 183] on icon at bounding box center [144, 182] width 17 height 12
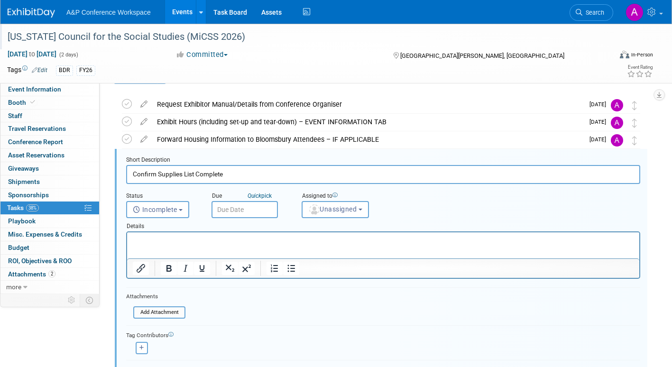
scroll to position [37, 0]
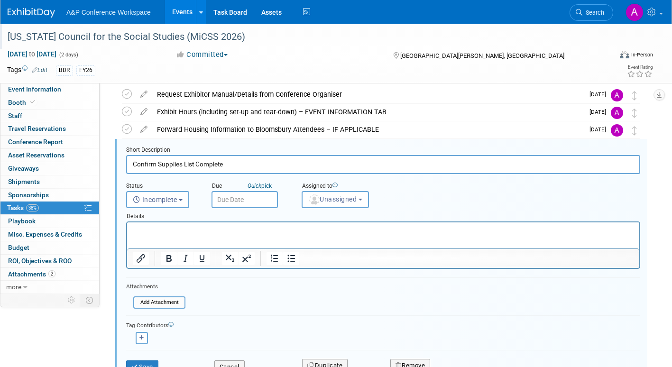
click at [254, 198] on input "text" at bounding box center [245, 199] width 66 height 17
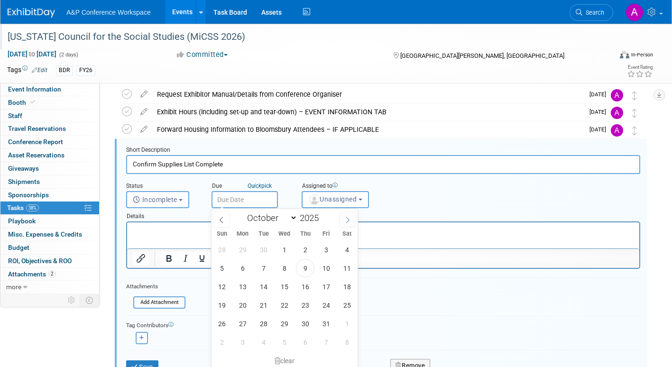
click at [348, 218] on icon at bounding box center [348, 220] width 7 height 7
select select "11"
click at [348, 219] on icon at bounding box center [348, 220] width 7 height 7
type input "2026"
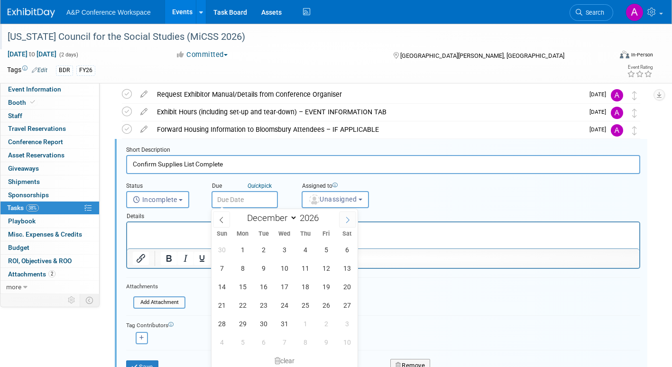
select select "0"
click at [306, 286] on span "15" at bounding box center [305, 287] width 19 height 19
type input "Jan 15, 2026"
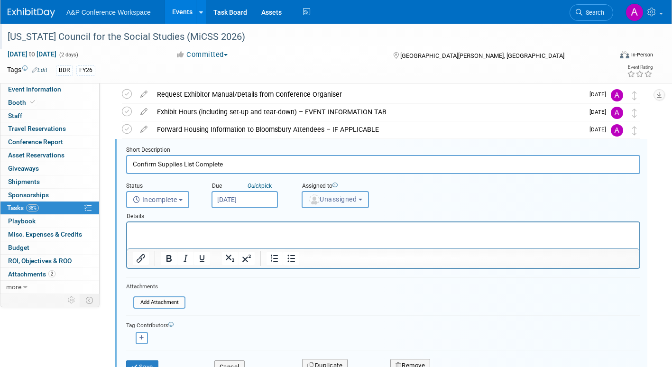
click at [338, 203] on span "Unassigned" at bounding box center [332, 200] width 48 height 8
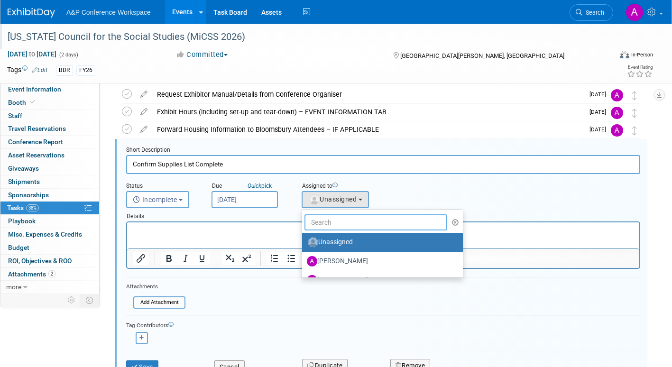
click at [336, 226] on input "text" at bounding box center [376, 223] width 143 height 16
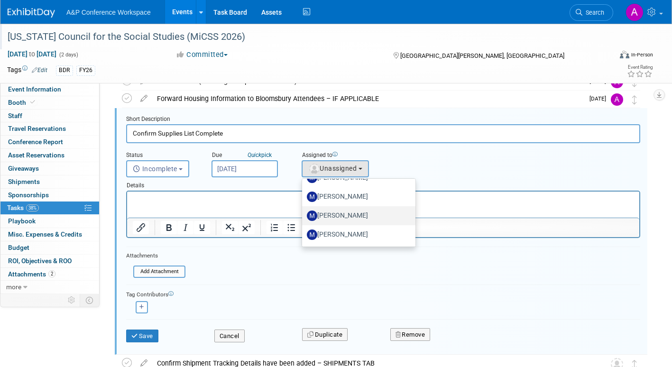
scroll to position [84, 0]
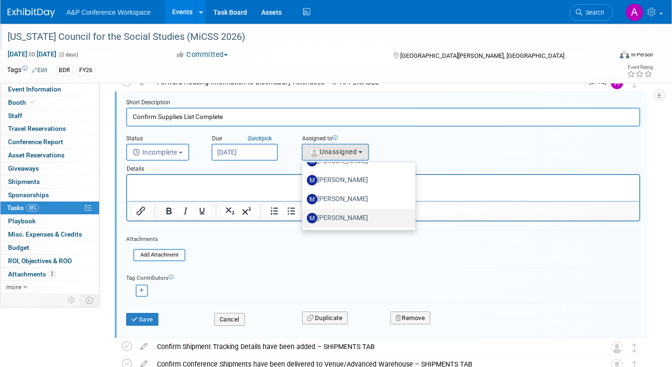
type input "mark"
click at [363, 218] on label "[PERSON_NAME]" at bounding box center [356, 218] width 99 height 15
click at [304, 218] on input "[PERSON_NAME]" at bounding box center [301, 217] width 6 height 6
select select "aec16101-0bbe-4a1d-9049-4efe58aad6bf"
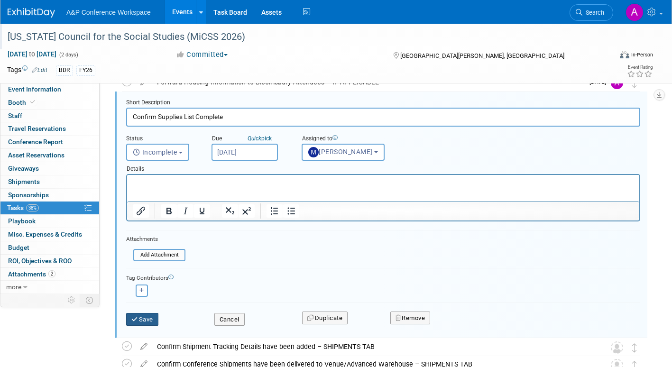
click at [144, 318] on button "Save" at bounding box center [142, 319] width 32 height 13
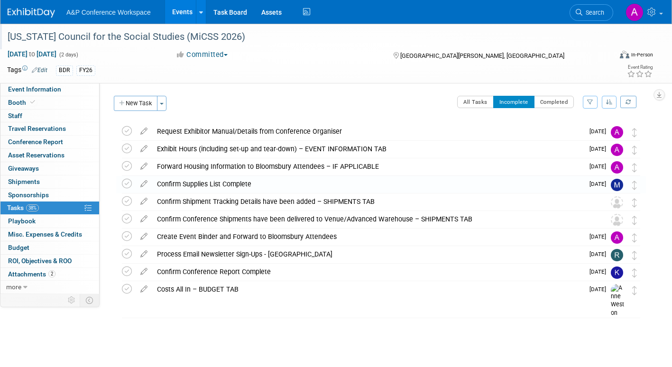
scroll to position [0, 0]
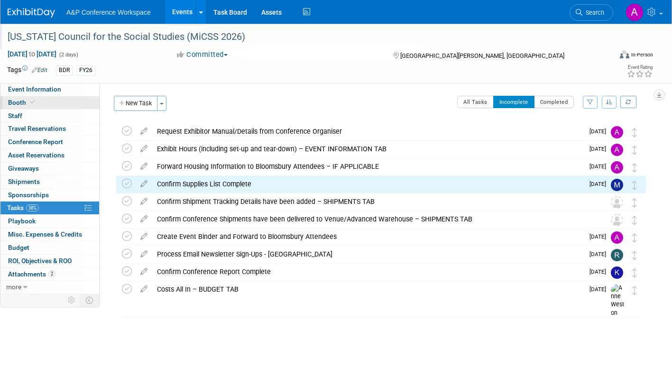
drag, startPoint x: 47, startPoint y: 91, endPoint x: 84, endPoint y: 103, distance: 38.0
click at [47, 91] on span "Event Information" at bounding box center [34, 89] width 53 height 8
select select "Annual"
select select "Level 2"
select select "In-Person Booth"
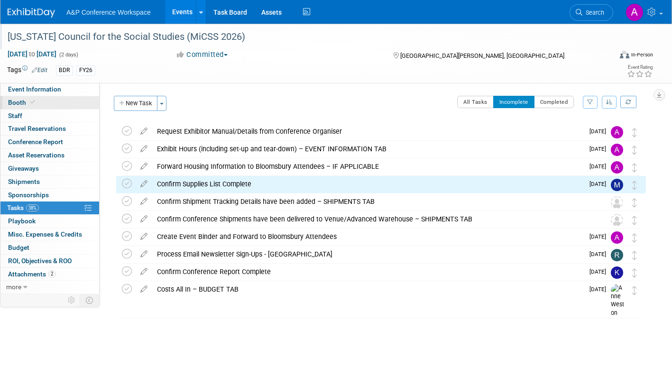
select select "Schools"
select select "Bloomsbury Digital Resources"
select select "[PERSON_NAME]"
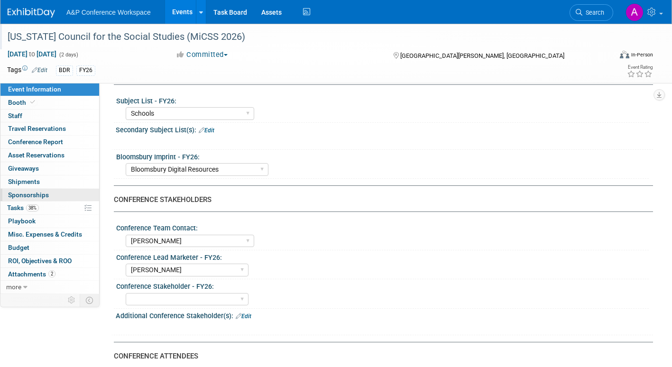
scroll to position [237, 0]
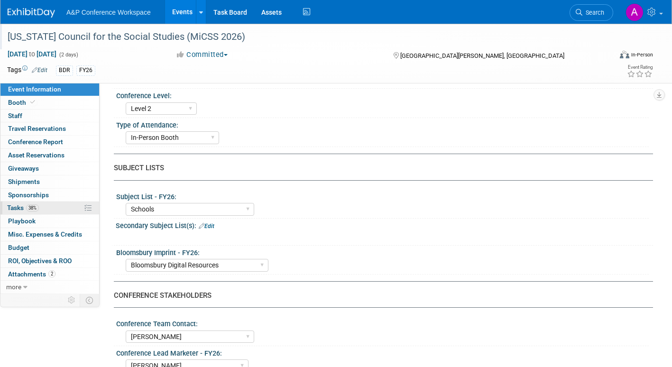
click at [13, 206] on span "Tasks 38%" at bounding box center [23, 208] width 32 height 8
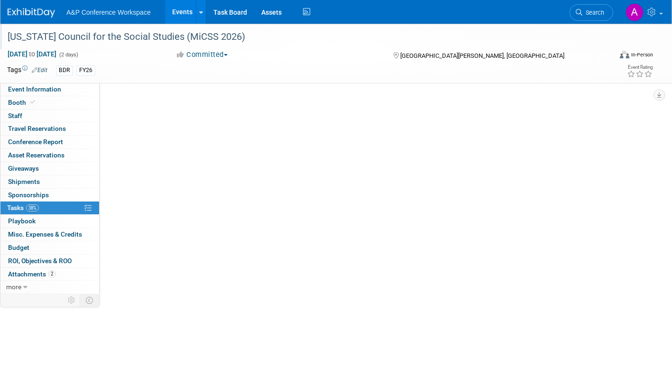
scroll to position [0, 0]
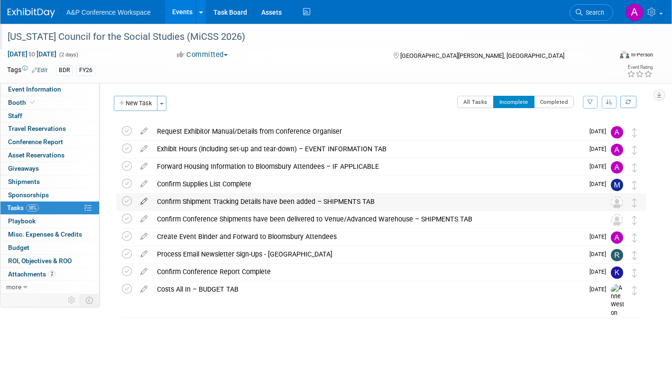
click at [144, 200] on icon at bounding box center [144, 200] width 17 height 12
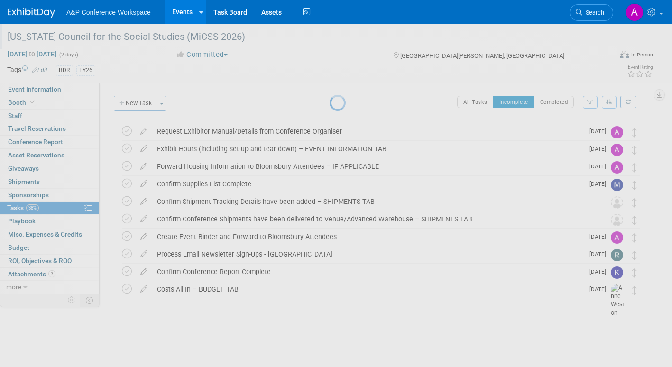
select select "9"
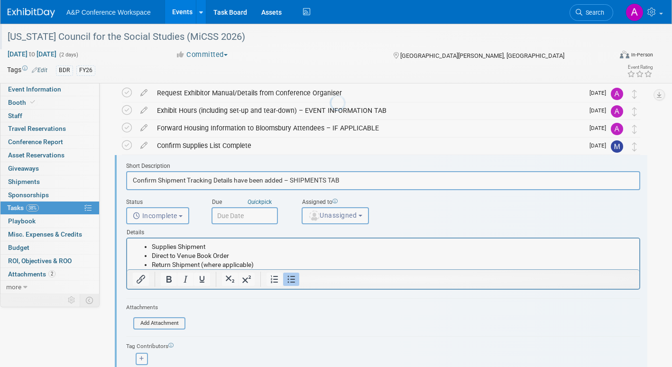
scroll to position [55, 0]
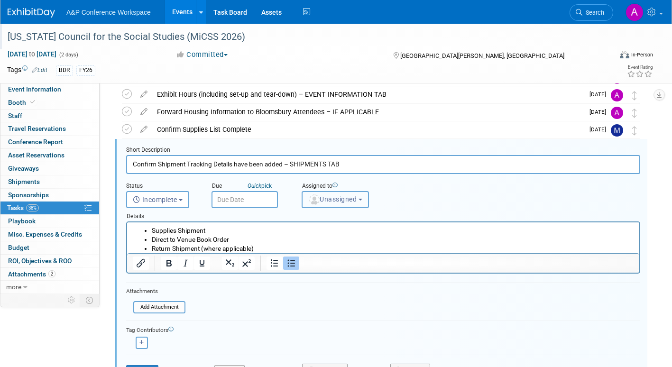
click at [330, 196] on span "Unassigned" at bounding box center [332, 200] width 48 height 8
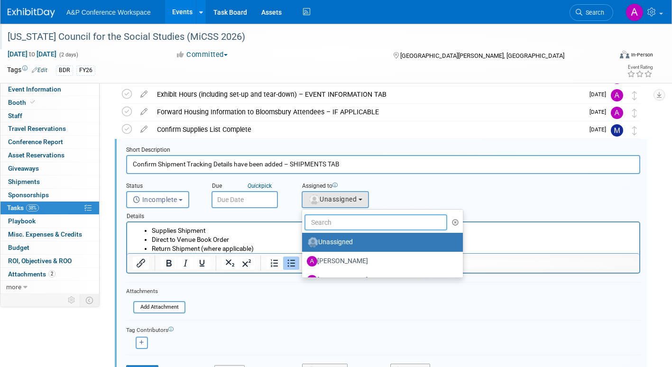
click at [330, 222] on input "text" at bounding box center [376, 223] width 143 height 16
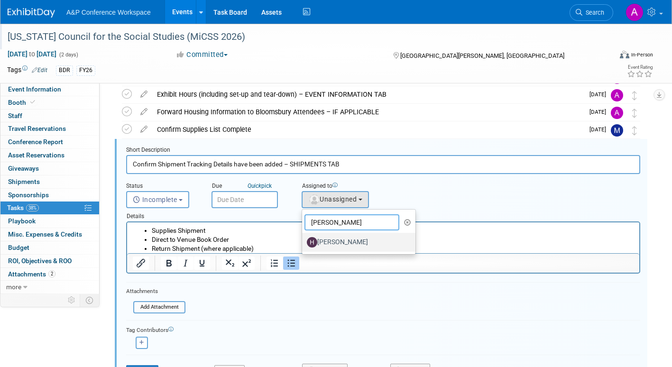
type input "hannah"
drag, startPoint x: 330, startPoint y: 241, endPoint x: 171, endPoint y: 9, distance: 281.7
click at [330, 241] on label "[PERSON_NAME]" at bounding box center [356, 242] width 99 height 15
click at [304, 241] on input "[PERSON_NAME]" at bounding box center [301, 241] width 6 height 6
select select "f47d5110-dff9-4952-99f5-c640fdae2d00"
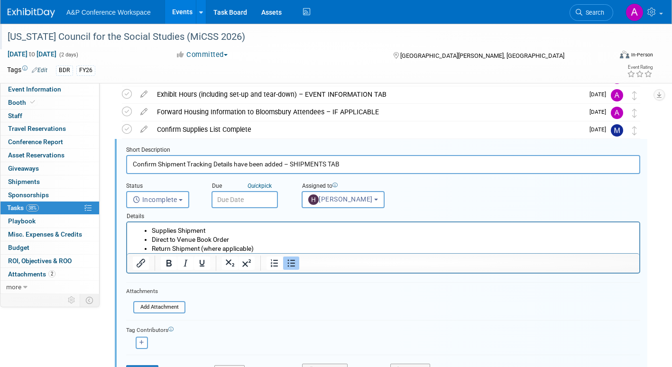
click at [267, 198] on input "text" at bounding box center [245, 199] width 66 height 17
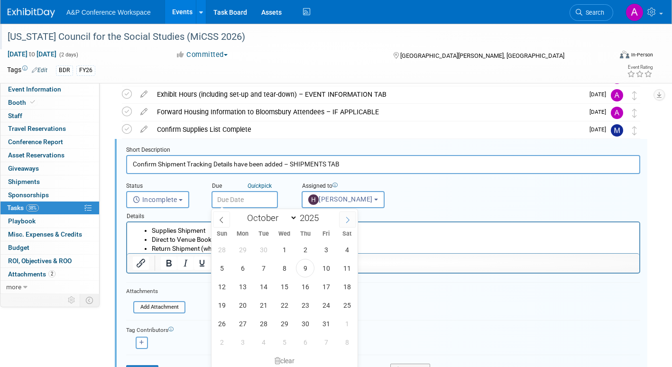
click at [345, 217] on icon at bounding box center [348, 220] width 7 height 7
click at [345, 218] on icon at bounding box center [348, 220] width 7 height 7
select select "11"
click at [345, 218] on icon at bounding box center [348, 220] width 7 height 7
type input "2026"
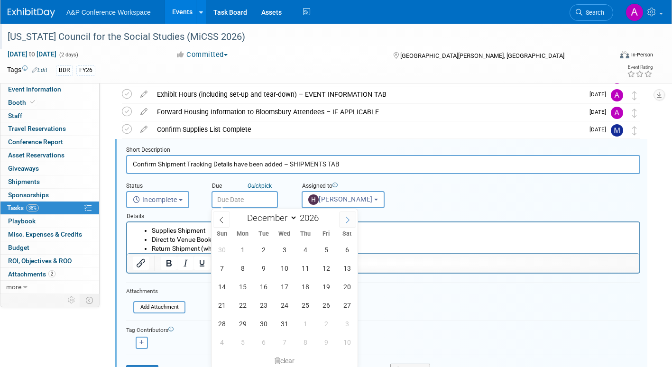
select select "0"
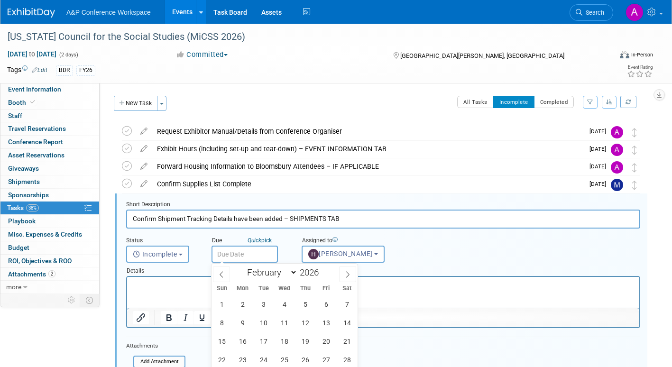
select select "f47d5110-dff9-4952-99f5-c640fdae2d00"
select select "1"
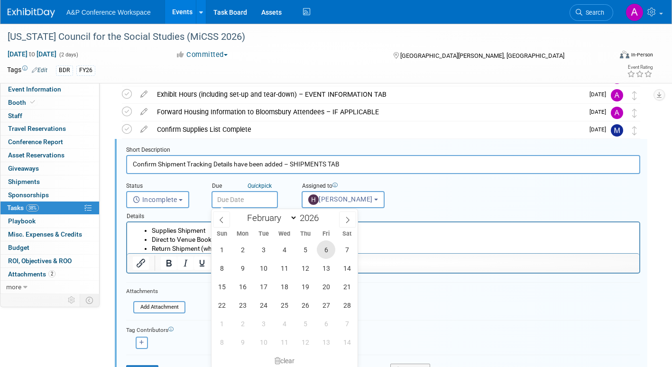
scroll to position [55, 0]
click at [240, 286] on span "16" at bounding box center [242, 287] width 19 height 19
type input "[DATE]"
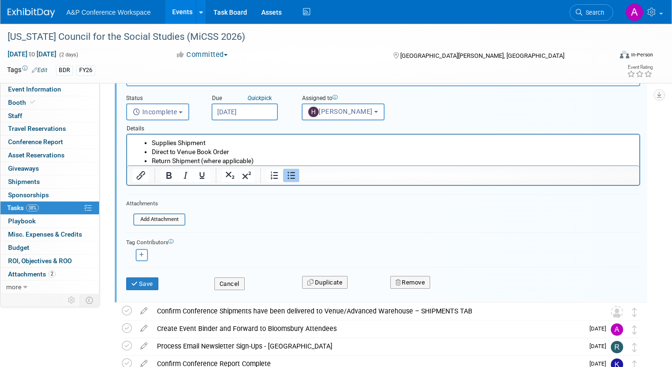
scroll to position [149, 0]
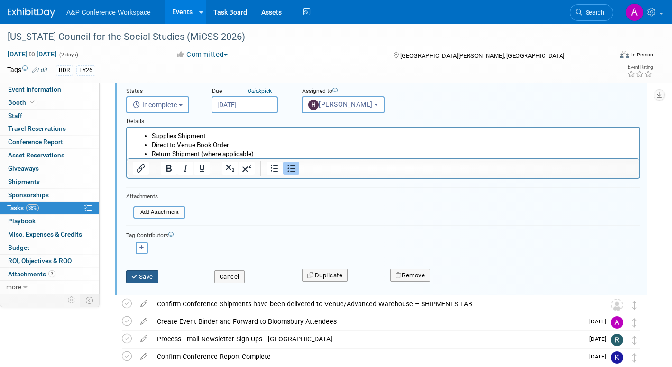
click at [146, 277] on button "Save" at bounding box center [142, 277] width 32 height 13
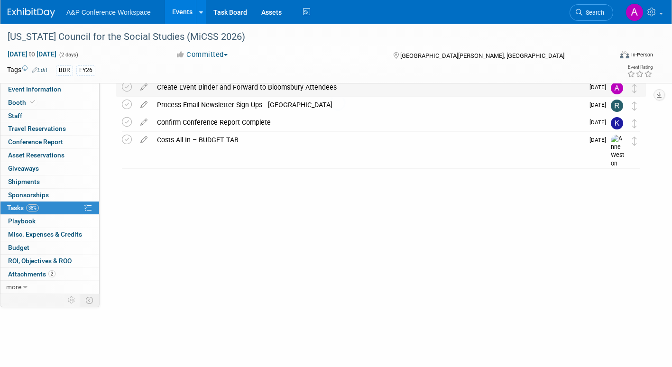
scroll to position [0, 0]
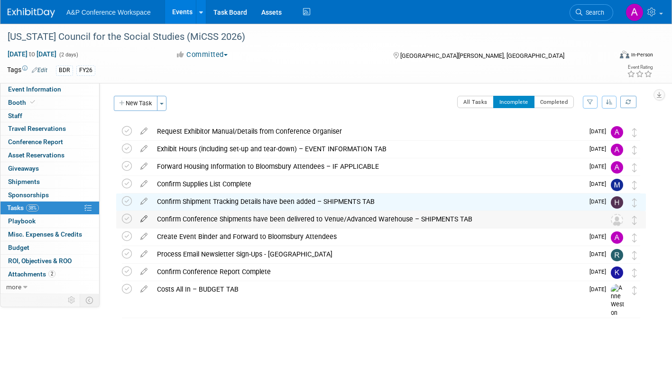
click at [144, 216] on icon at bounding box center [144, 217] width 17 height 12
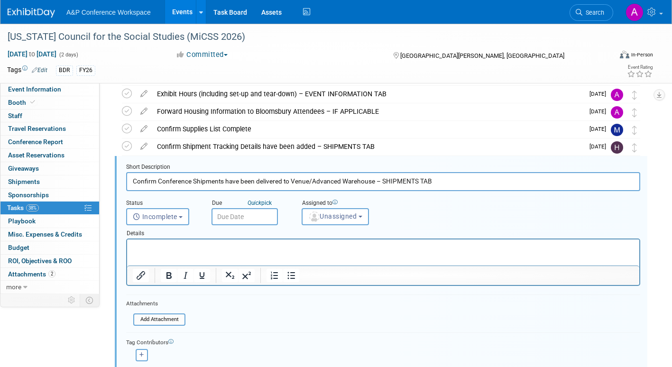
scroll to position [72, 0]
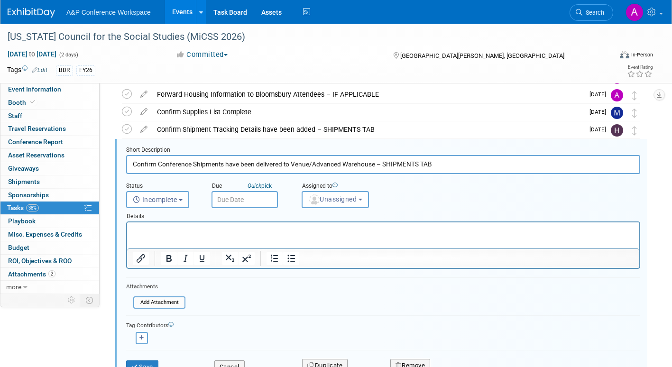
click at [259, 199] on input "text" at bounding box center [245, 199] width 66 height 17
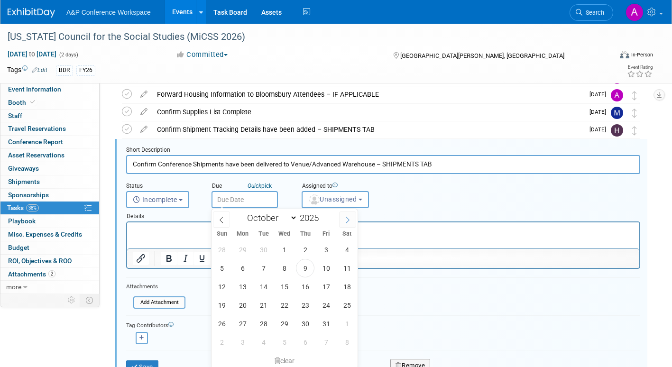
click at [346, 217] on icon at bounding box center [347, 220] width 3 height 6
click at [347, 218] on icon at bounding box center [348, 220] width 7 height 7
select select "11"
click at [347, 218] on icon at bounding box center [348, 220] width 7 height 7
type input "2026"
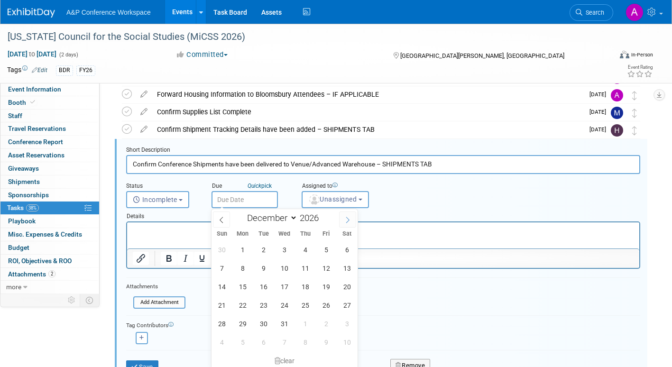
click at [347, 218] on icon at bounding box center [348, 220] width 7 height 7
select select "1"
click at [307, 285] on span "19" at bounding box center [305, 287] width 19 height 19
type input "[DATE]"
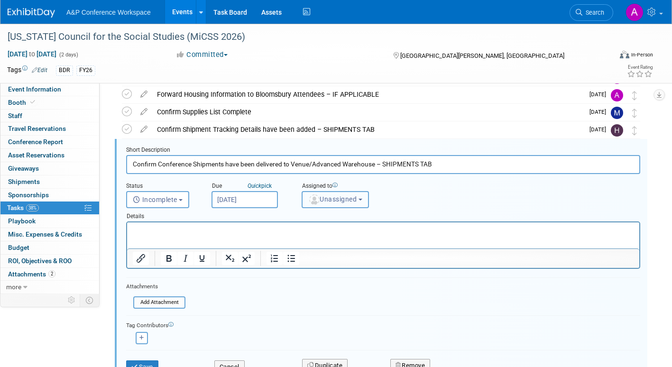
click at [333, 200] on span "Unassigned" at bounding box center [332, 200] width 48 height 8
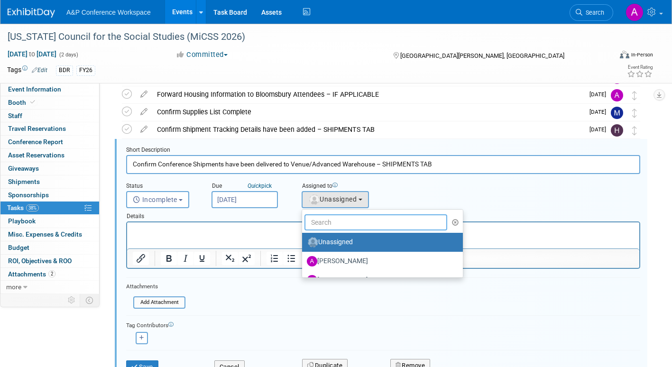
click at [332, 227] on input "text" at bounding box center [376, 223] width 143 height 16
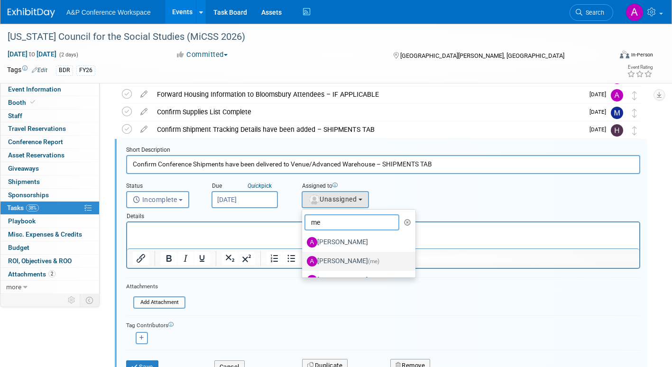
type input "me"
click at [353, 261] on label "[PERSON_NAME] (me)" at bounding box center [356, 261] width 99 height 15
click at [304, 261] on input "[PERSON_NAME] (me)" at bounding box center [301, 260] width 6 height 6
select select "3fc68575-f872-4db6-8d2a-11755123f12c"
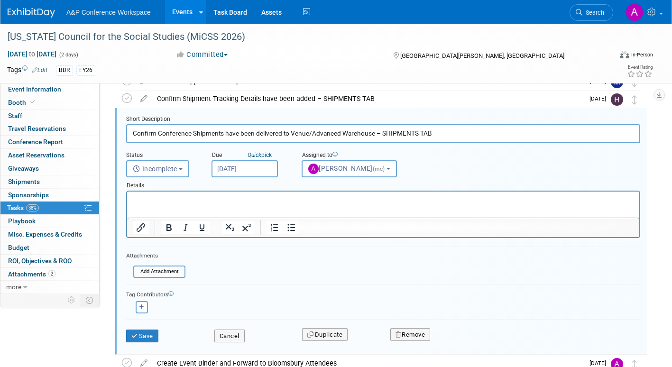
scroll to position [120, 0]
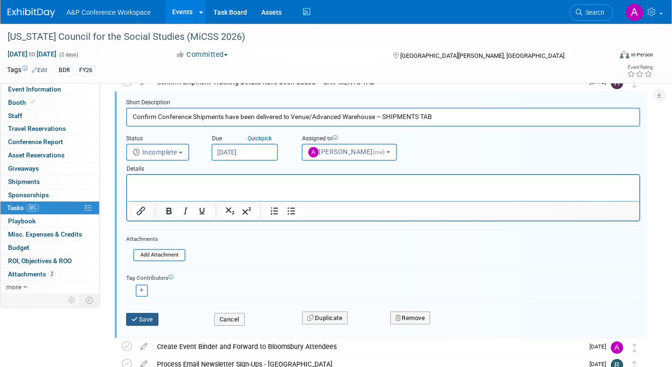
click at [149, 320] on button "Save" at bounding box center [142, 319] width 32 height 13
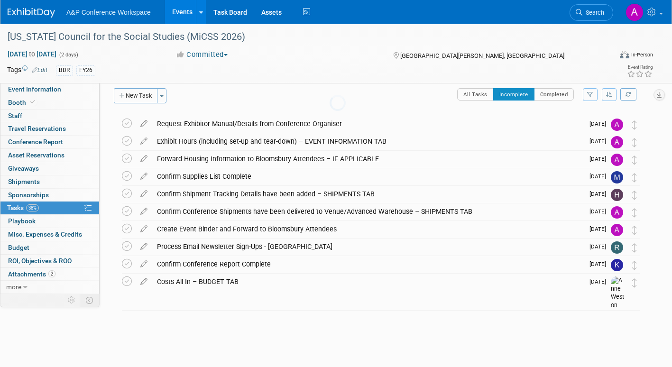
scroll to position [0, 0]
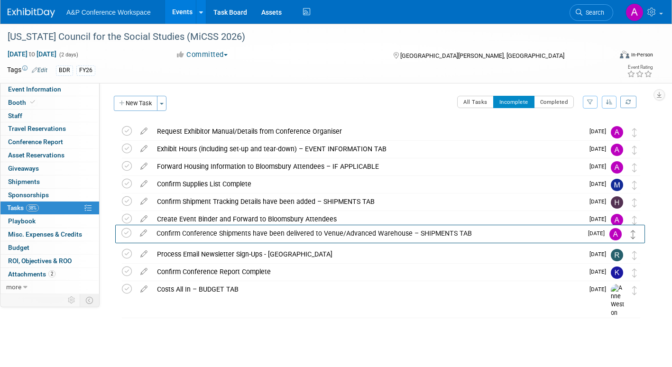
drag, startPoint x: 635, startPoint y: 220, endPoint x: 632, endPoint y: 239, distance: 19.7
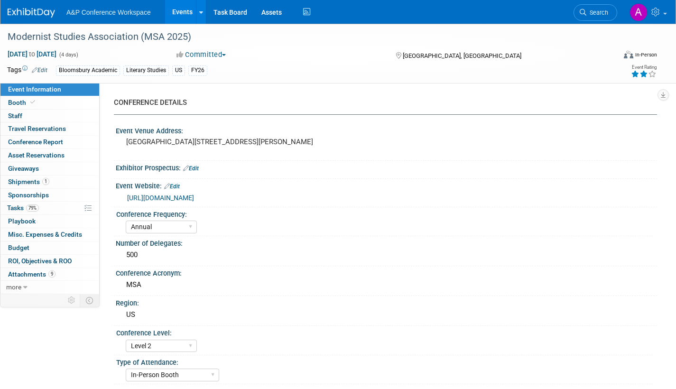
select select "Annual"
select select "Level 2"
select select "In-Person Booth"
select select "Literary Studies"
select select "Bloomsbury Academic"
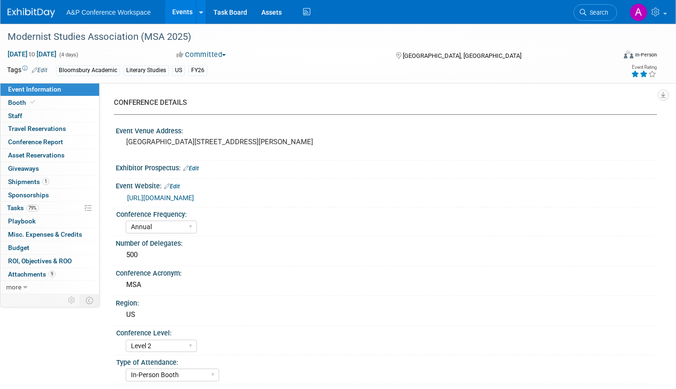
select select "[PERSON_NAME]"
select select "Brand/Subject Presence​"
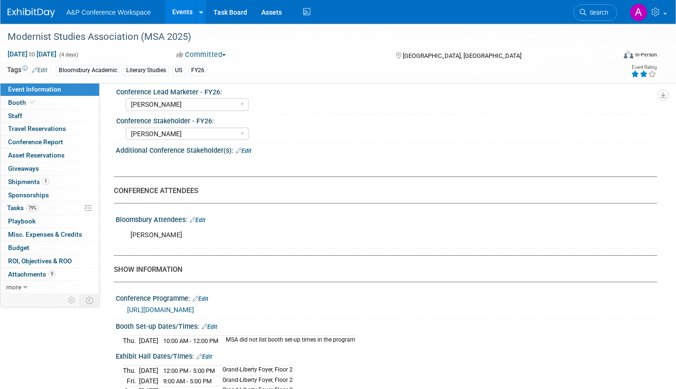
scroll to position [522, 0]
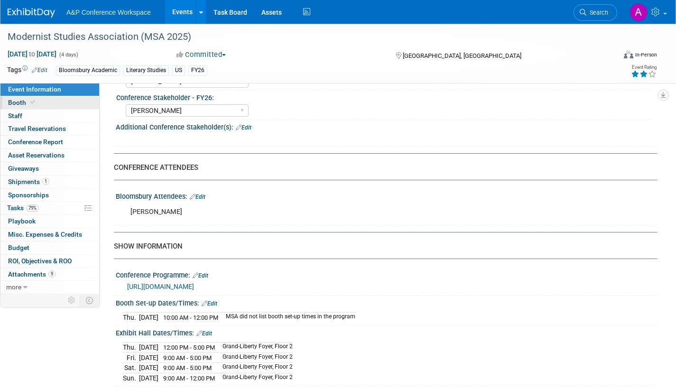
click at [23, 101] on span "Booth" at bounding box center [22, 103] width 29 height 8
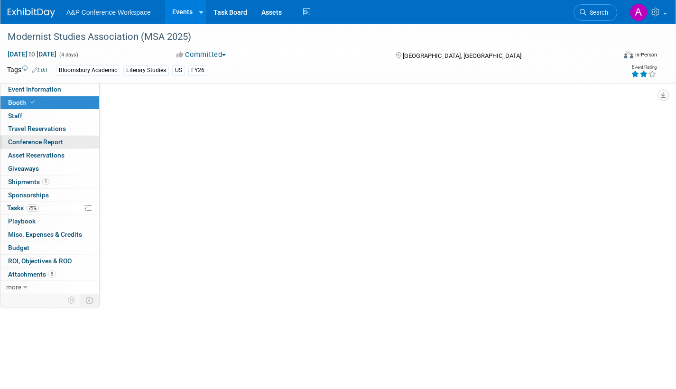
scroll to position [0, 0]
select select "CUAP"
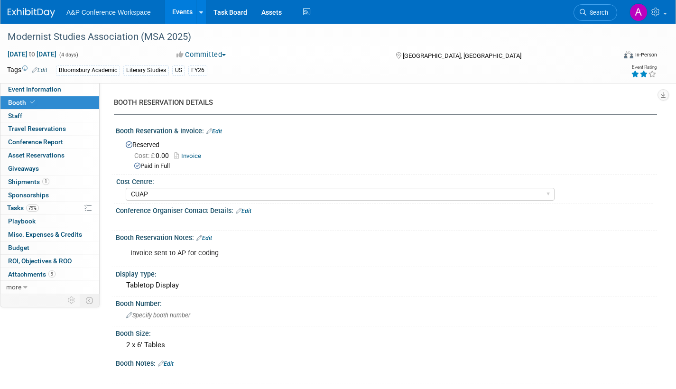
click at [194, 153] on link "Invoice" at bounding box center [190, 155] width 32 height 7
click at [240, 9] on link "Task Board" at bounding box center [230, 12] width 48 height 24
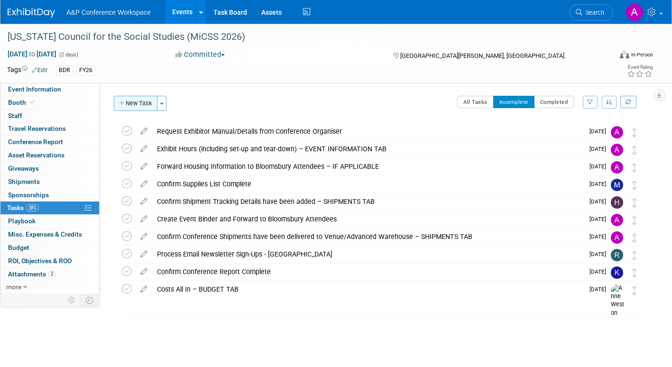
click at [136, 106] on button "New Task" at bounding box center [136, 103] width 44 height 15
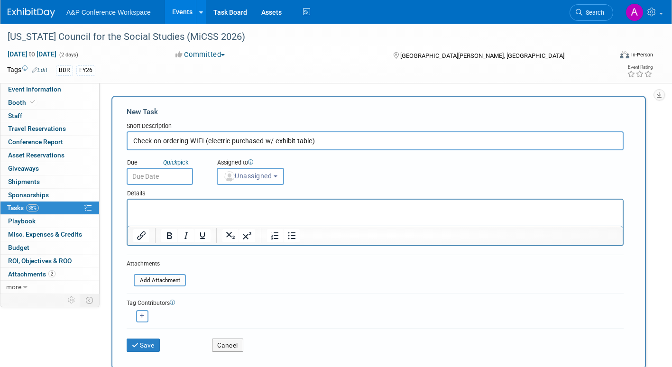
type input "Check on ordering WIFI (electric purchased w/ exhibit table)"
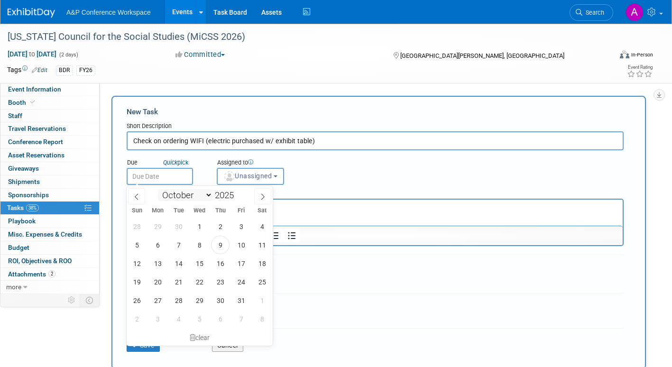
click at [174, 180] on input "text" at bounding box center [160, 176] width 66 height 17
click at [264, 197] on icon at bounding box center [263, 197] width 7 height 7
select select "11"
click at [260, 198] on icon at bounding box center [263, 197] width 7 height 7
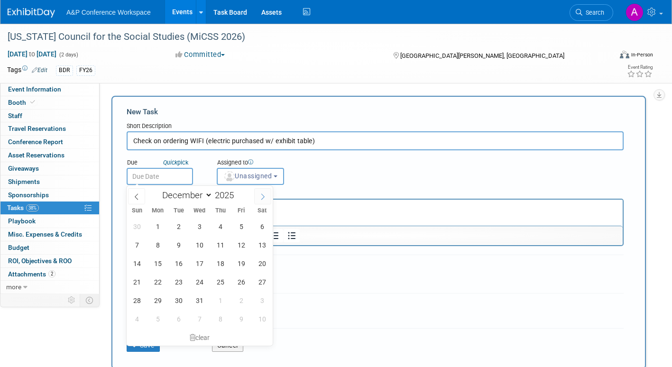
type input "2026"
select select "0"
click at [155, 245] on span "5" at bounding box center [158, 245] width 19 height 19
type input "[DATE]"
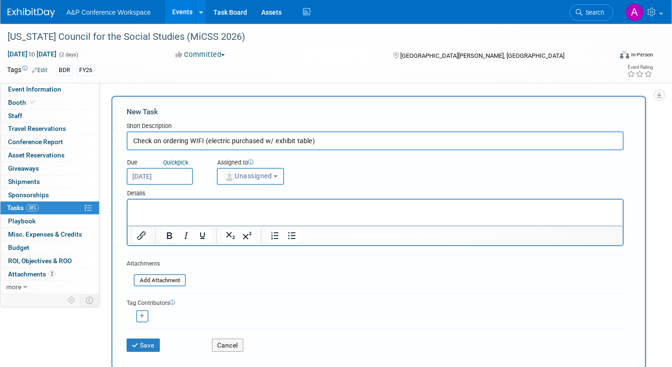
click at [238, 180] on button "Unassigned" at bounding box center [250, 176] width 67 height 17
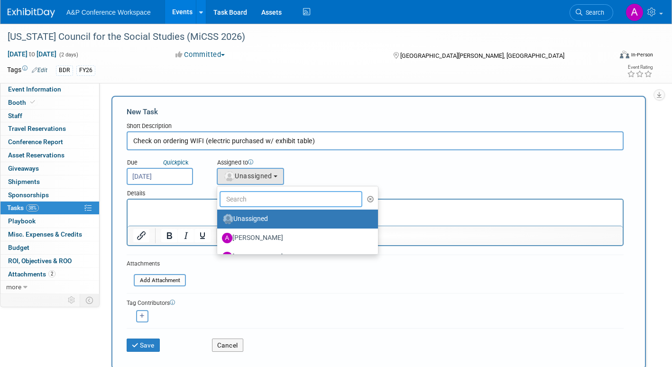
click at [236, 205] on input "text" at bounding box center [291, 199] width 143 height 16
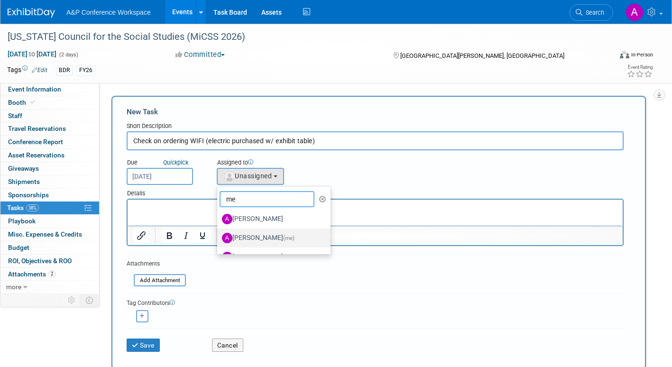
type input "me"
drag, startPoint x: 253, startPoint y: 238, endPoint x: 212, endPoint y: 280, distance: 59.1
click at [253, 238] on label "[PERSON_NAME] (me)" at bounding box center [271, 238] width 99 height 15
click at [219, 238] on input "[PERSON_NAME] (me)" at bounding box center [216, 237] width 6 height 6
select select "3fc68575-f872-4db6-8d2a-11755123f12c"
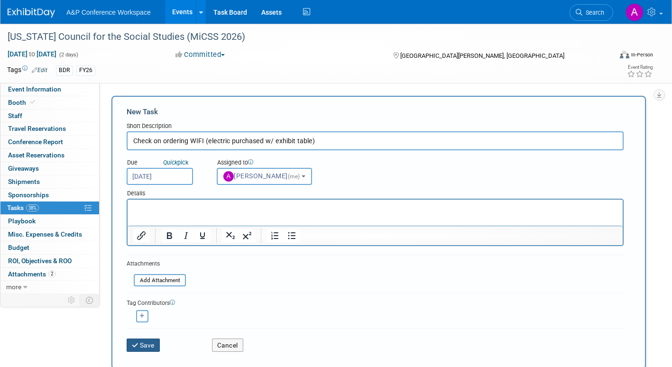
click at [149, 347] on button "Save" at bounding box center [143, 345] width 33 height 13
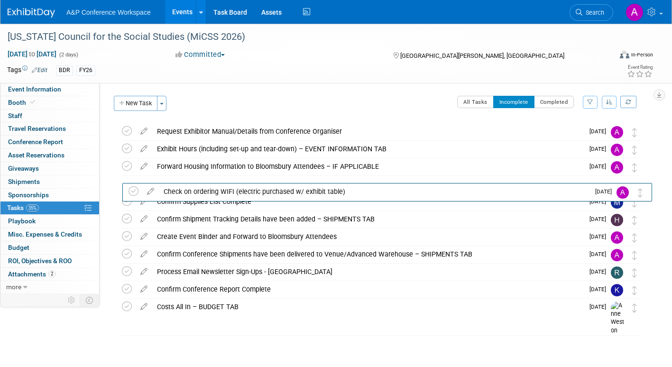
drag, startPoint x: 637, startPoint y: 133, endPoint x: 650, endPoint y: 193, distance: 61.5
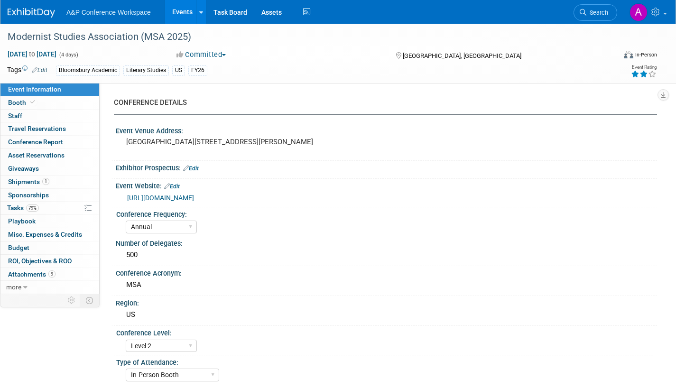
select select "Annual"
select select "Level 2"
select select "In-Person Booth"
select select "Literary Studies"
select select "Bloomsbury Academic"
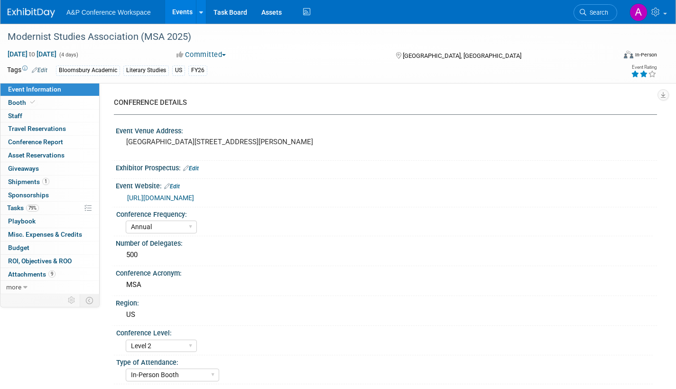
select select "[PERSON_NAME]"
select select "Brand/Subject Presence​"
click at [15, 206] on span "Tasks 79%" at bounding box center [23, 208] width 32 height 8
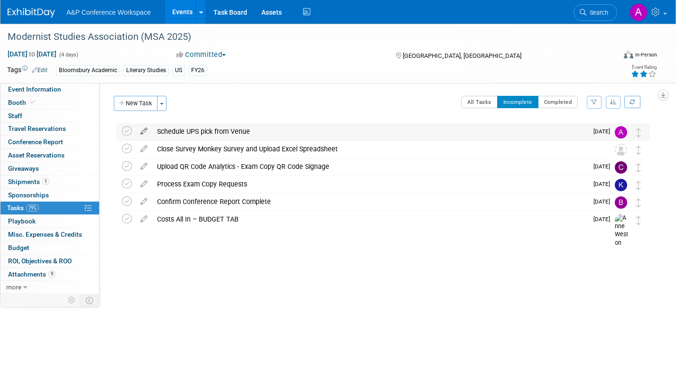
click at [144, 130] on icon at bounding box center [144, 129] width 17 height 12
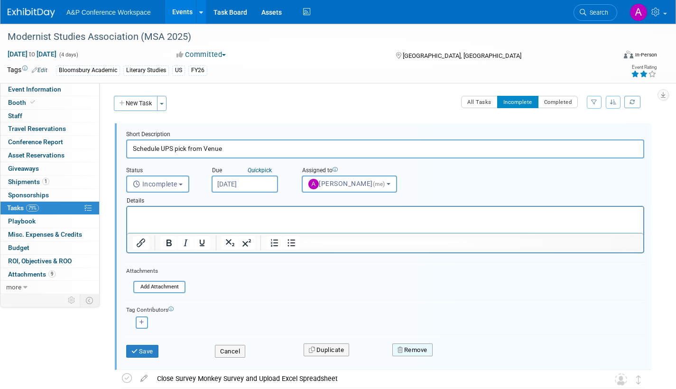
click at [411, 349] on button "Remove" at bounding box center [412, 350] width 40 height 13
drag, startPoint x: 470, startPoint y: 355, endPoint x: 465, endPoint y: 352, distance: 6.2
click at [470, 353] on link "Yes" at bounding box center [466, 357] width 28 height 15
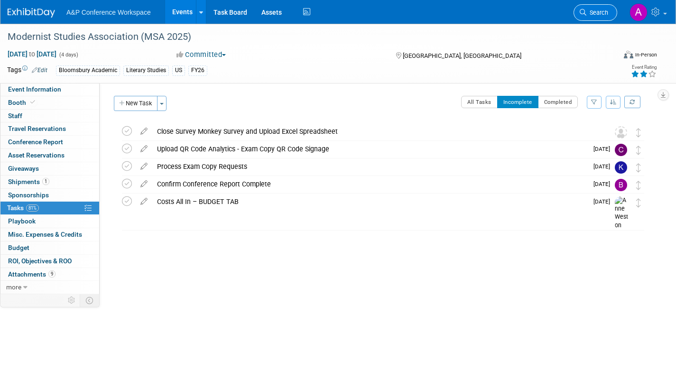
click at [608, 11] on link "Search" at bounding box center [596, 12] width 44 height 17
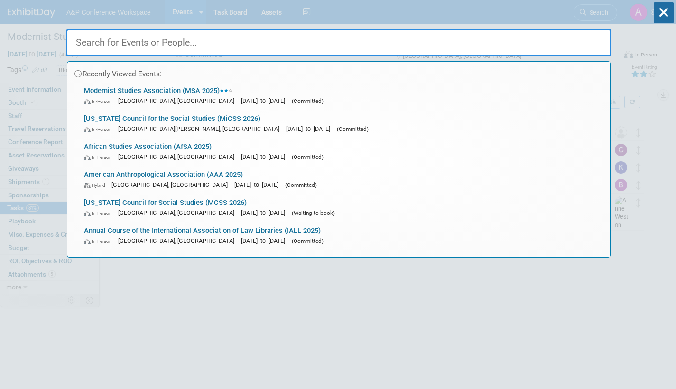
click at [337, 126] on span "(Committed)" at bounding box center [353, 129] width 32 height 7
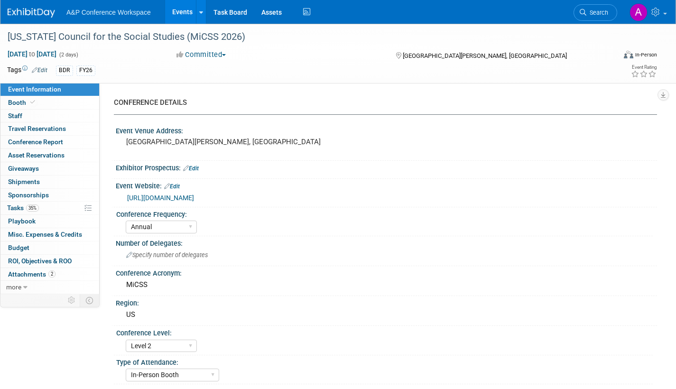
select select "Annual"
select select "Level 2"
select select "In-Person Booth"
select select "Schools"
select select "Bloomsbury Digital Resources"
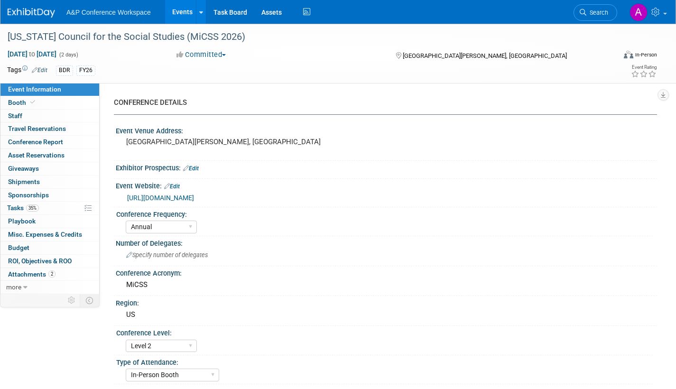
select select "[PERSON_NAME]"
click at [232, 10] on link "Task Board" at bounding box center [230, 12] width 48 height 24
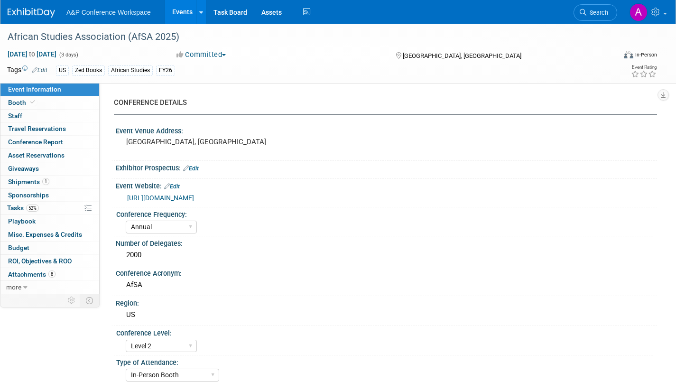
select select "Annual"
select select "Level 2"
select select "In-Person Booth"
select select "African Studies"
select select "Zed Books"
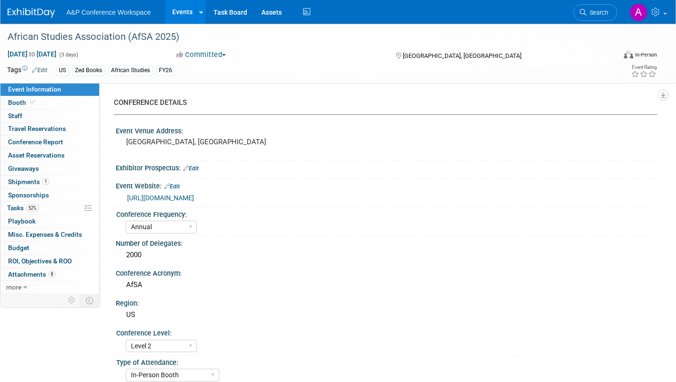
select select "[PERSON_NAME]"
select select "Networking/Commissioning"
click at [7, 208] on span "Tasks 52%" at bounding box center [23, 208] width 32 height 8
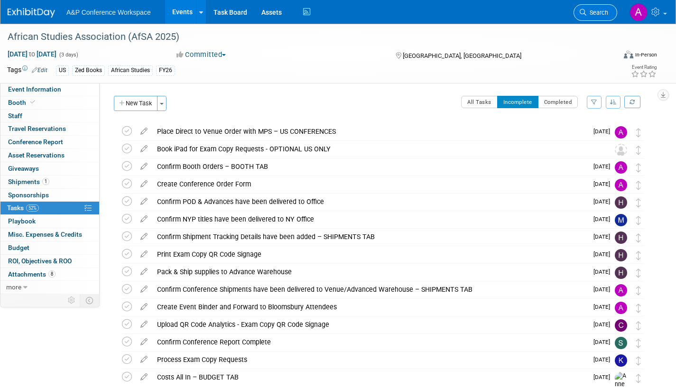
click at [587, 8] on link "Search" at bounding box center [596, 12] width 44 height 17
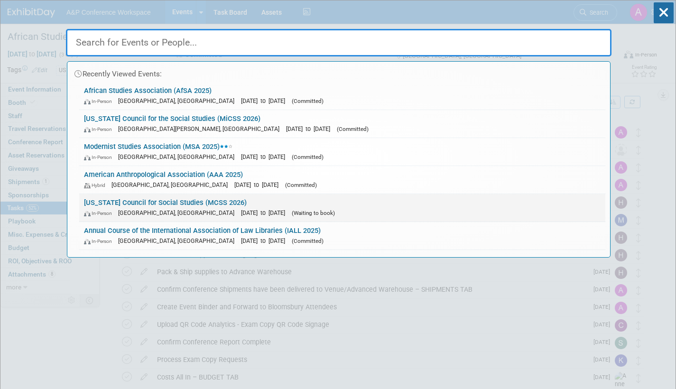
click at [222, 206] on link "[US_STATE] Council for Social Studies (MCSS 2026) In-Person [GEOGRAPHIC_DATA], …" at bounding box center [342, 208] width 526 height 28
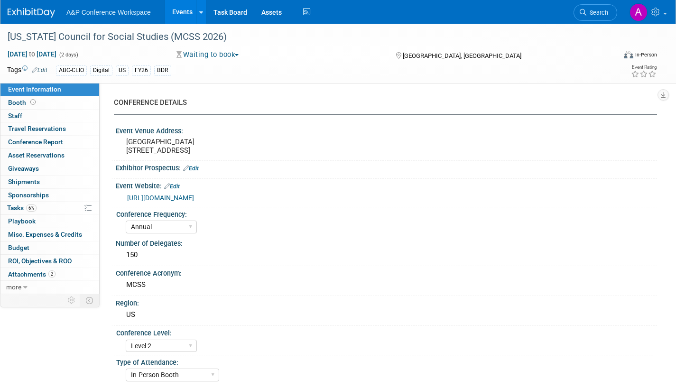
select select "Annual"
select select "Level 2"
select select "In-Person Booth"
select select "Schools"
select select "Bloomsbury Digital Resources"
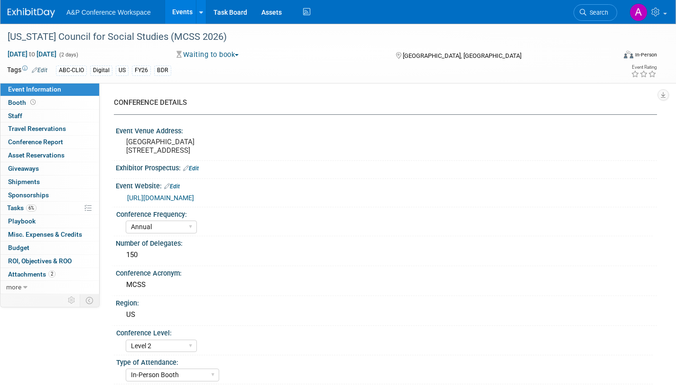
select select "[PERSON_NAME]"
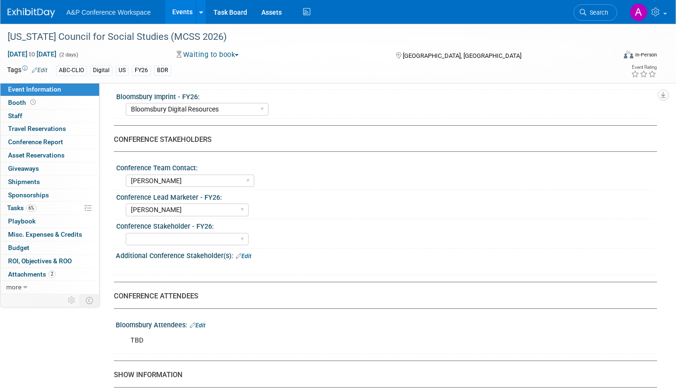
scroll to position [522, 0]
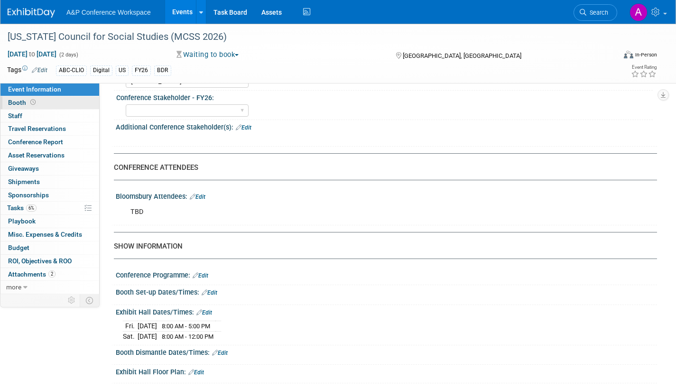
click at [18, 101] on span "Booth" at bounding box center [22, 103] width 29 height 8
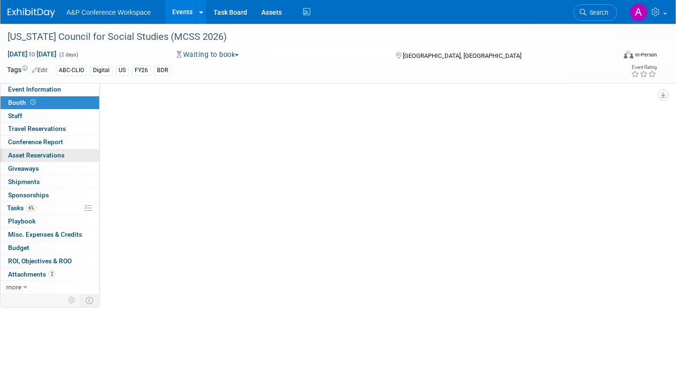
scroll to position [0, 0]
select select "CLDC - Digital/BDR"
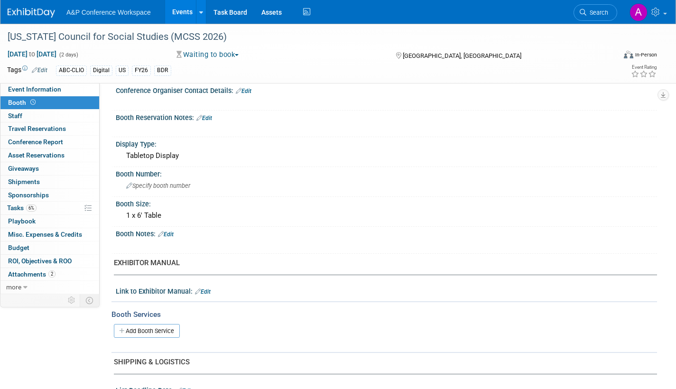
scroll to position [47, 0]
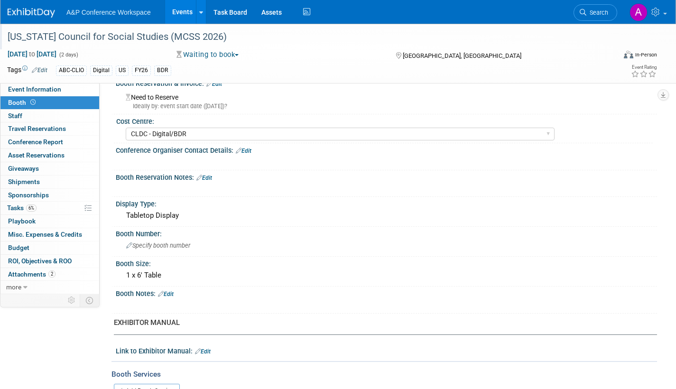
click at [163, 37] on div "[US_STATE] Council for Social Studies (MCSS 2026)" at bounding box center [302, 36] width 597 height 17
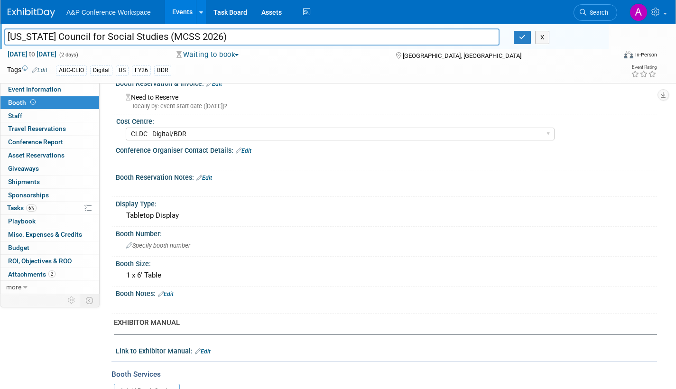
drag, startPoint x: 220, startPoint y: 36, endPoint x: -25, endPoint y: 32, distance: 244.4
click at [0, 32] on html "A&P Conference Workspace Events Add Event Bulk Upload Events Shareable Event Bo…" at bounding box center [338, 147] width 676 height 389
drag, startPoint x: 520, startPoint y: 38, endPoint x: 507, endPoint y: 46, distance: 14.7
click at [520, 38] on icon "button" at bounding box center [522, 37] width 7 height 6
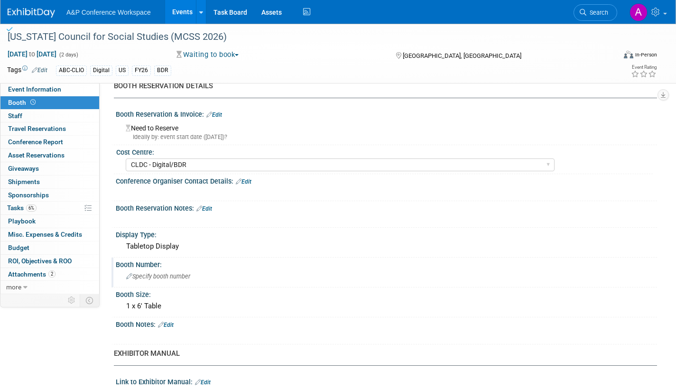
scroll to position [0, 0]
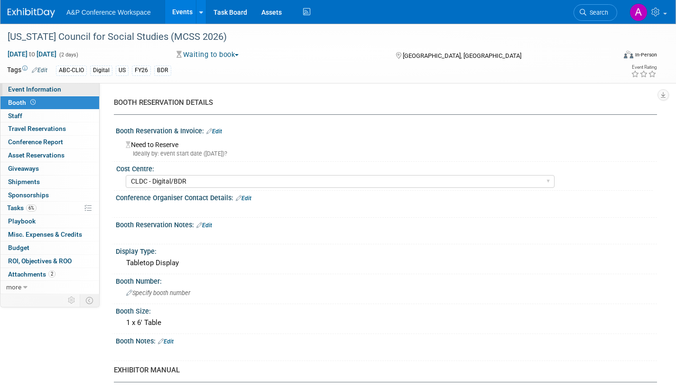
click at [59, 89] on span "Event Information" at bounding box center [34, 89] width 53 height 8
select select "Annual"
select select "Level 2"
select select "In-Person Booth"
select select "Schools"
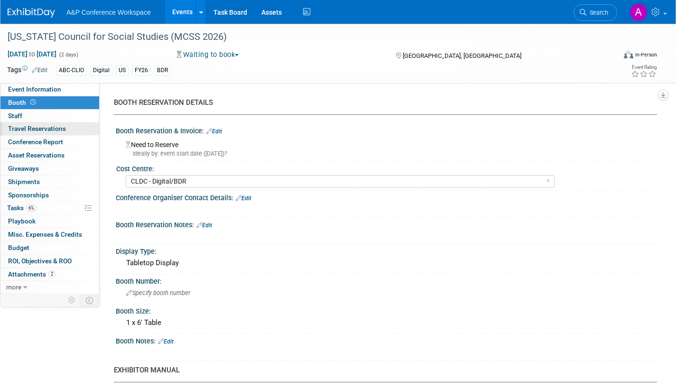
select select "Bloomsbury Digital Resources"
select select "[PERSON_NAME]"
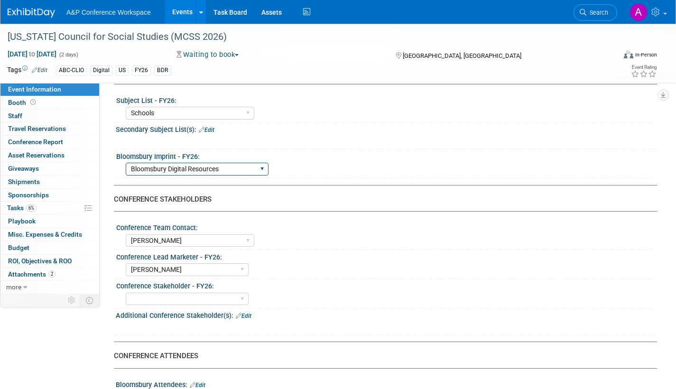
scroll to position [332, 0]
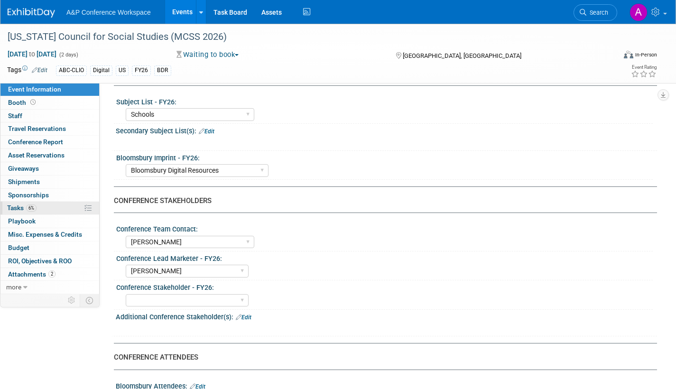
click at [5, 208] on link "6% Tasks 6%" at bounding box center [49, 208] width 99 height 13
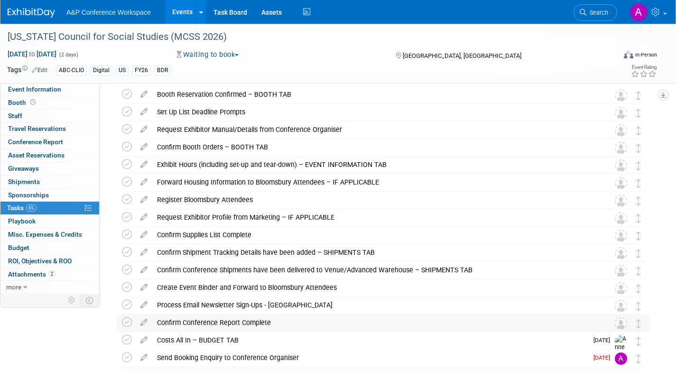
scroll to position [0, 0]
